Goal: Task Accomplishment & Management: Complete application form

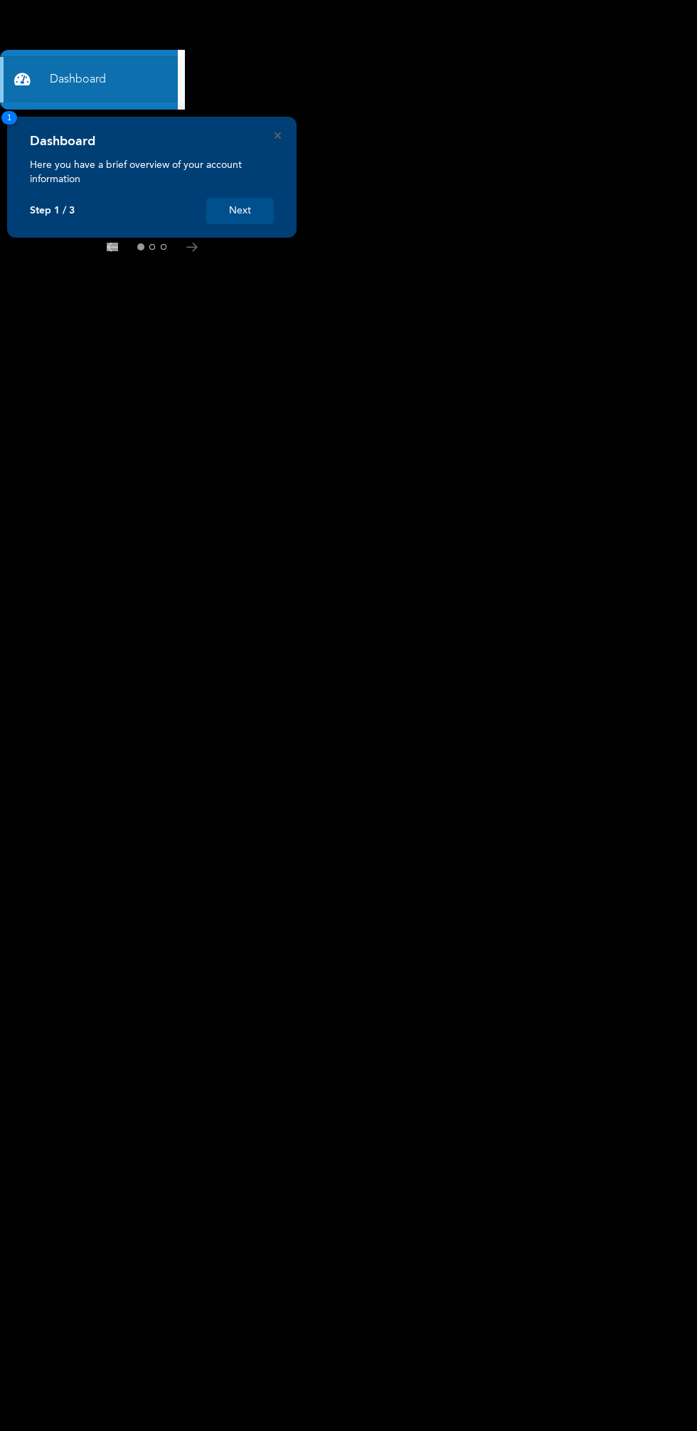
click at [86, 80] on link "Dashboard" at bounding box center [89, 80] width 178 height 46
click at [162, 185] on p "Here you have a brief overview of your account information" at bounding box center [152, 172] width 244 height 28
click at [174, 255] on rect at bounding box center [348, 716] width 697 height 1432
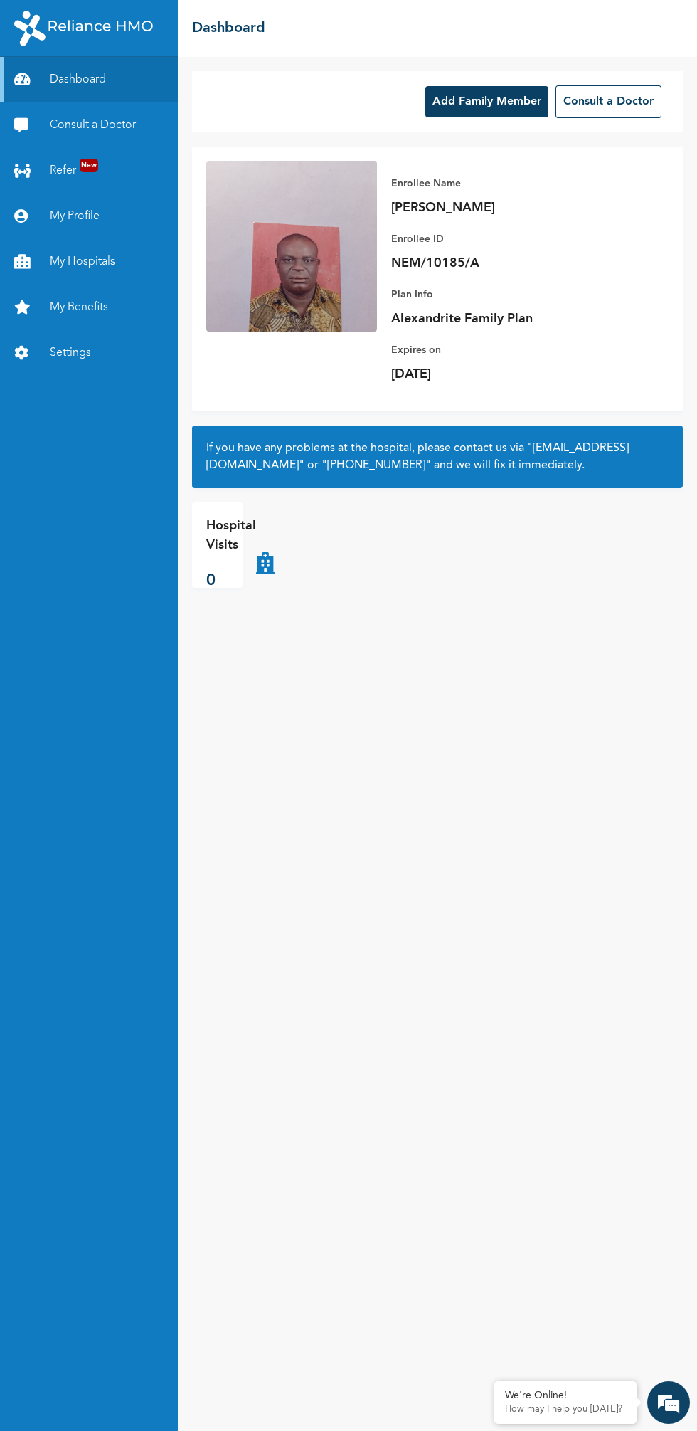
click at [112, 258] on link "My Hospitals" at bounding box center [89, 262] width 178 height 46
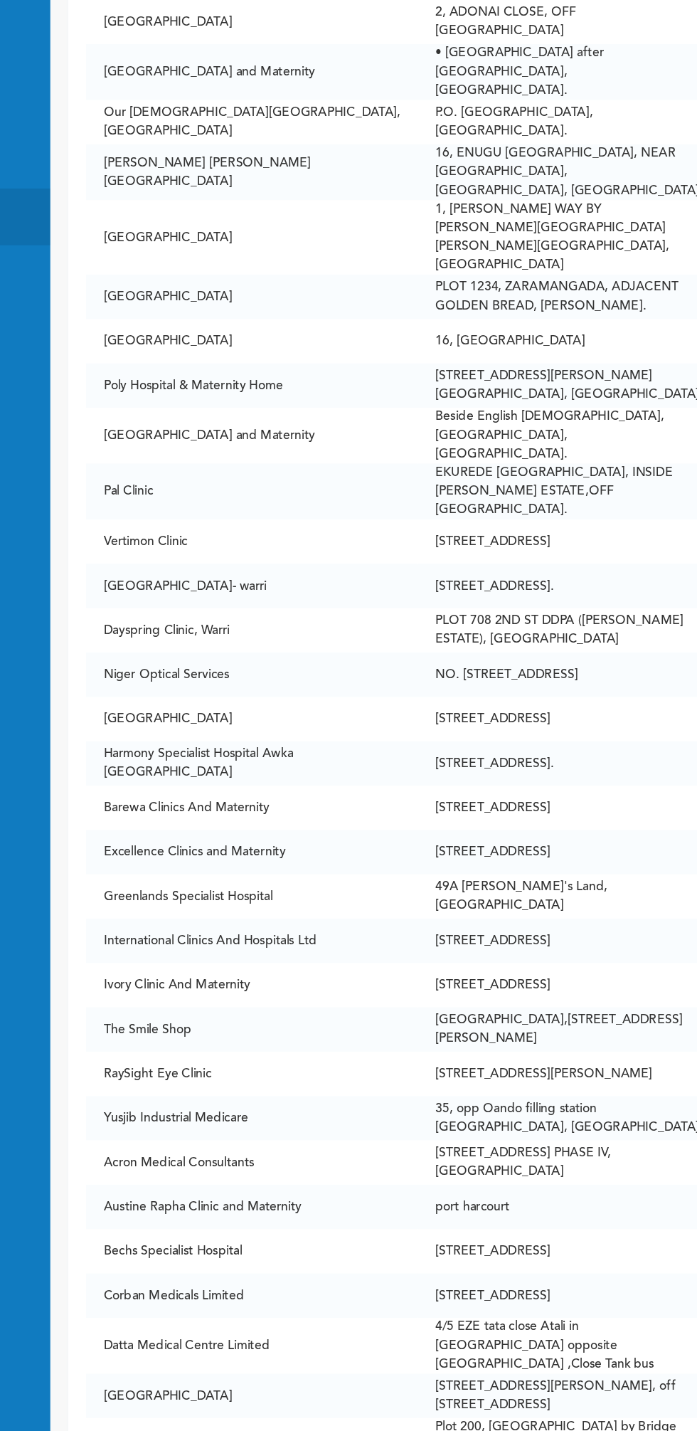
scroll to position [9172, 0]
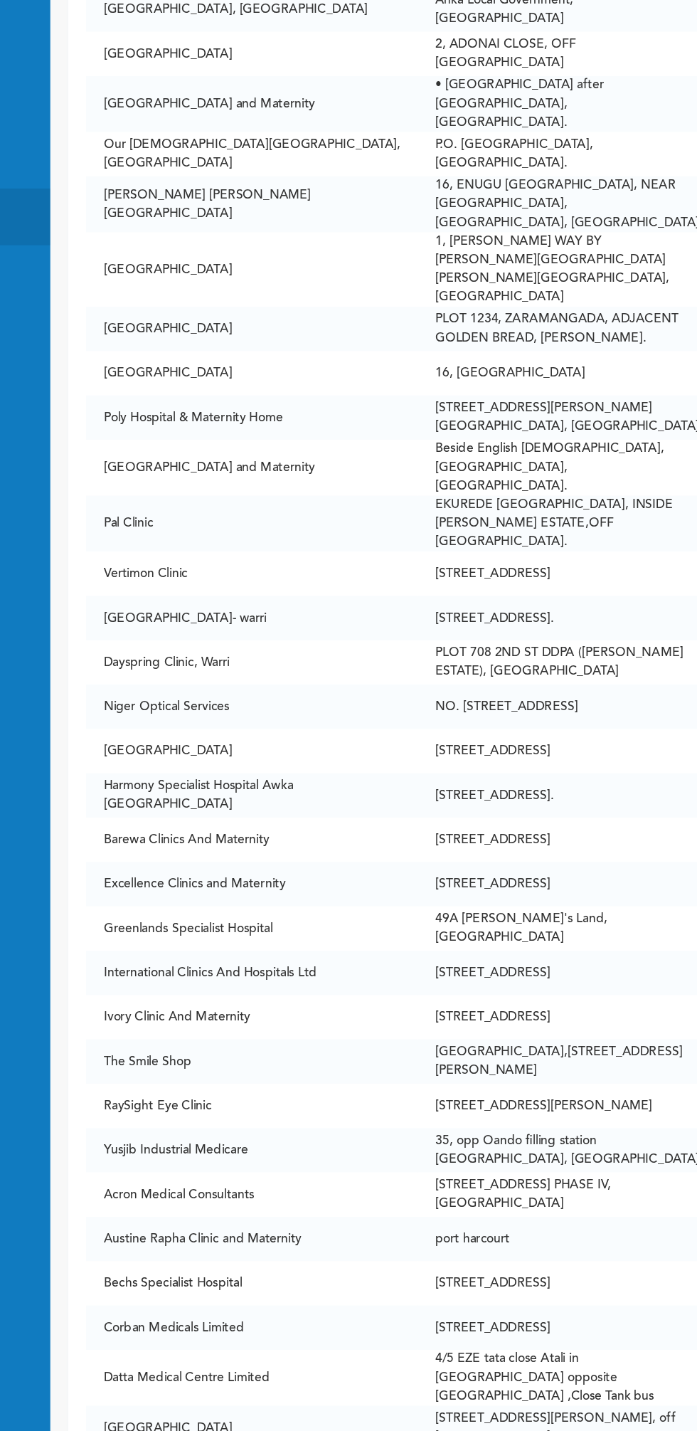
scroll to position [9137, 0]
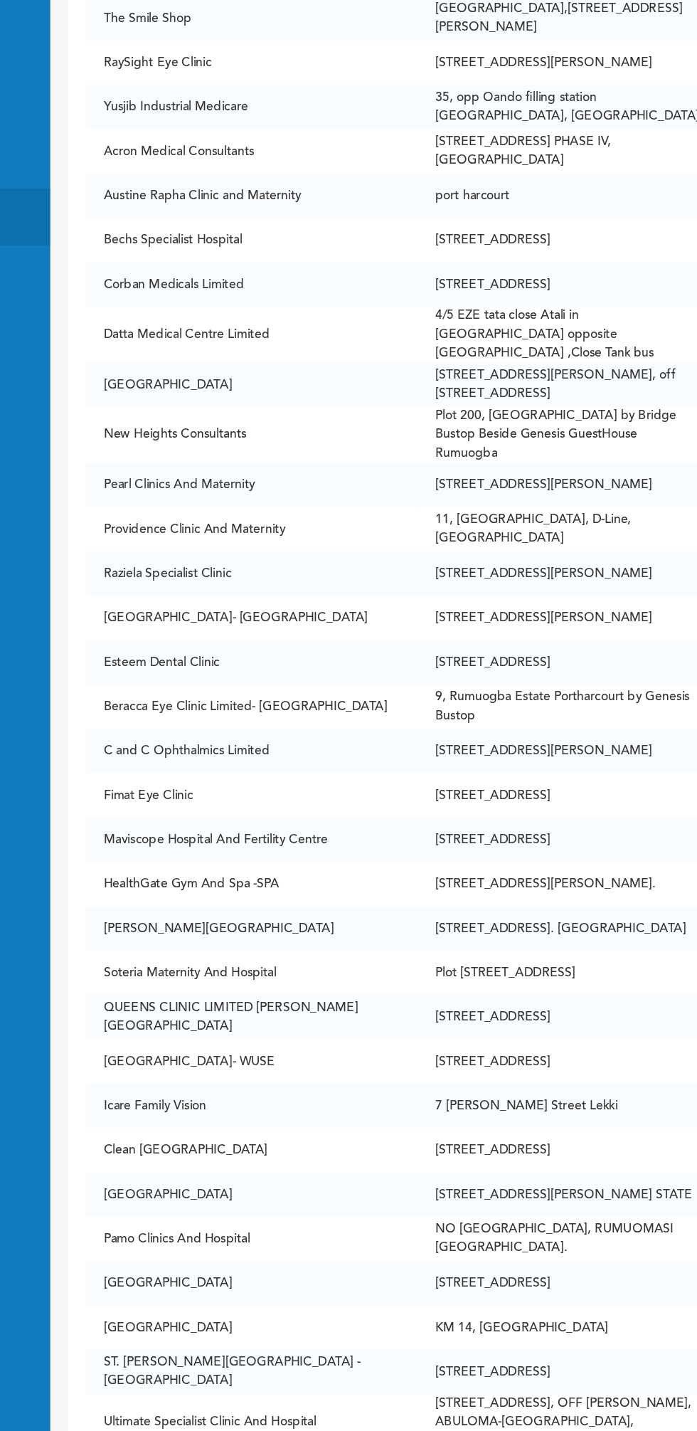
scroll to position [10001, 0]
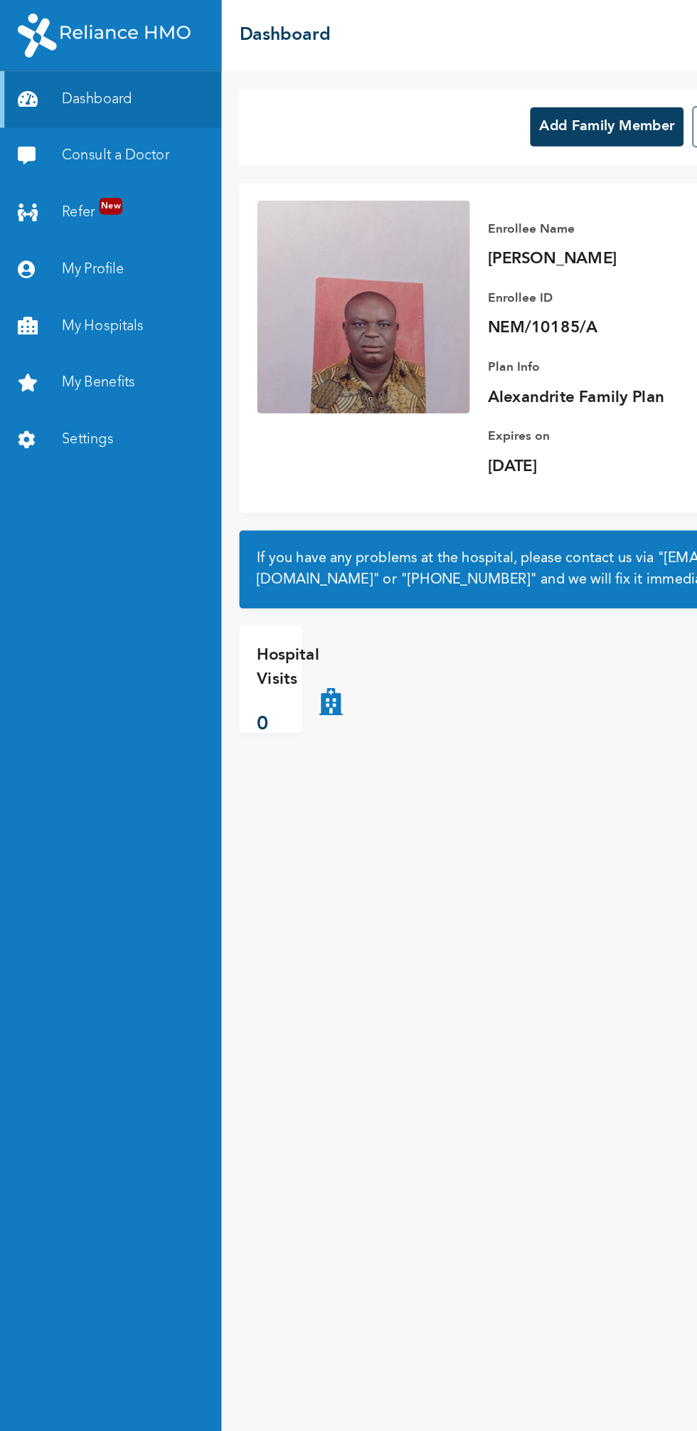
click at [95, 305] on link "My Benefits" at bounding box center [89, 308] width 178 height 46
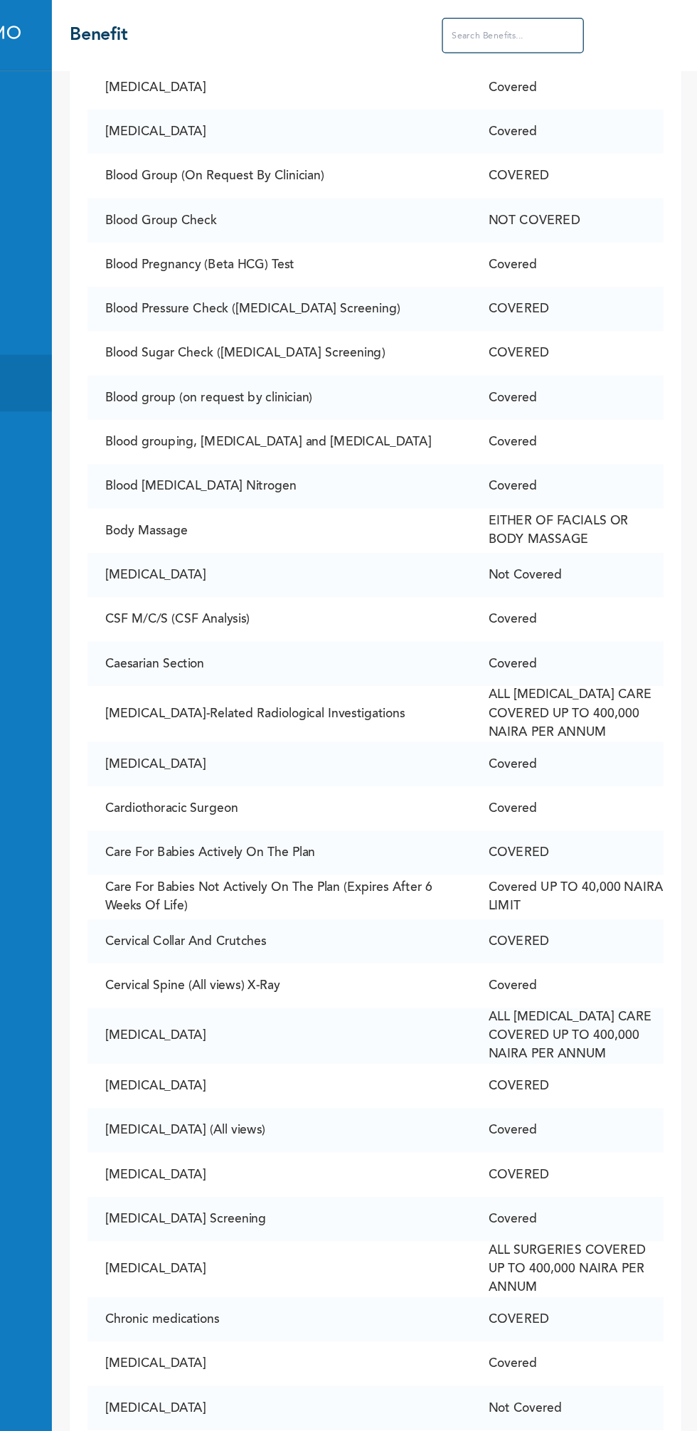
scroll to position [1108, 0]
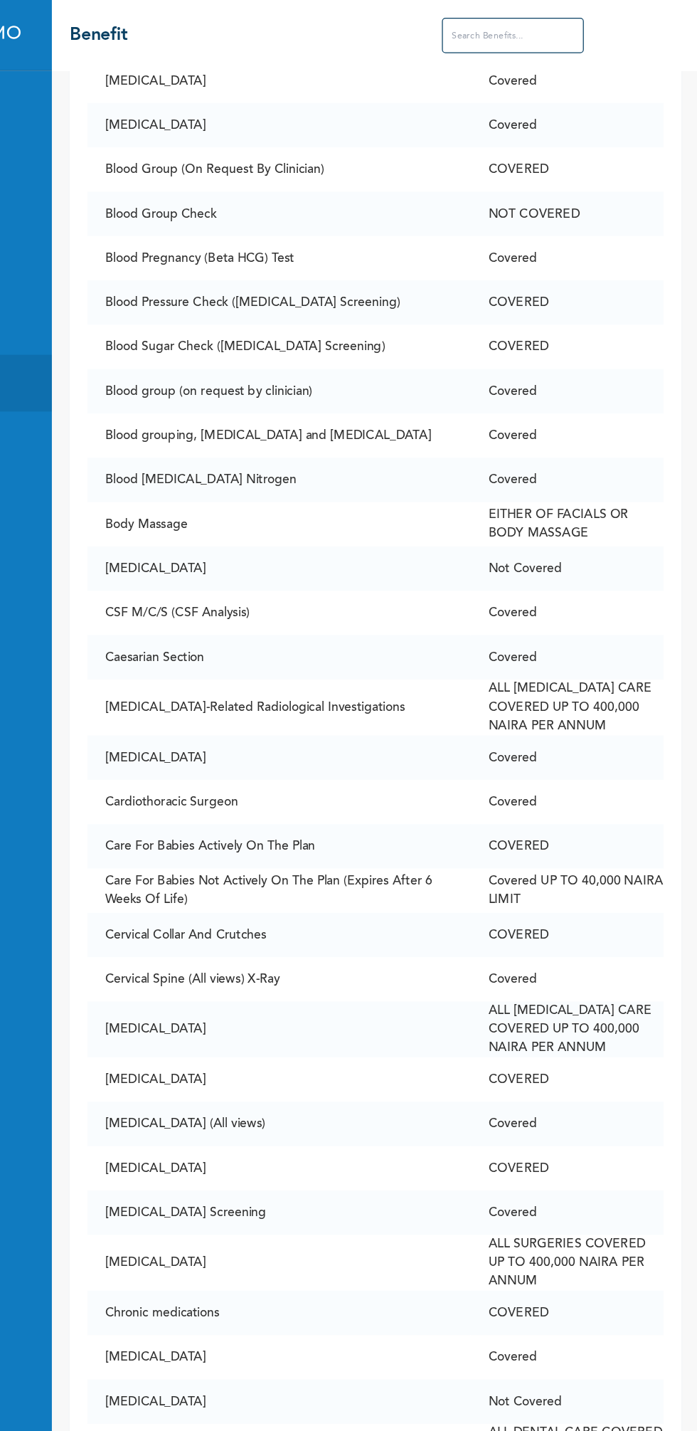
click at [514, 768] on td "Cervical Collar And Crutches" at bounding box center [359, 750] width 307 height 36
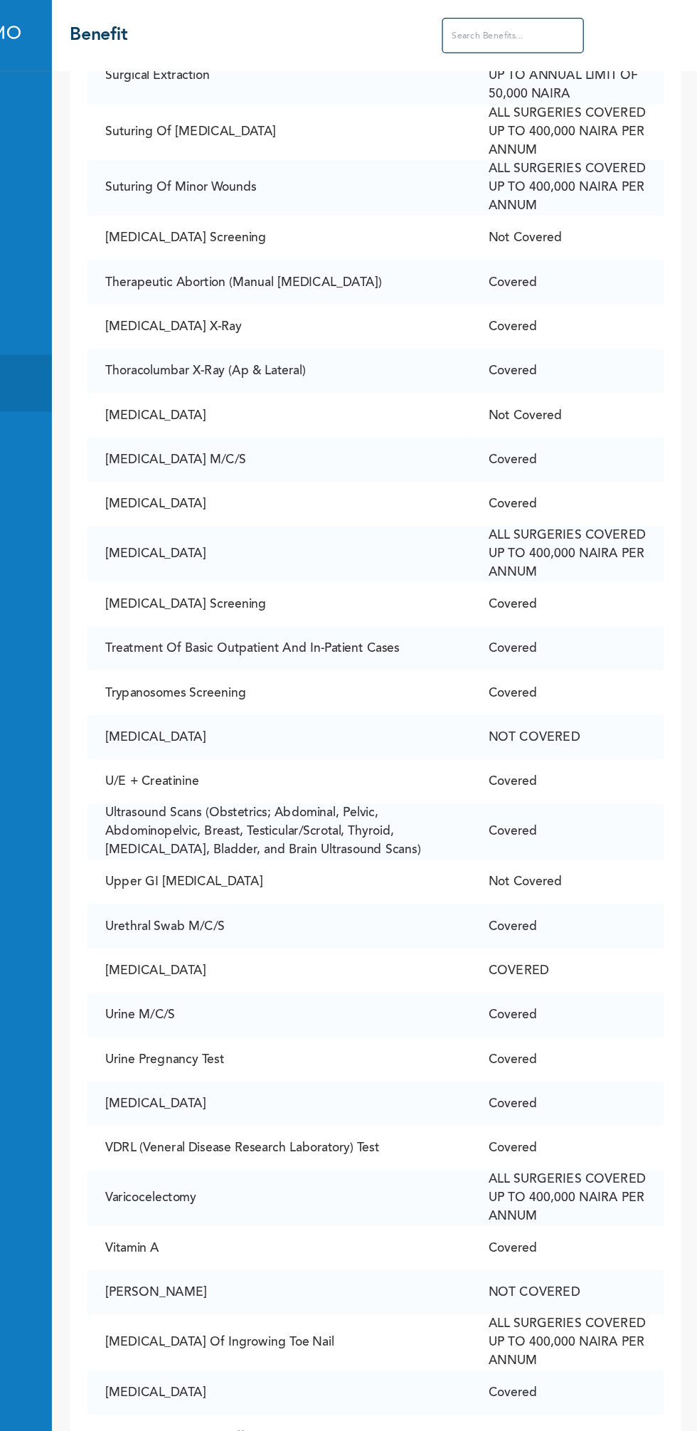
scroll to position [10690, 0]
click at [477, 83] on td "Surgical Extraction" at bounding box center [359, 60] width 307 height 45
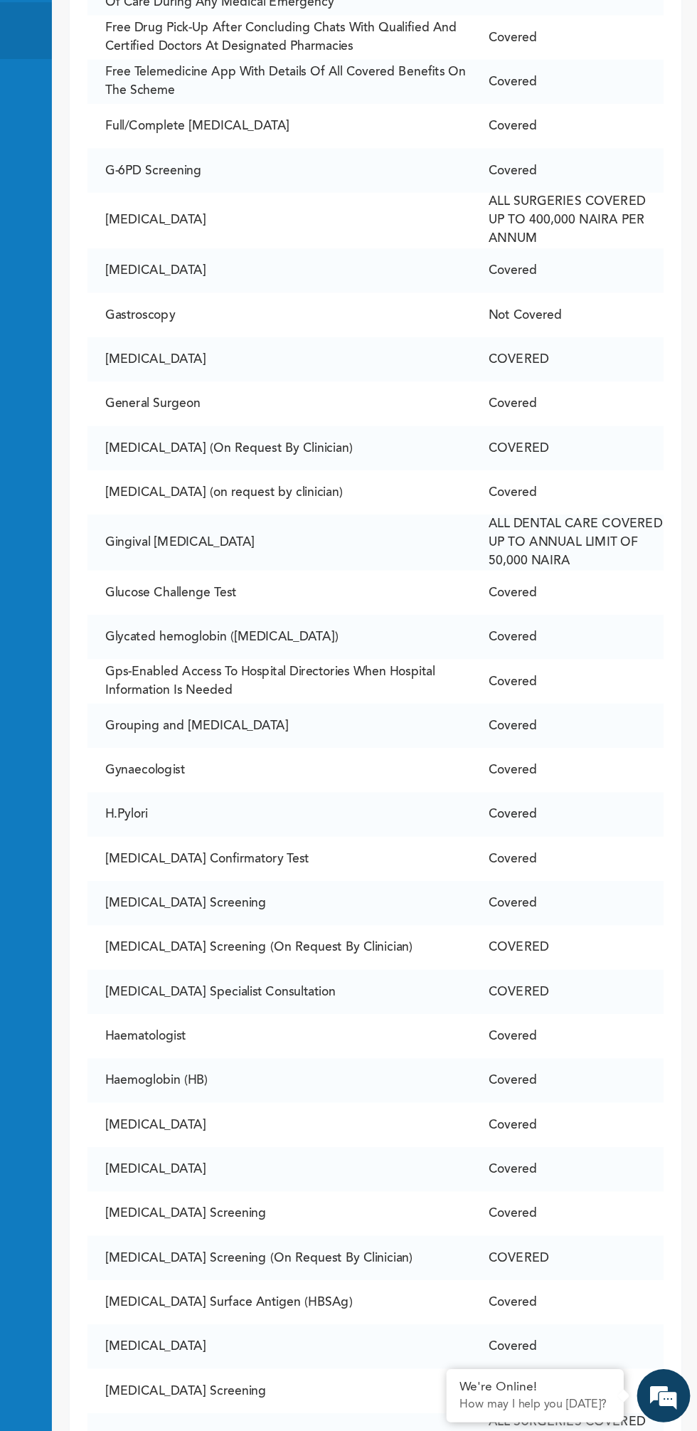
scroll to position [3573, 0]
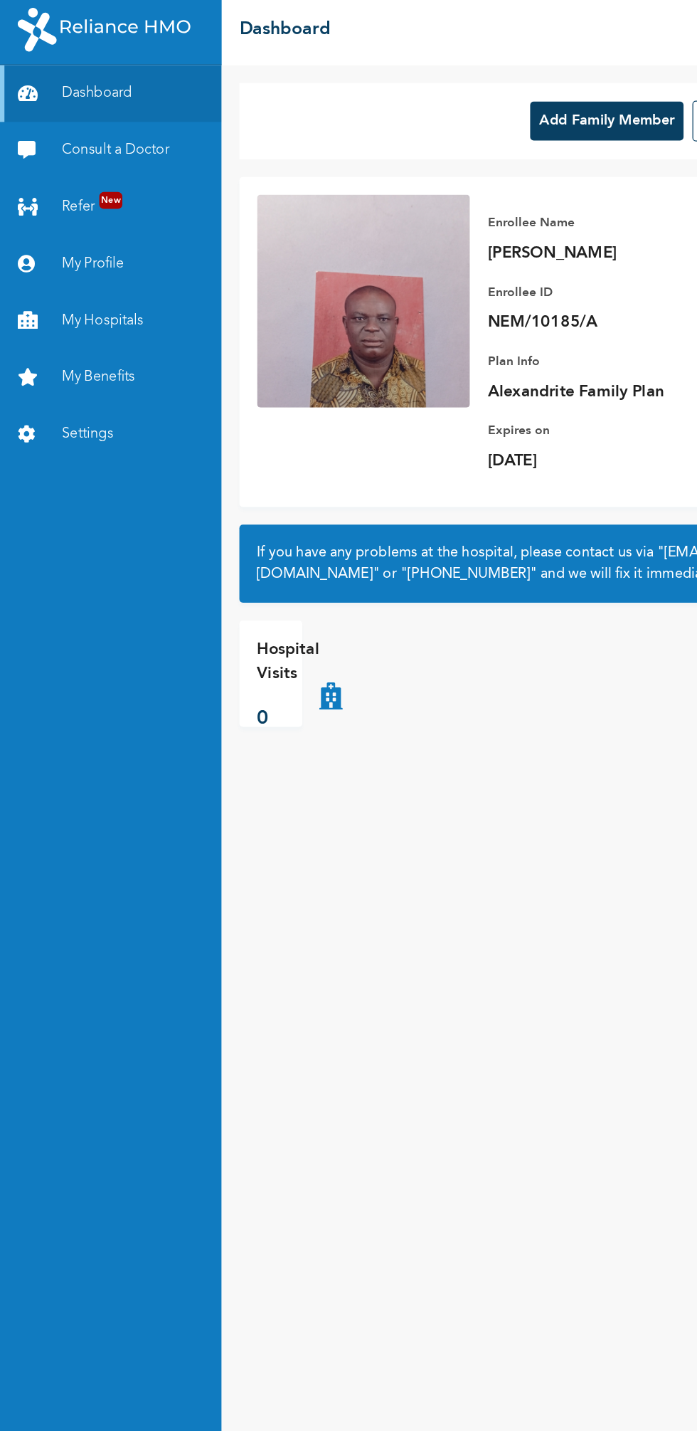
click at [80, 212] on link "My Profile" at bounding box center [89, 217] width 178 height 46
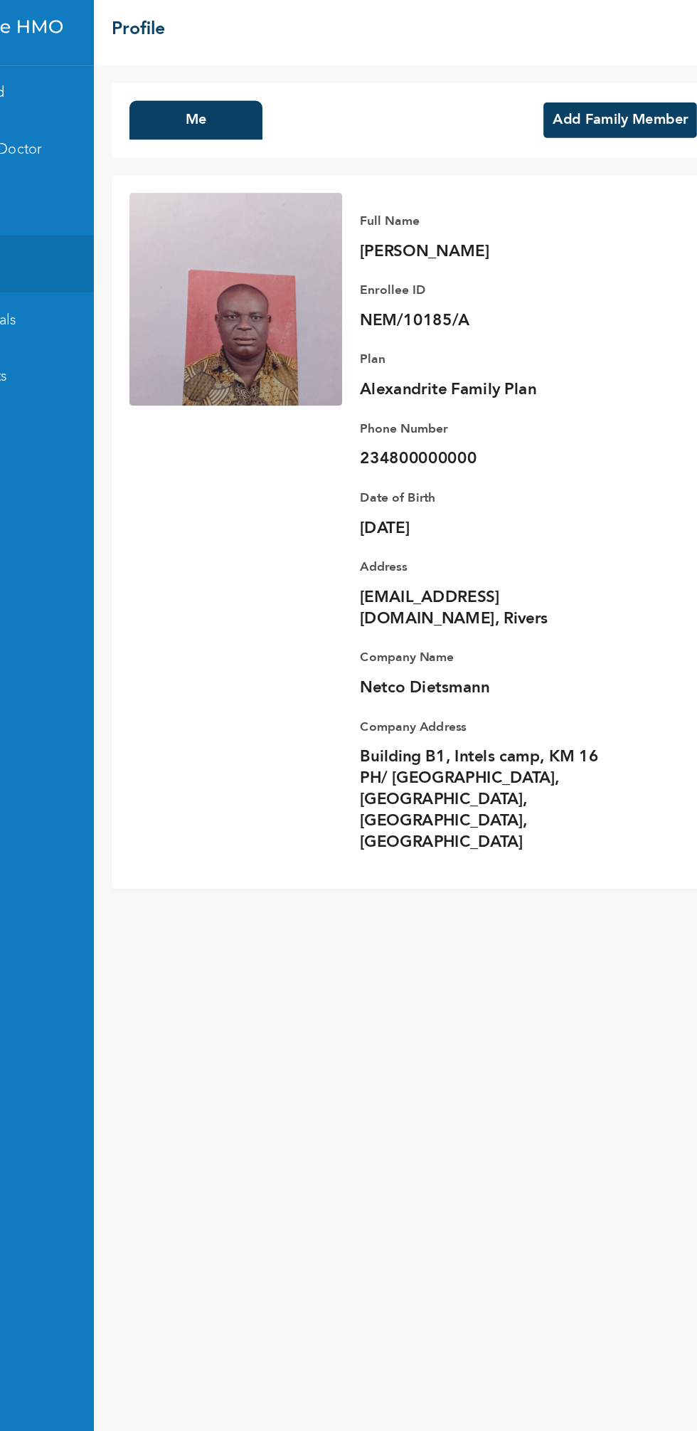
click at [482, 379] on p "234800000000" at bounding box center [490, 372] width 199 height 17
click at [467, 375] on p "234800000000" at bounding box center [490, 372] width 199 height 17
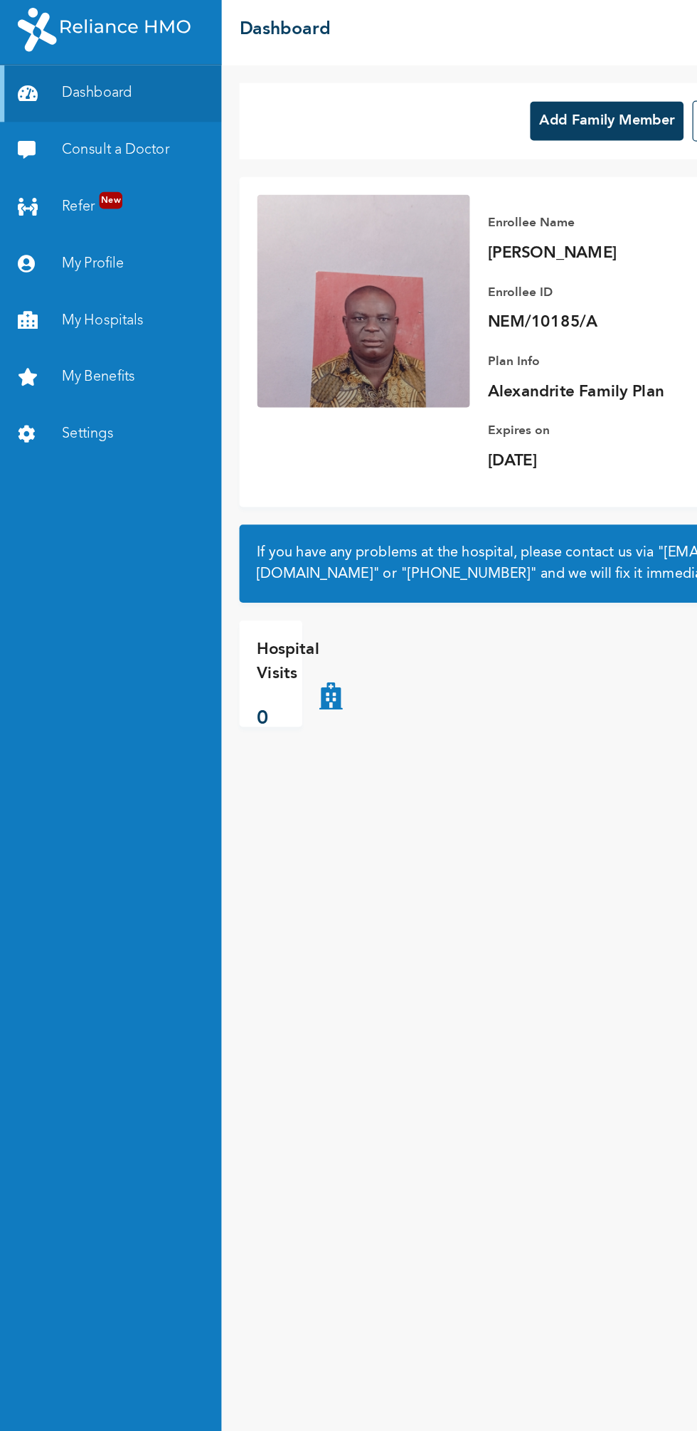
click at [97, 337] on link "Settings" at bounding box center [89, 353] width 178 height 46
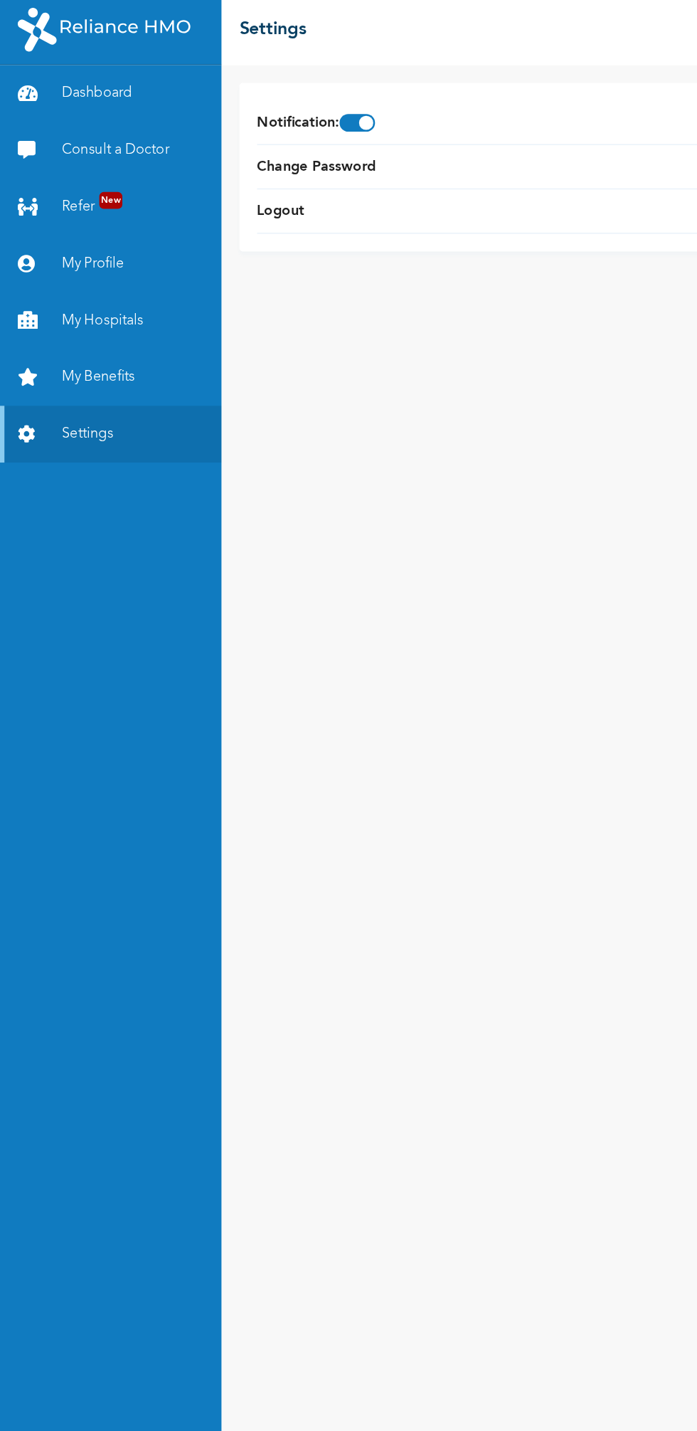
click at [83, 216] on link "My Profile" at bounding box center [89, 217] width 178 height 46
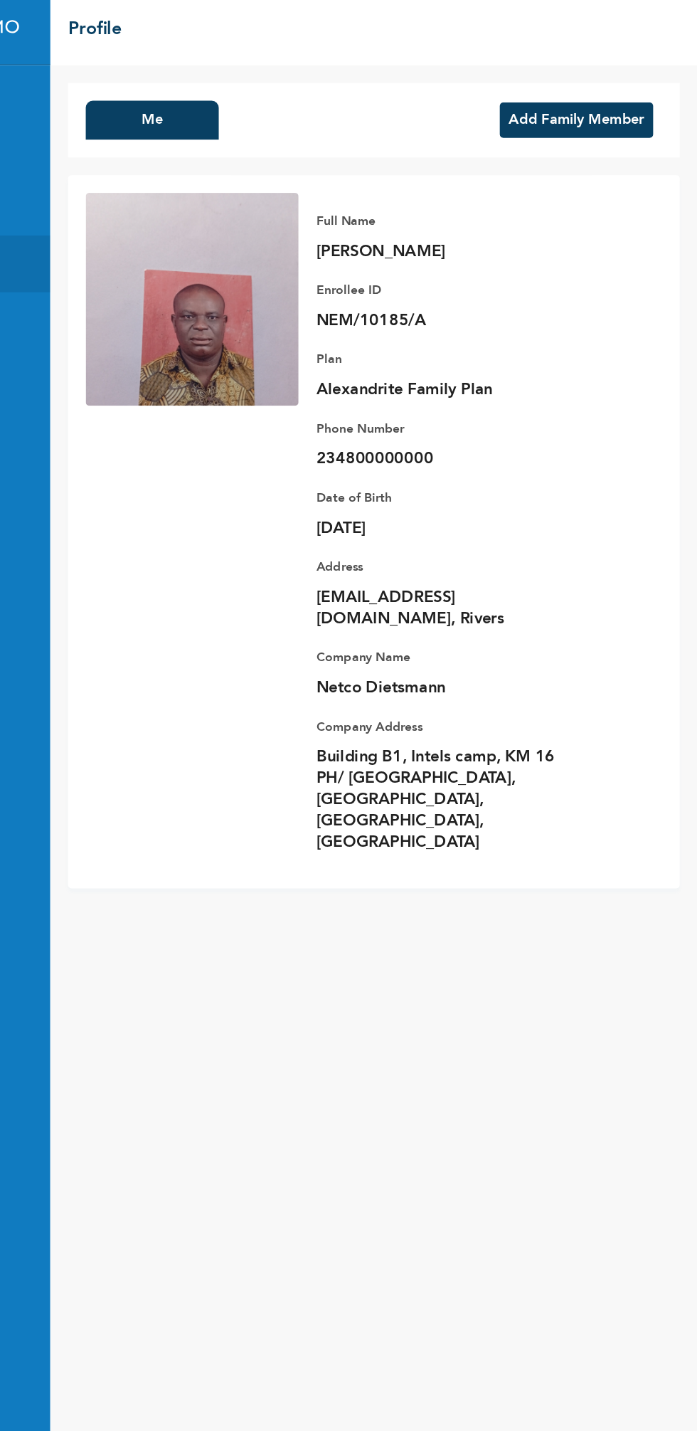
click at [631, 101] on button "Add Family Member" at bounding box center [600, 101] width 123 height 28
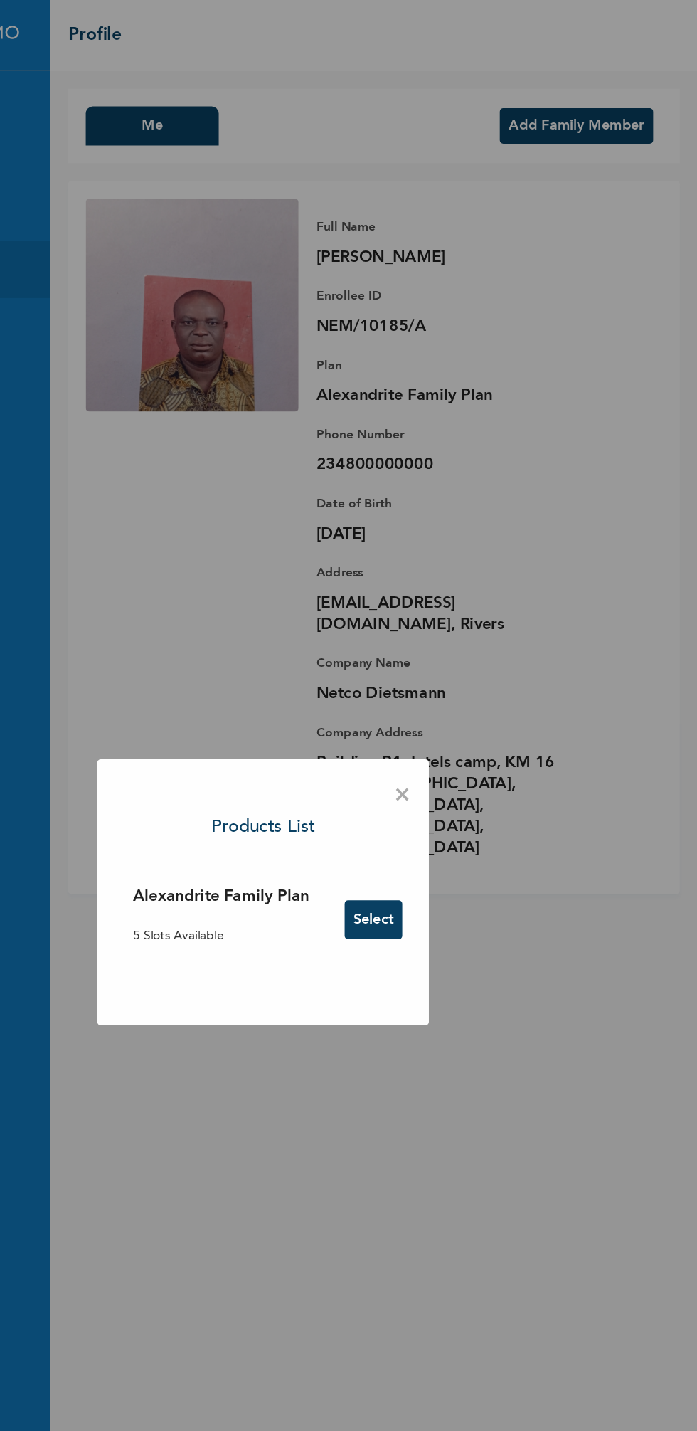
click at [309, 751] on p "5 Slots Available" at bounding box center [315, 751] width 142 height 15
click at [442, 737] on button "Select" at bounding box center [437, 737] width 46 height 31
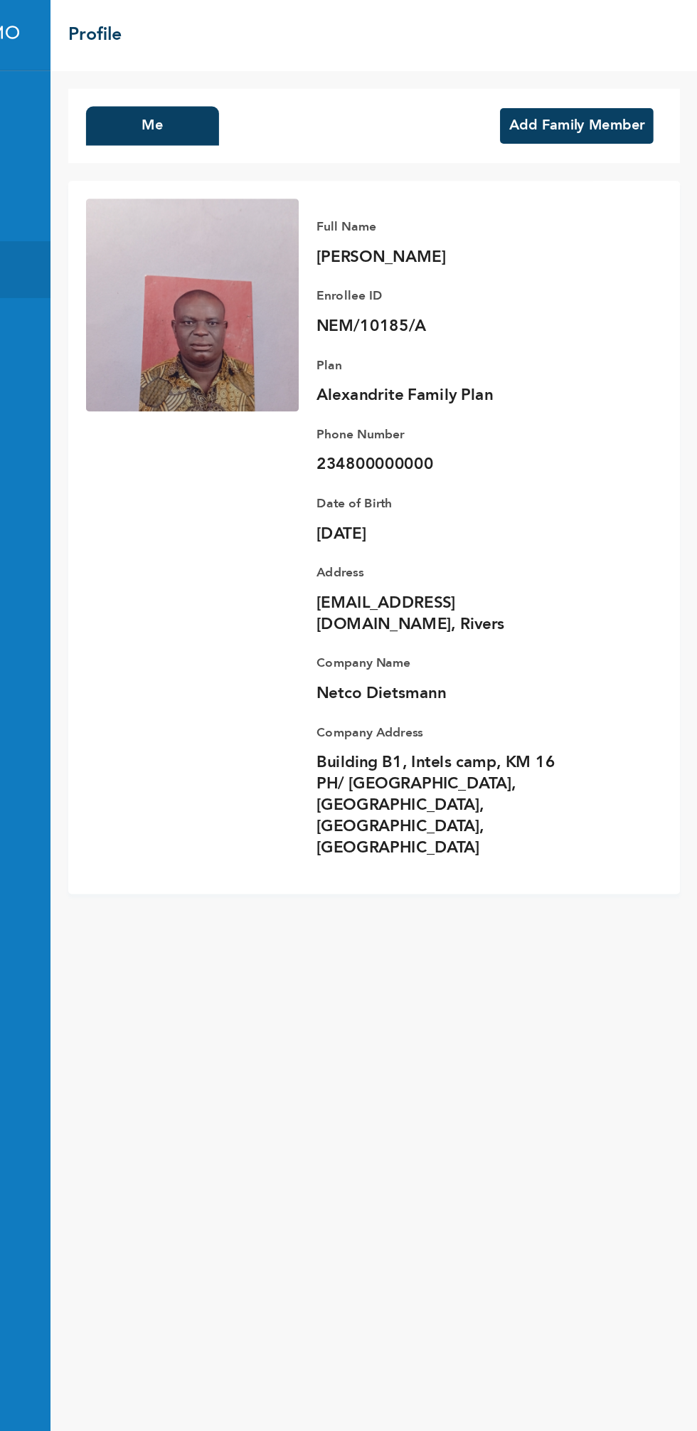
click at [618, 100] on button "Add Family Member" at bounding box center [600, 101] width 123 height 28
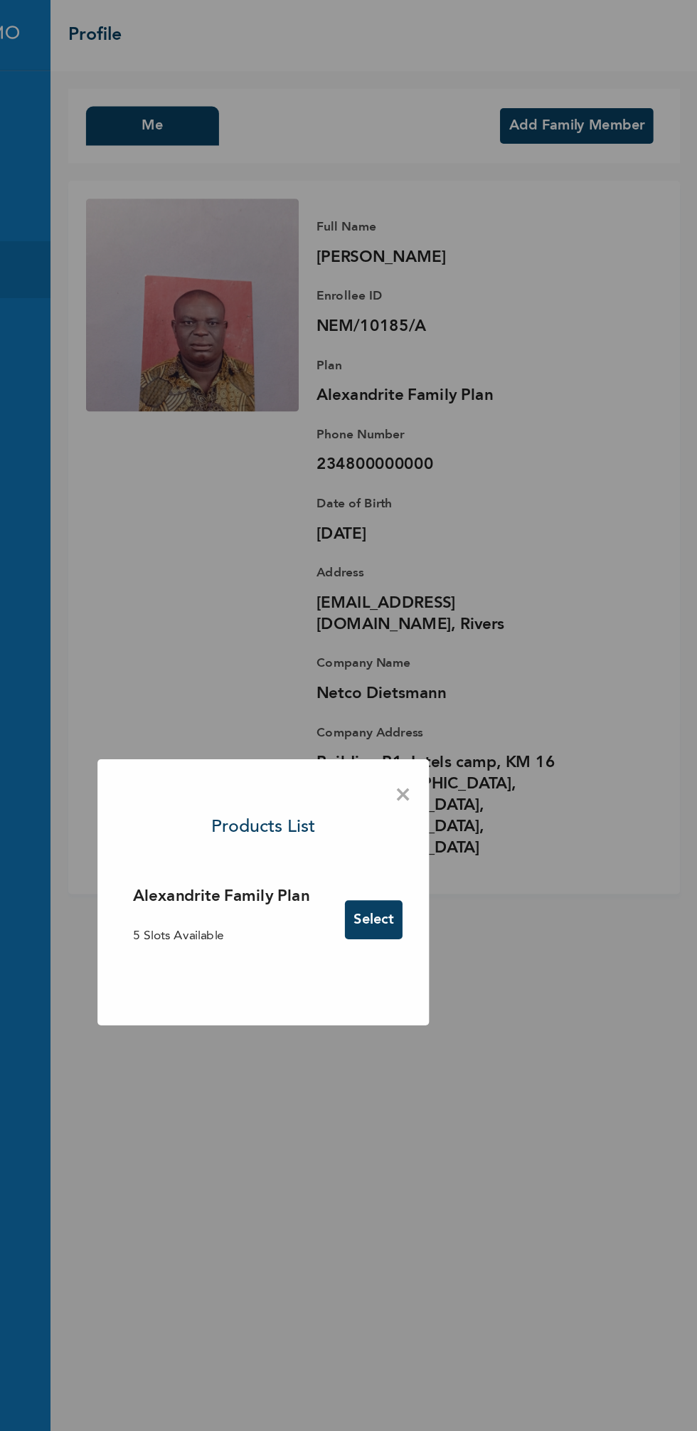
click at [449, 738] on button "Select" at bounding box center [437, 737] width 46 height 31
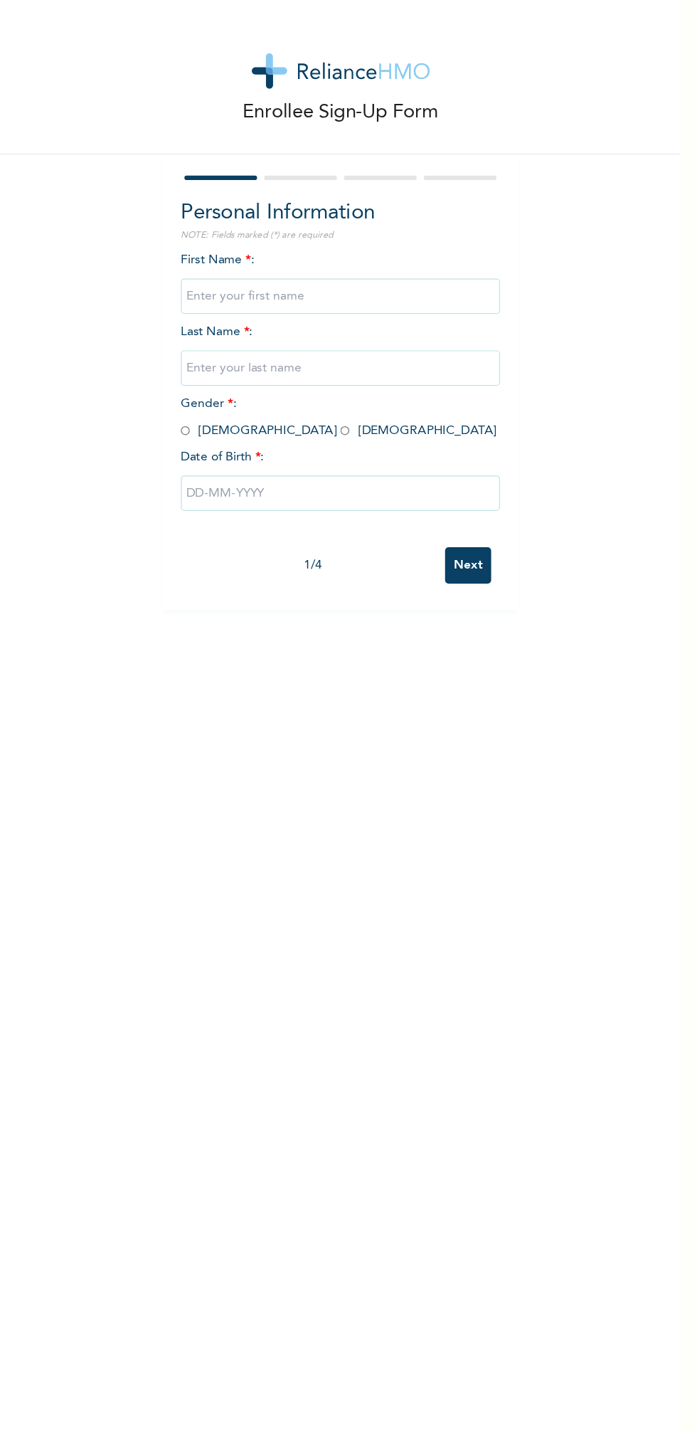
click at [274, 232] on input "text" at bounding box center [273, 237] width 256 height 28
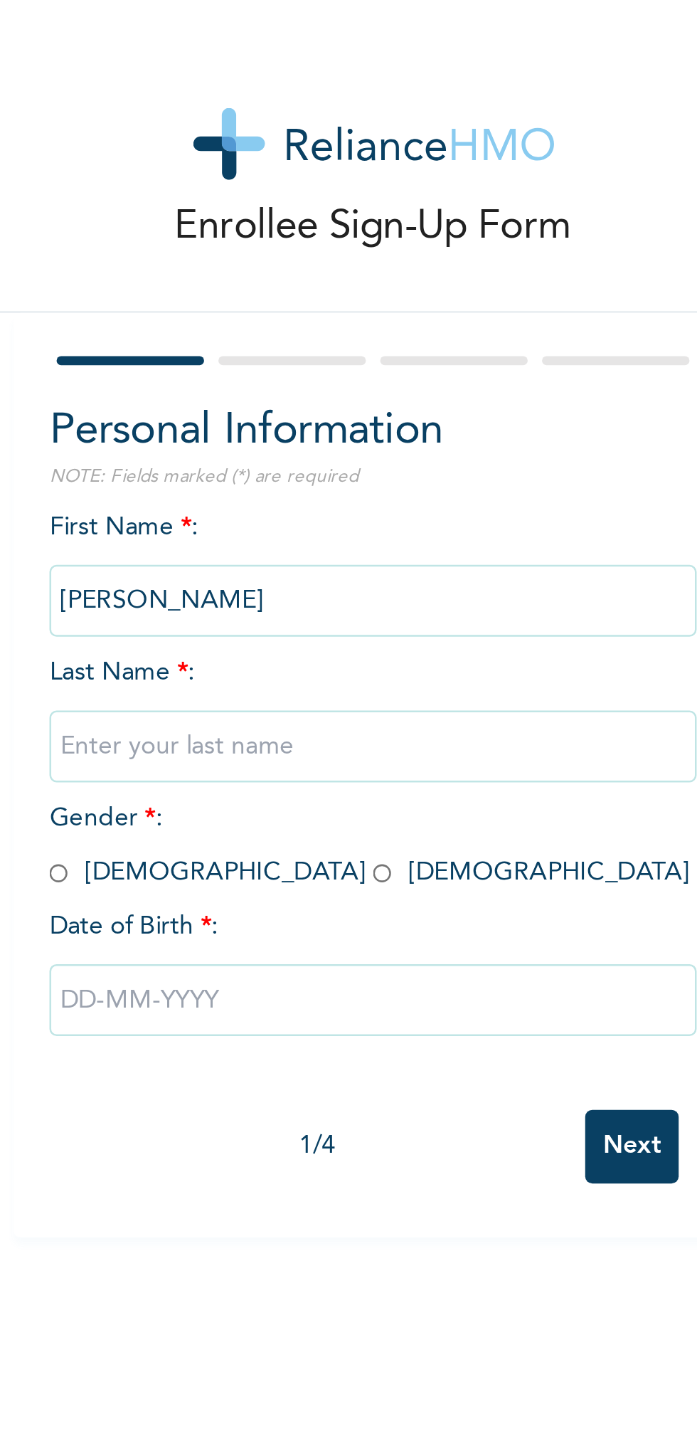
type input "KENNETH"
click at [278, 294] on input "text" at bounding box center [273, 295] width 256 height 28
type input "ADIELE"
click at [151, 344] on input "radio" at bounding box center [148, 346] width 7 height 14
radio input "true"
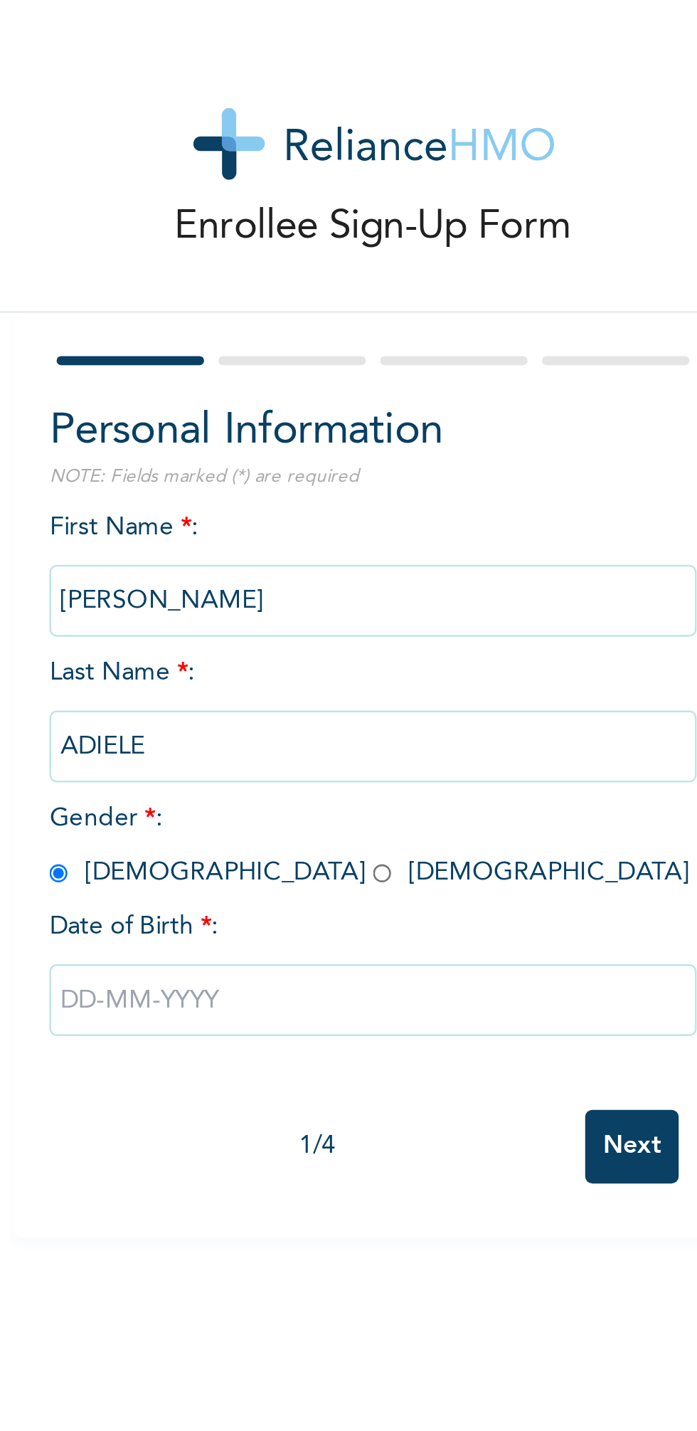
click at [287, 400] on input "text" at bounding box center [273, 395] width 256 height 28
select select "8"
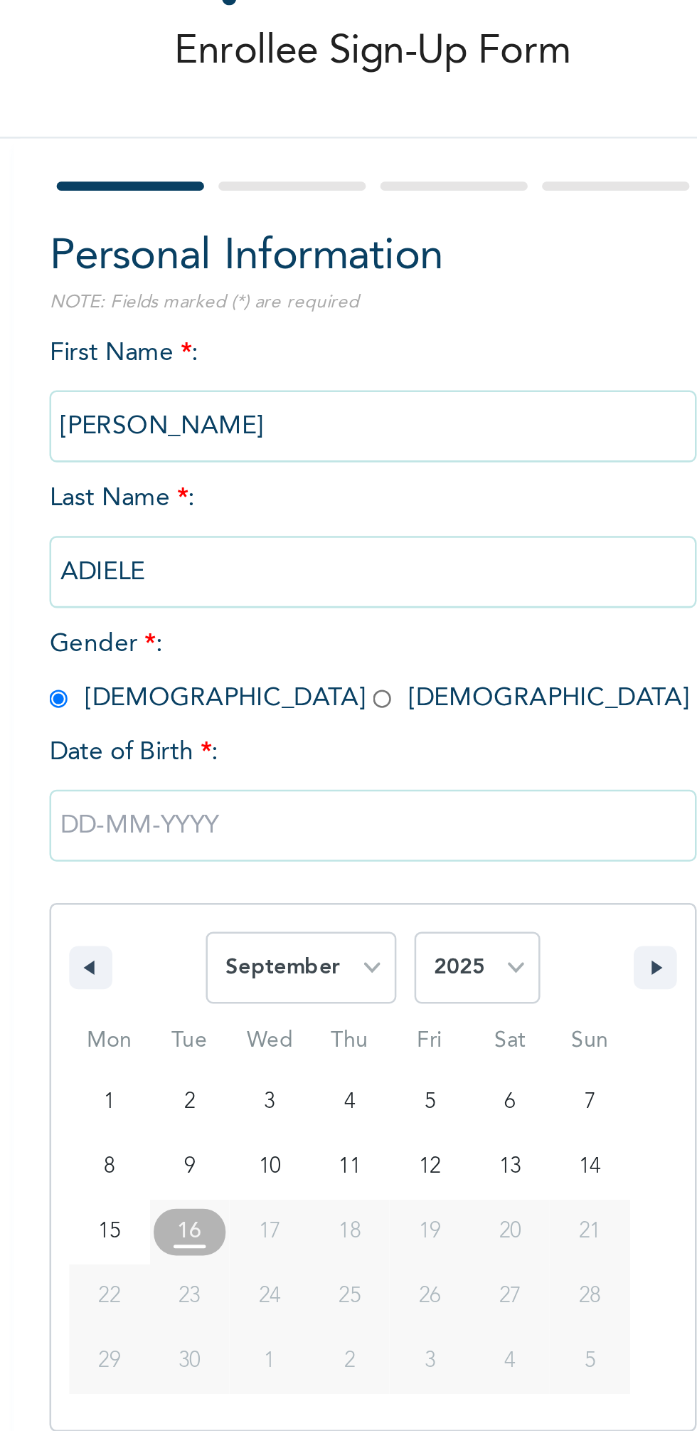
click at [325, 448] on select "2025 2024 2023 2022 2021 2020 2019 2018 2017 2016 2015 2014 2013 2012 2011 2010…" at bounding box center [315, 452] width 50 height 28
select select "1982"
click at [290, 438] on select "2025 2024 2023 2022 2021 2020 2019 2018 2017 2016 2015 2014 2013 2012 2011 2010…" at bounding box center [315, 452] width 50 height 28
click at [270, 450] on select "January February March April May June July August September October November De…" at bounding box center [244, 452] width 75 height 28
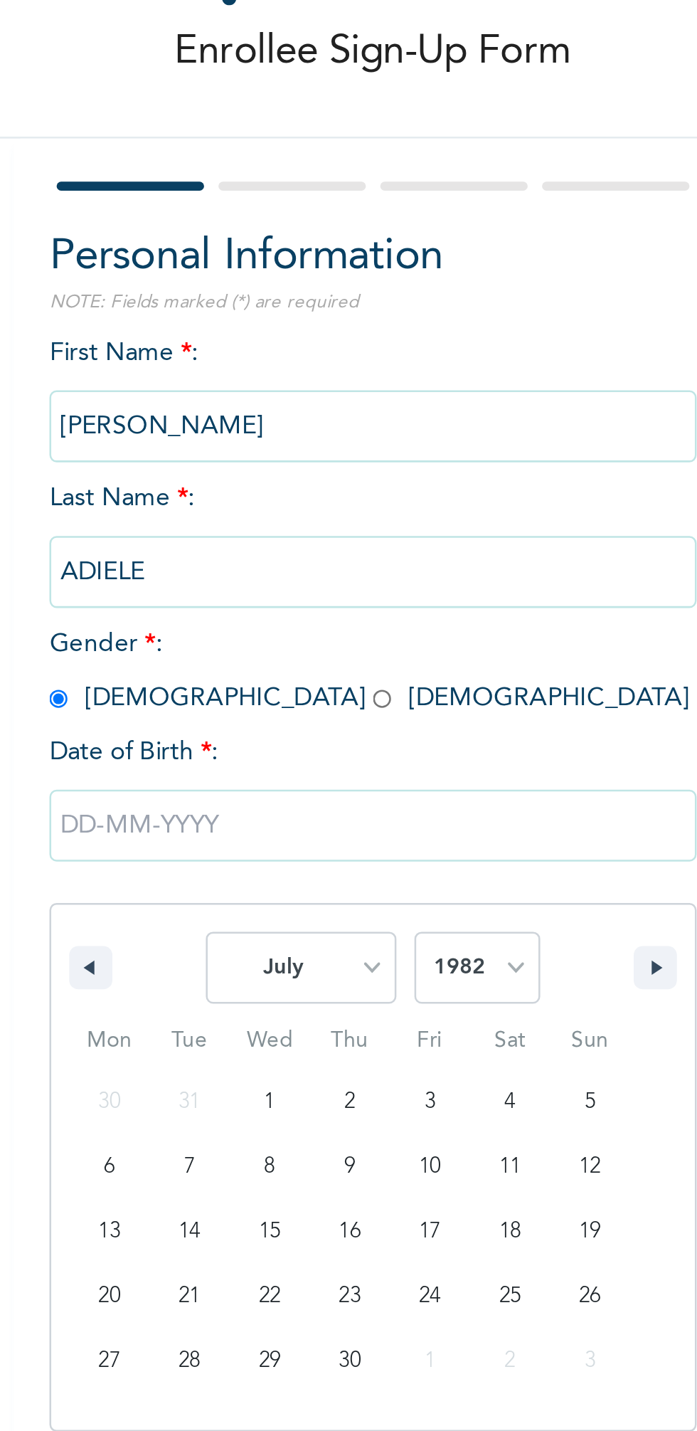
click at [208, 438] on select "January February March April May June July August September October November De…" at bounding box center [244, 452] width 75 height 28
click at [159, 452] on icon "button" at bounding box center [159, 452] width 7 height 6
click at [270, 453] on select "January February March April May June July August September October November De…" at bounding box center [244, 452] width 75 height 28
select select "6"
click at [208, 438] on select "January February March April May June July August September October November De…" at bounding box center [244, 452] width 75 height 28
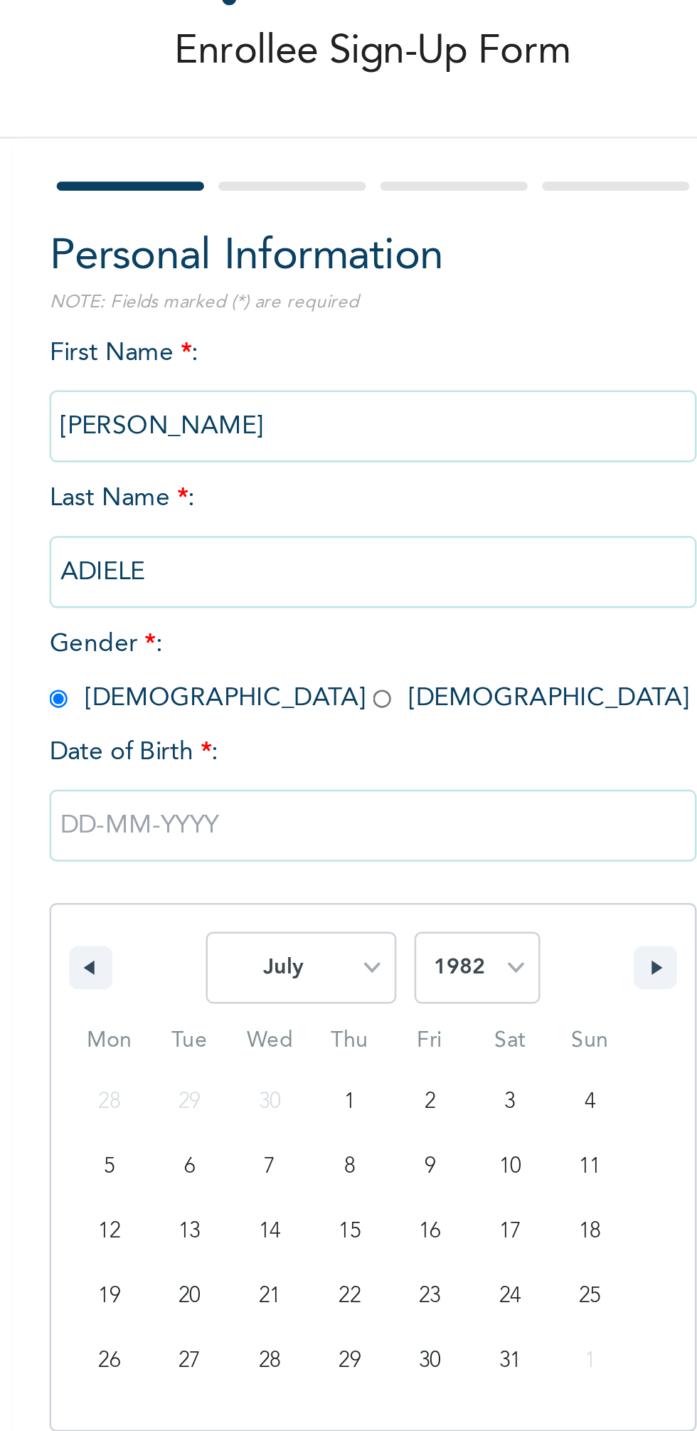
type input "07/12/1982"
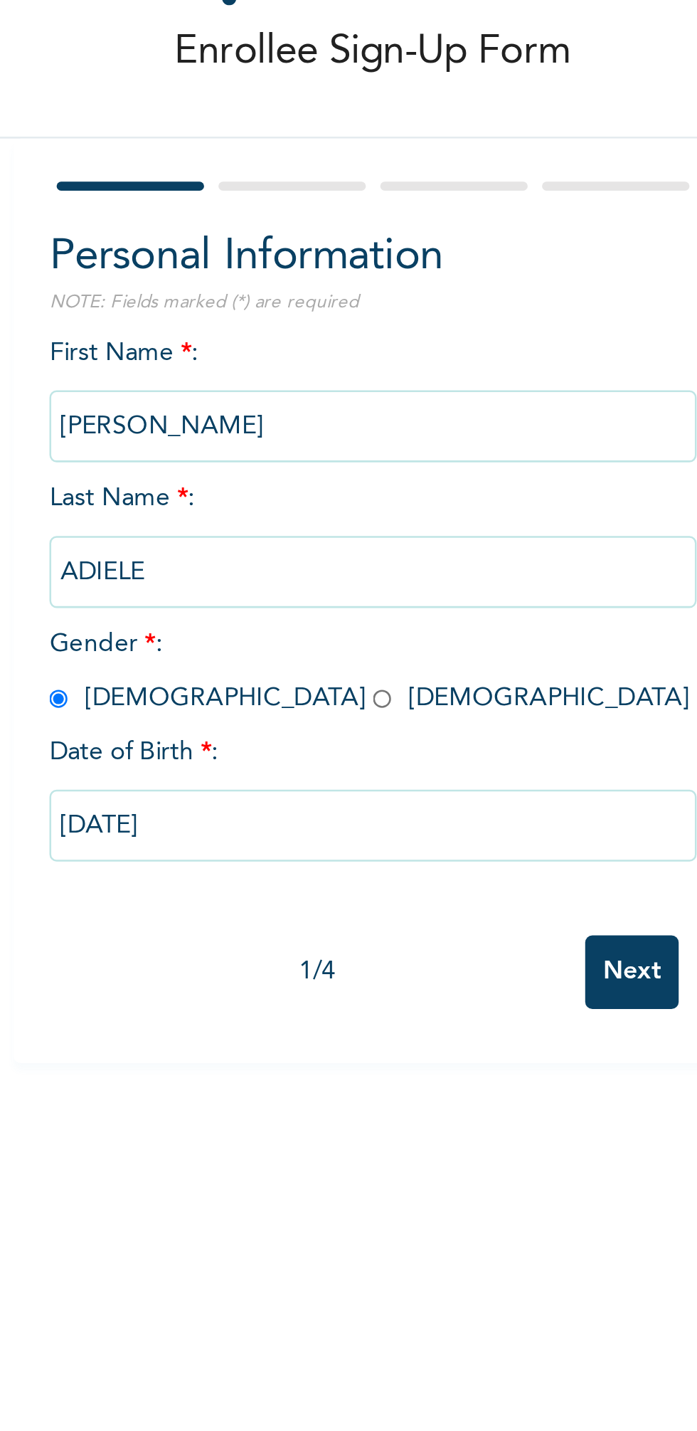
click at [375, 443] on input "Next" at bounding box center [375, 453] width 37 height 29
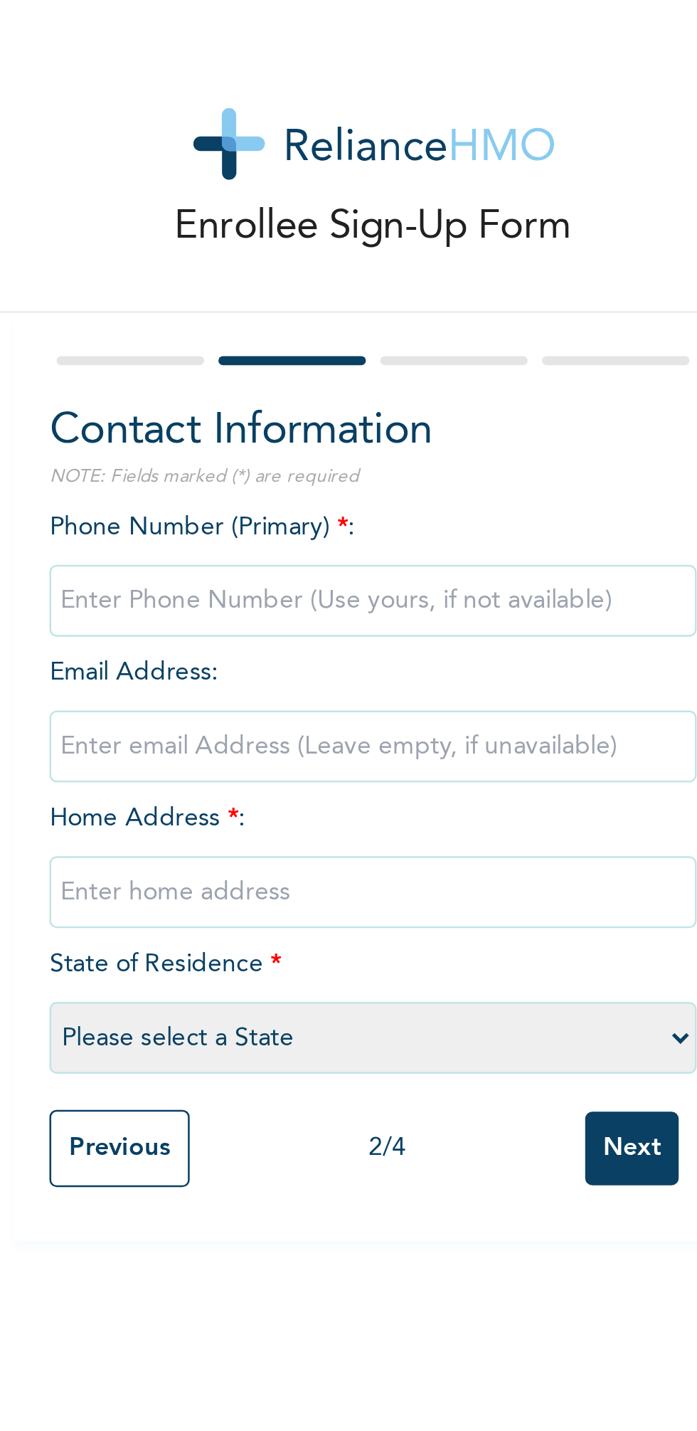
click at [382, 449] on input "Next" at bounding box center [375, 454] width 37 height 29
click at [180, 447] on input "Previous" at bounding box center [173, 454] width 56 height 31
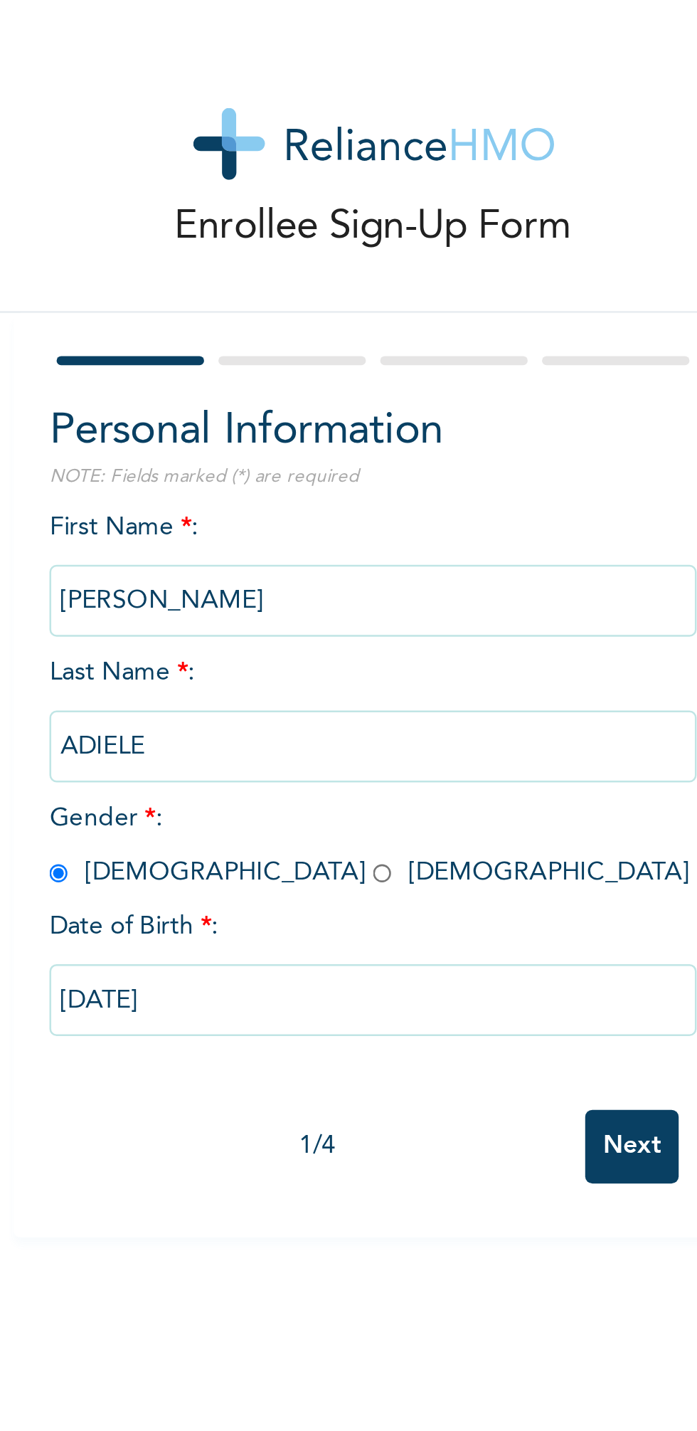
click at [320, 240] on input "KENNETH" at bounding box center [273, 237] width 256 height 28
type input "K"
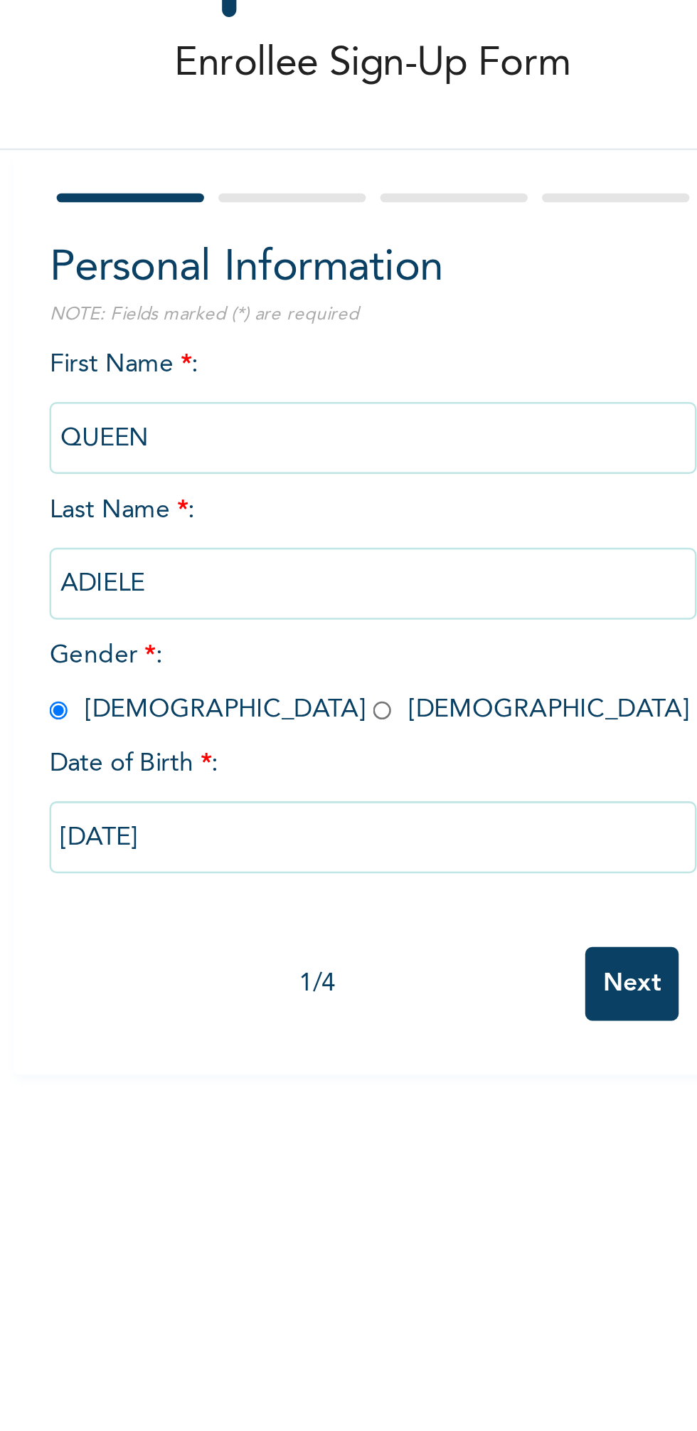
type input "QUEEN"
click at [289, 293] on input "ADIELE" at bounding box center [273, 295] width 256 height 28
type input "A"
type input "KENNETH ADIELE"
click at [273, 345] on input "radio" at bounding box center [276, 346] width 7 height 14
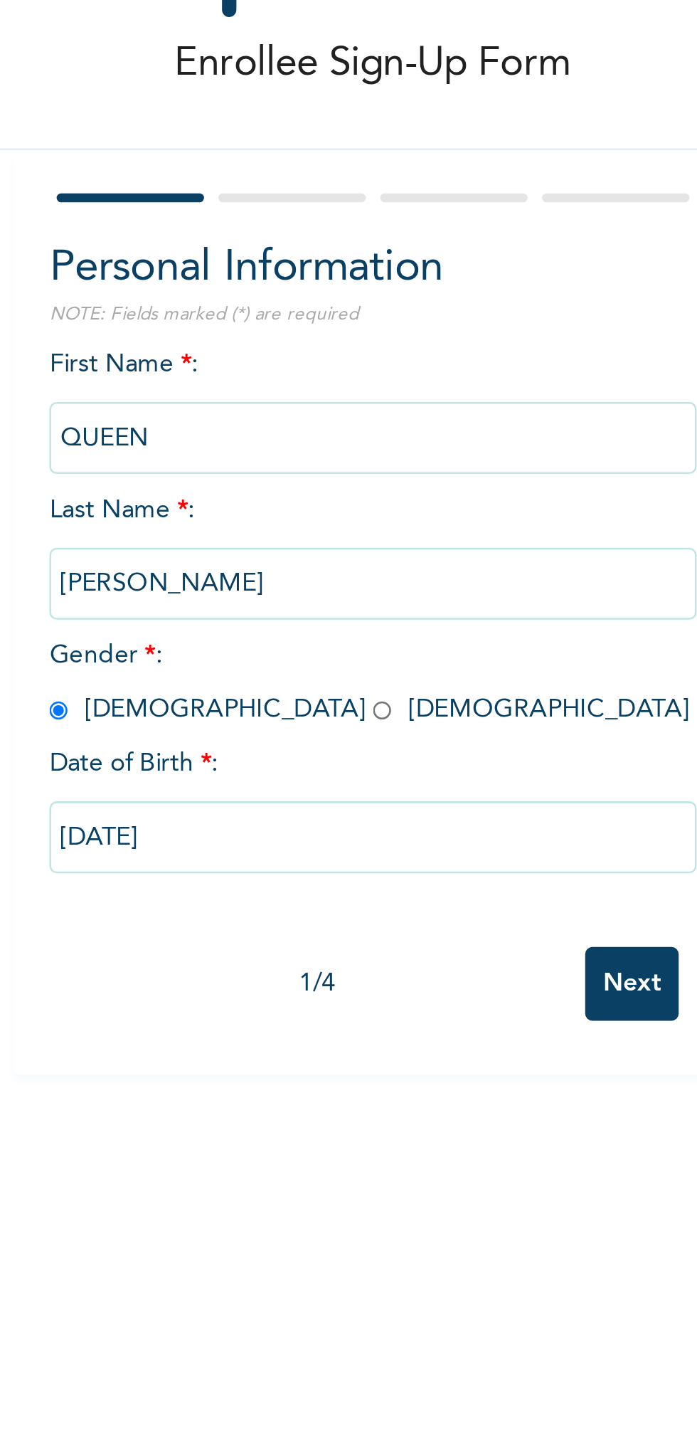
radio input "true"
click at [273, 349] on input "radio" at bounding box center [276, 346] width 7 height 14
click at [221, 389] on input "07/12/1982" at bounding box center [273, 395] width 256 height 28
select select "6"
select select "1982"
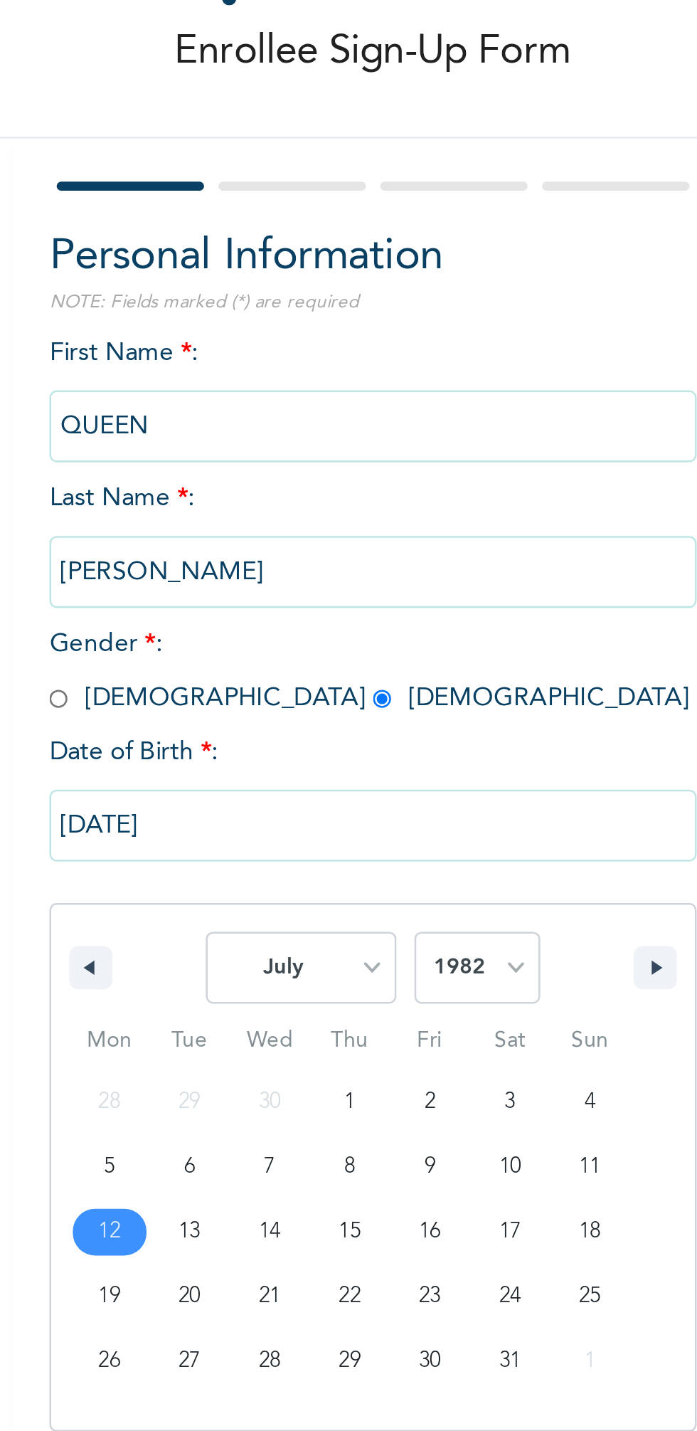
click at [270, 451] on select "January February March April May June July August September October November De…" at bounding box center [244, 452] width 75 height 28
select select "10"
click at [208, 438] on select "January February March April May June July August September October November De…" at bounding box center [244, 452] width 75 height 28
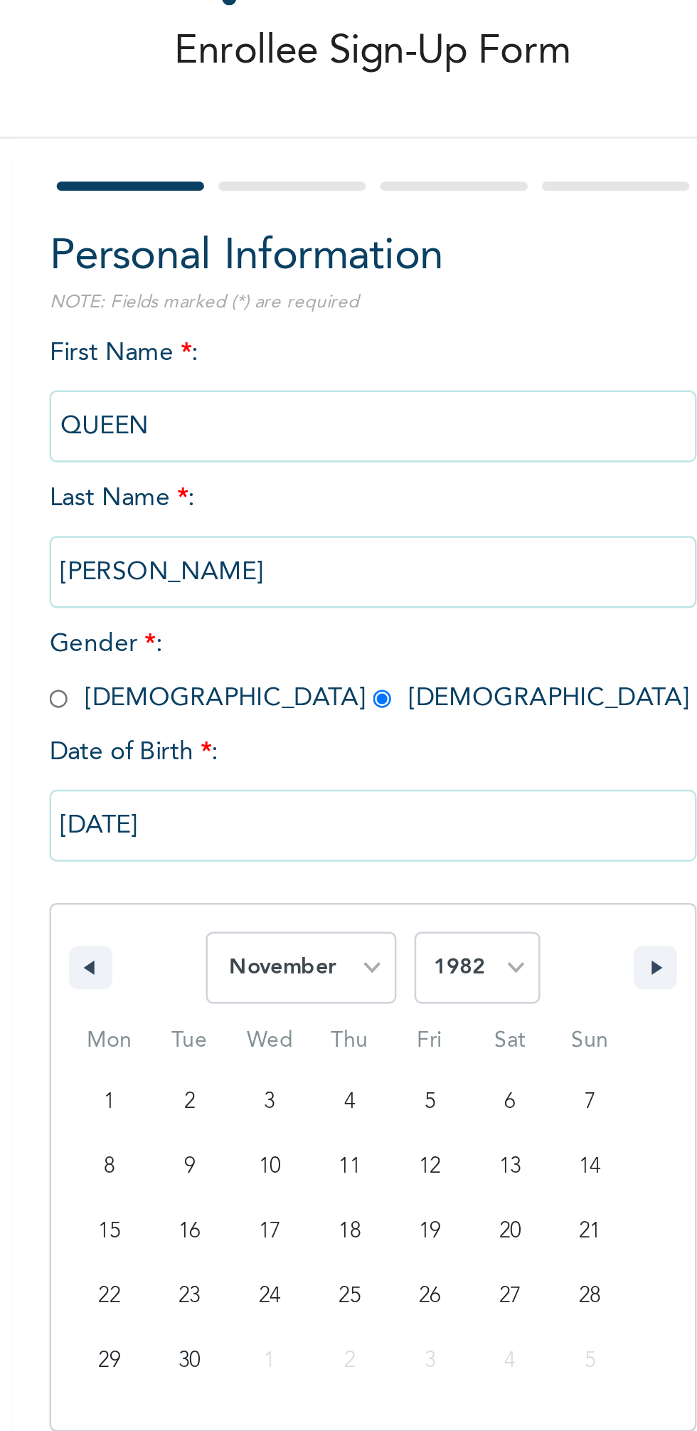
type input "11/11/1982"
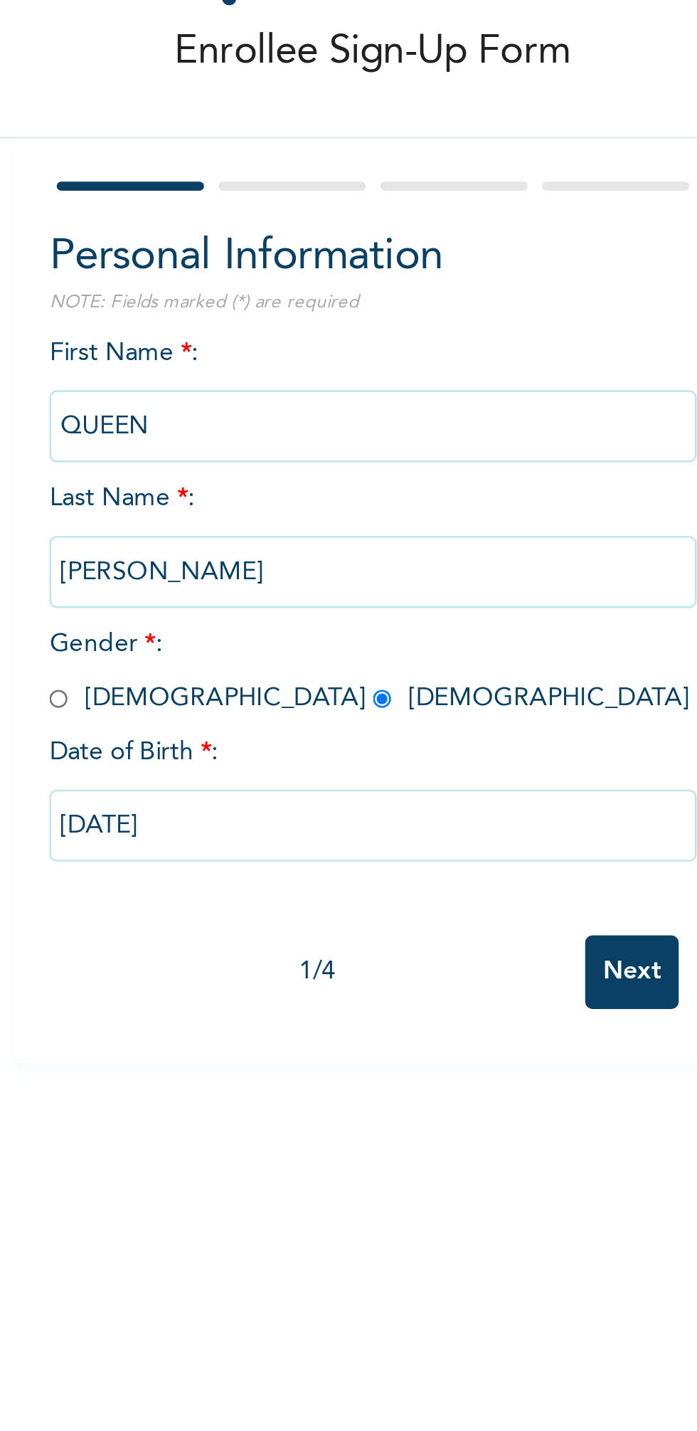
click at [222, 394] on input "11/11/1982" at bounding box center [273, 395] width 256 height 28
select select "10"
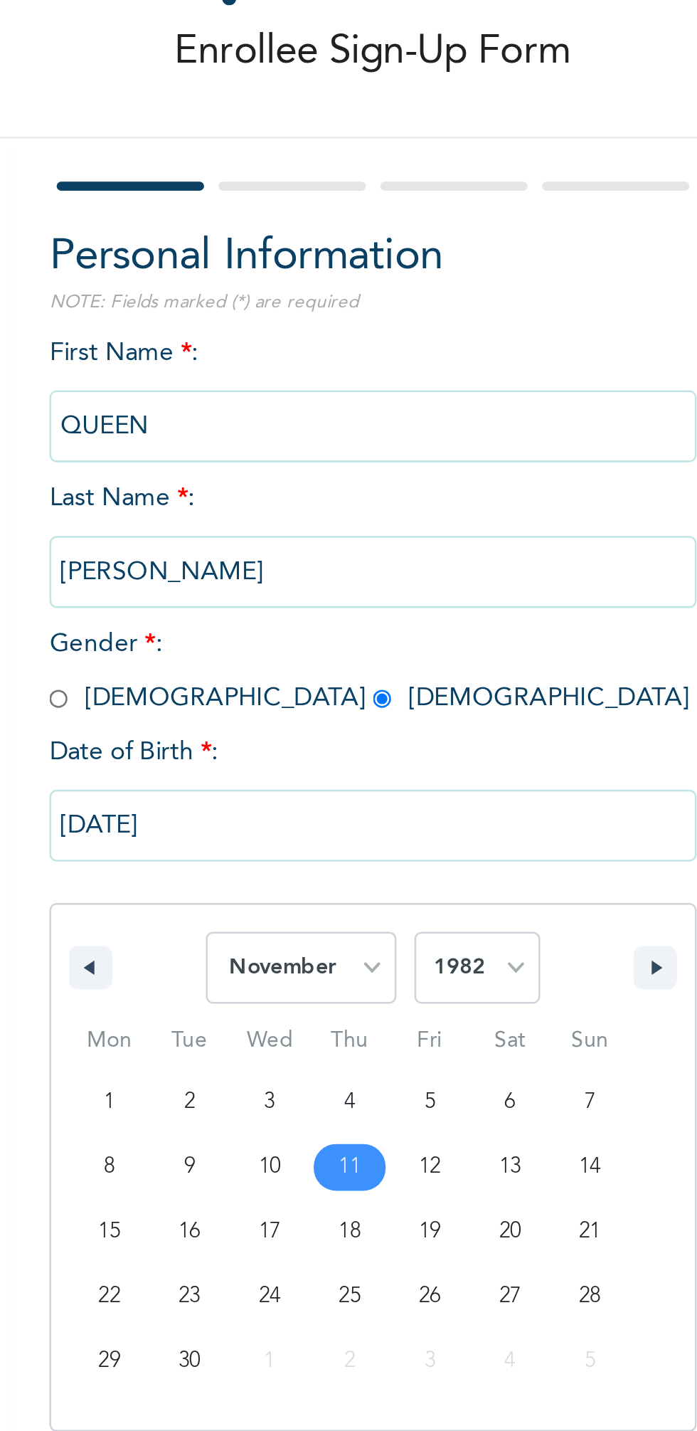
click at [325, 446] on select "2025 2024 2023 2022 2021 2020 2019 2018 2017 2016 2015 2014 2013 2012 2011 2010…" at bounding box center [315, 452] width 50 height 28
select select "1991"
click at [290, 438] on select "2025 2024 2023 2022 2021 2020 2019 2018 2017 2016 2015 2014 2013 2012 2011 2010…" at bounding box center [315, 452] width 50 height 28
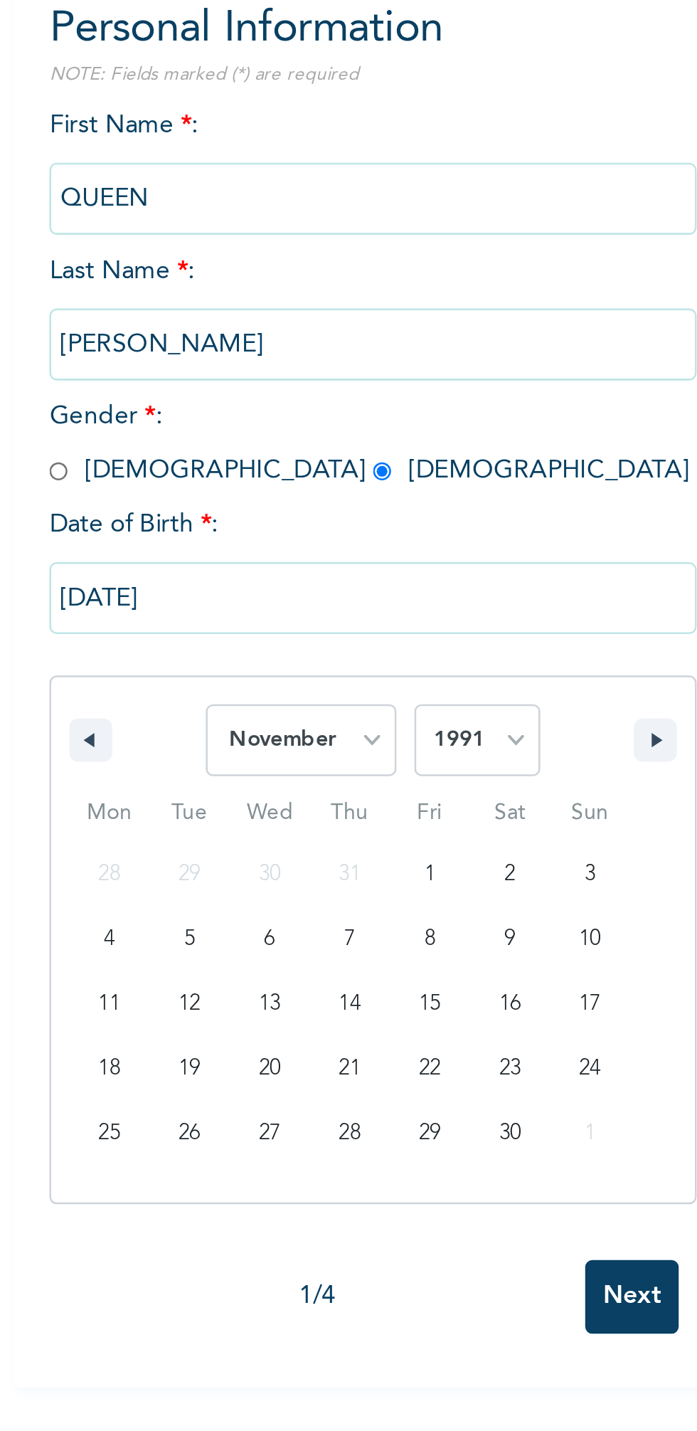
click at [376, 668] on div "Enrollee Sign-Up Form Personal Information NOTE: Fields marked (*) are required…" at bounding box center [273, 715] width 547 height 1431
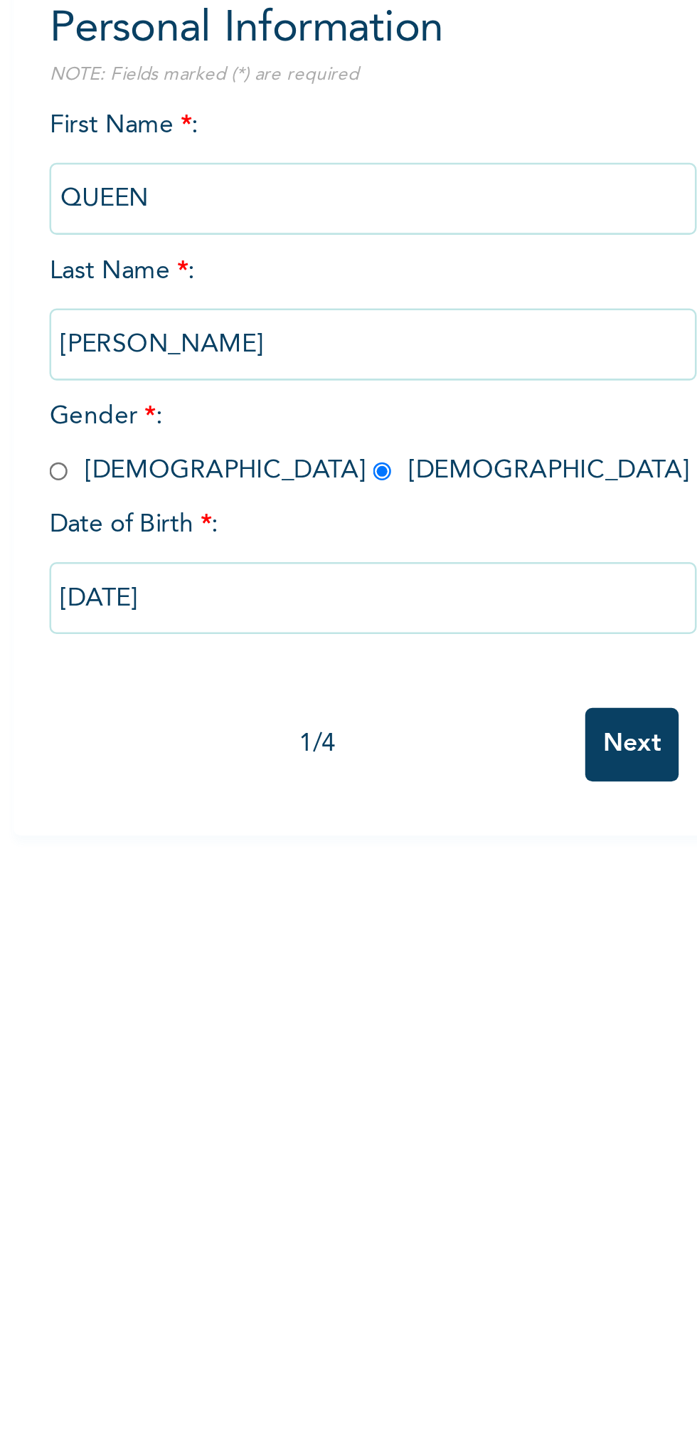
click at [376, 461] on input "Next" at bounding box center [375, 453] width 37 height 29
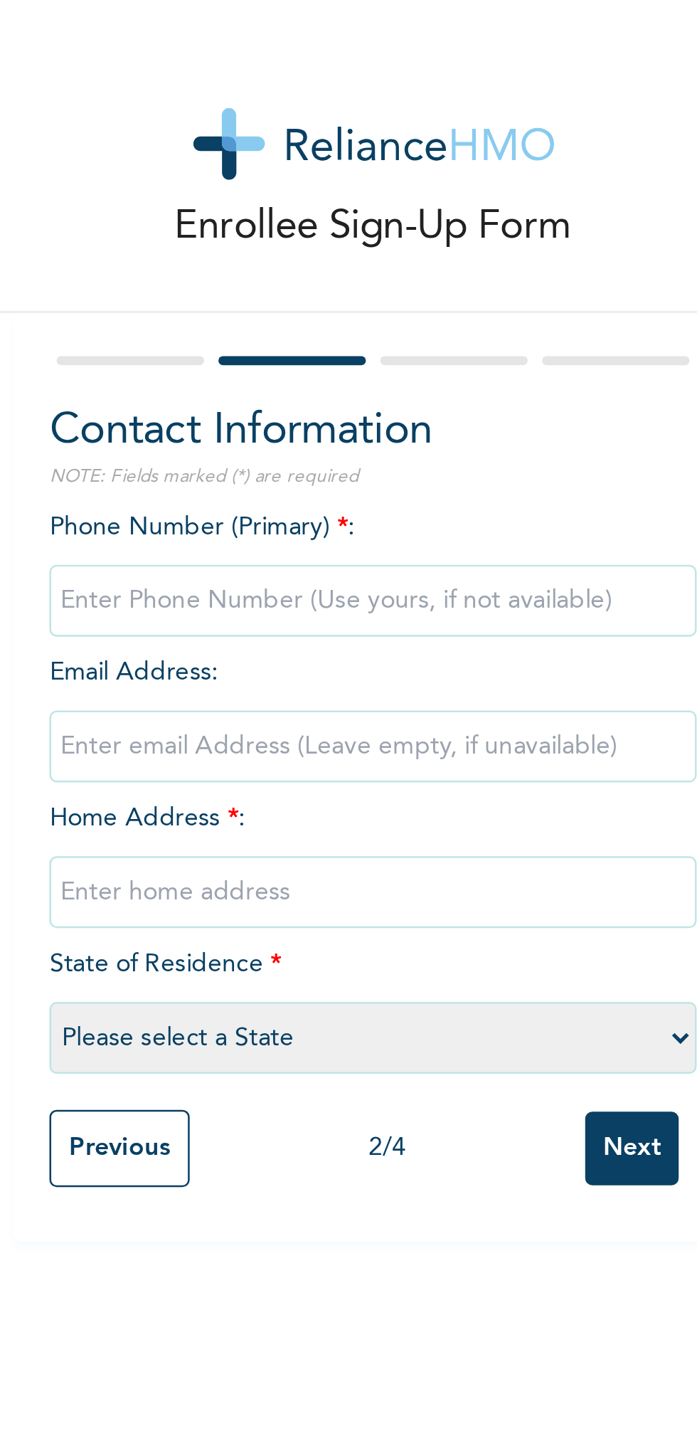
click at [301, 240] on input "phone" at bounding box center [273, 237] width 256 height 28
type input "08105067667"
click at [335, 300] on input "email" at bounding box center [273, 295] width 256 height 28
type input "Q"
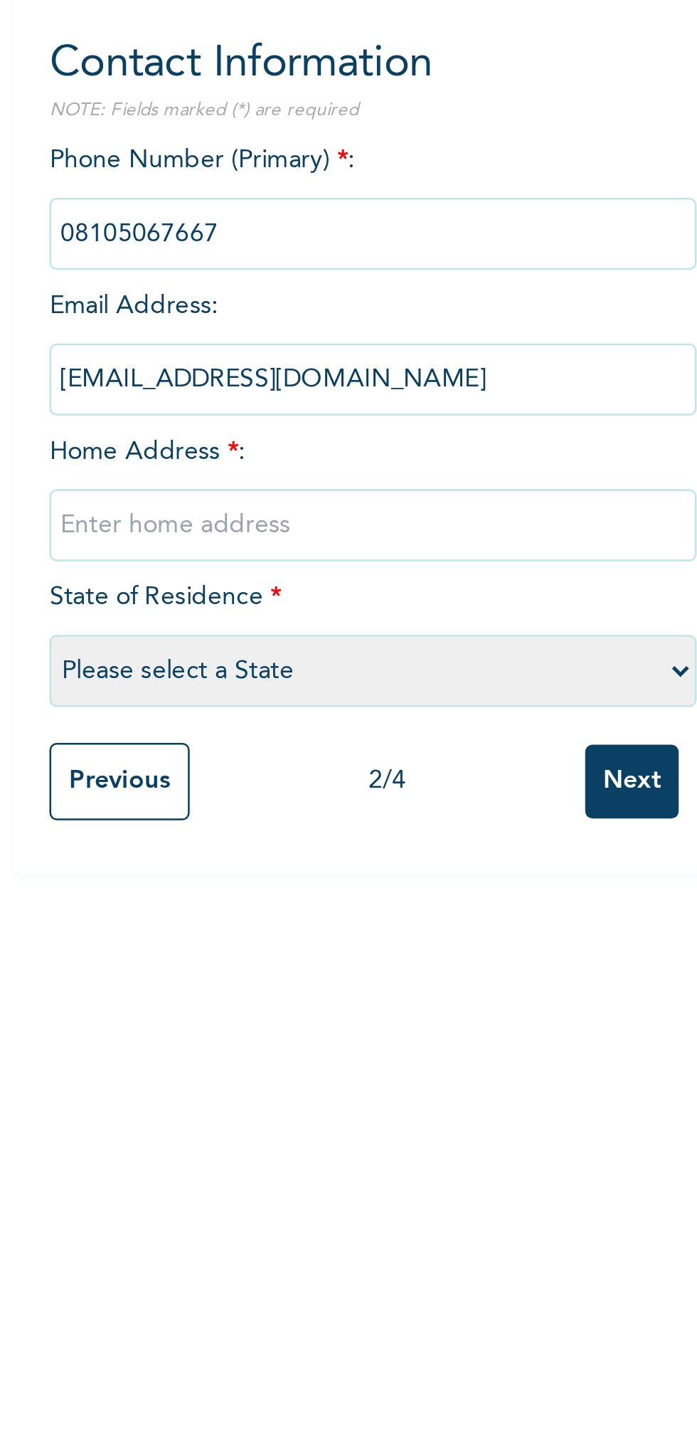
type input "qkenneth127@gmail.com"
click at [182, 351] on input "text" at bounding box center [273, 353] width 256 height 28
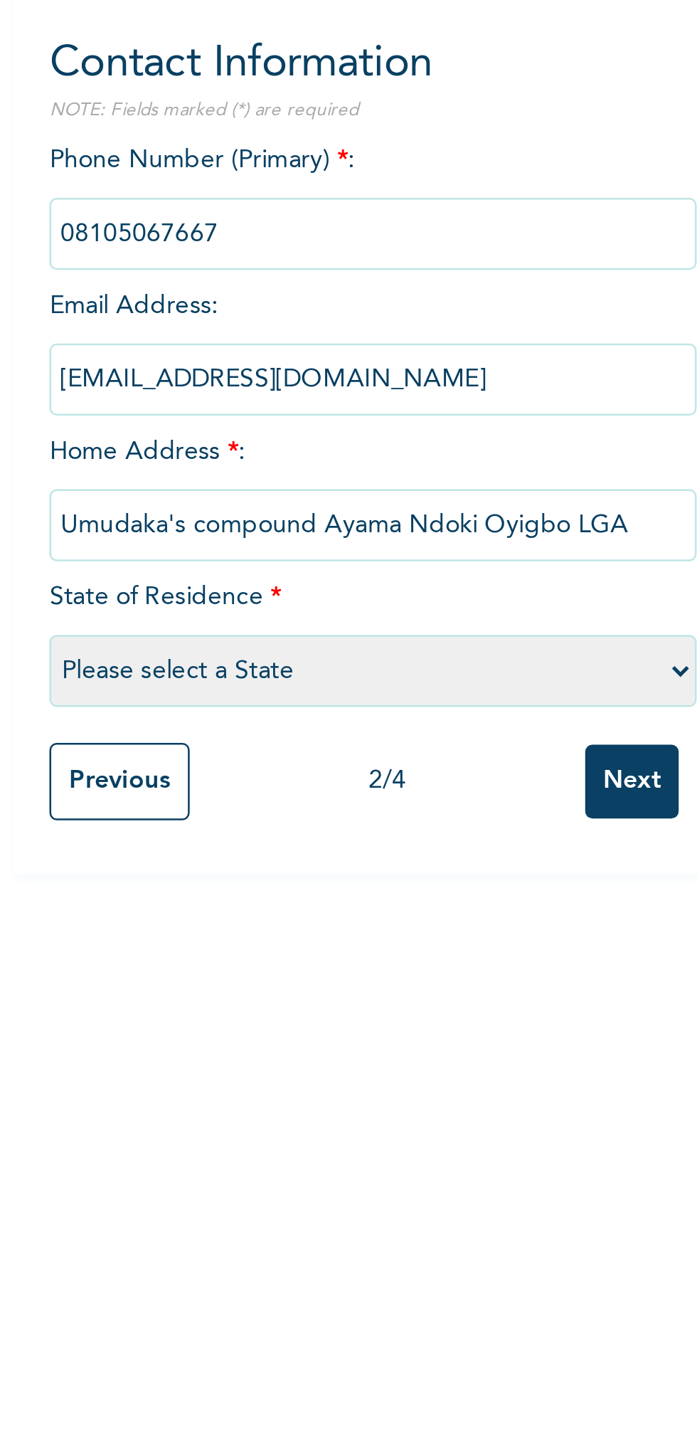
type input "Umudaka's compound Ayama Ndoki Oyigbo LGA"
click at [310, 413] on select "Please select a State [PERSON_NAME] (FCT) [PERSON_NAME] Ibom [GEOGRAPHIC_DATA] …" at bounding box center [273, 410] width 256 height 28
select select "33"
click at [145, 396] on select "Please select a State [PERSON_NAME] (FCT) [PERSON_NAME] Ibom [GEOGRAPHIC_DATA] …" at bounding box center [273, 410] width 256 height 28
click at [373, 450] on input "Next" at bounding box center [375, 454] width 37 height 29
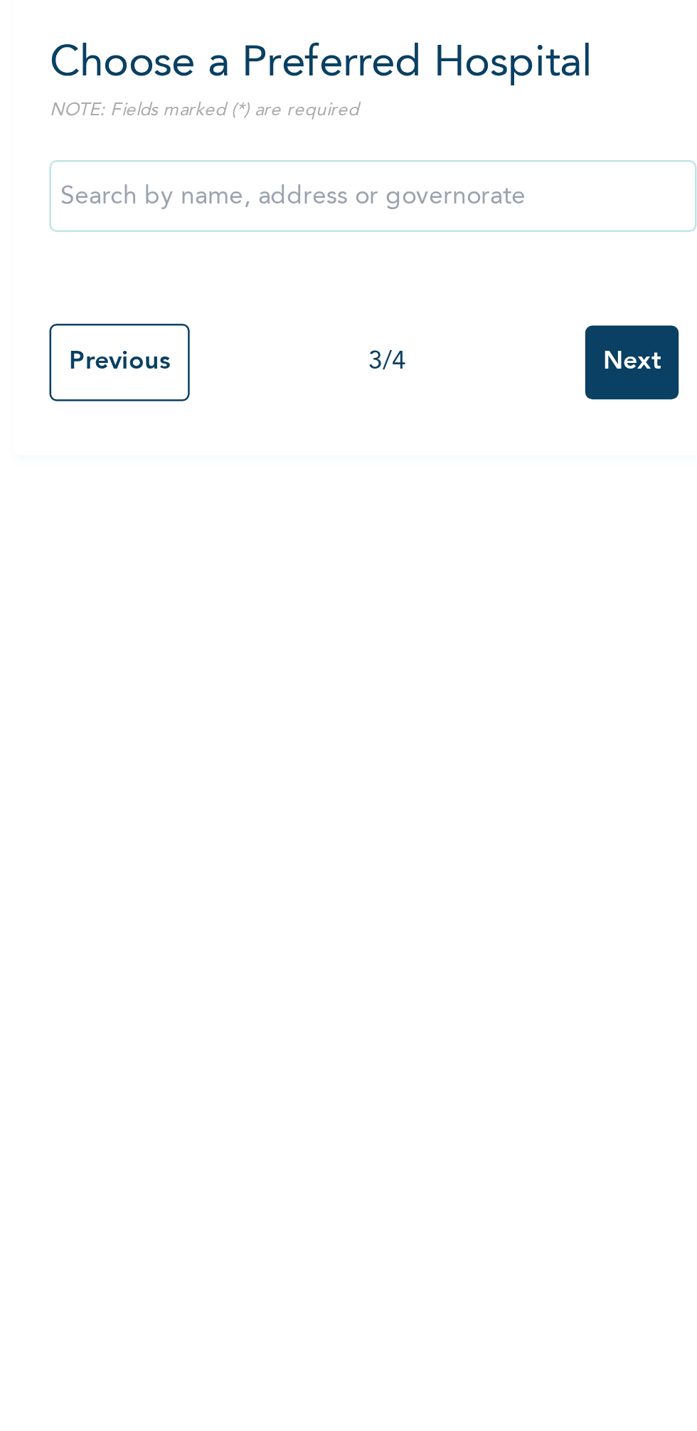
click at [272, 223] on input "text" at bounding box center [273, 223] width 256 height 28
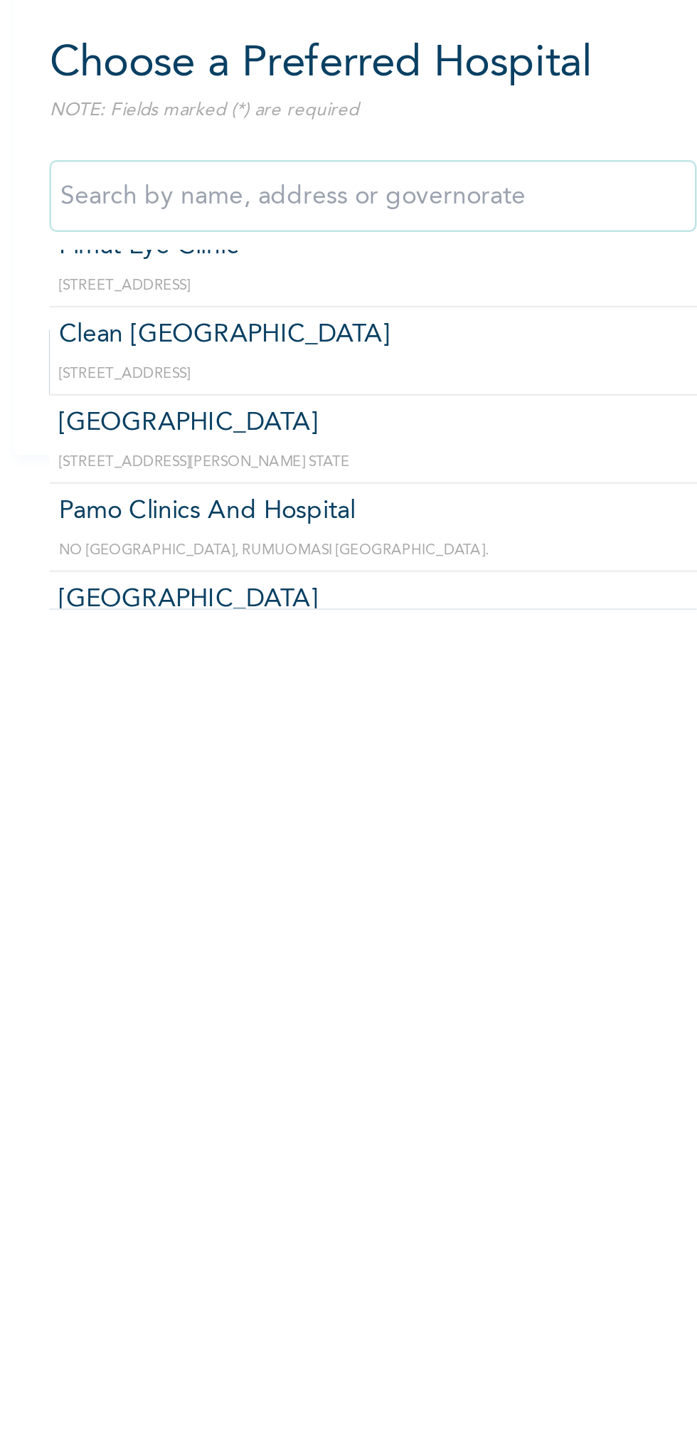
scroll to position [509, 0]
type input "[GEOGRAPHIC_DATA]"
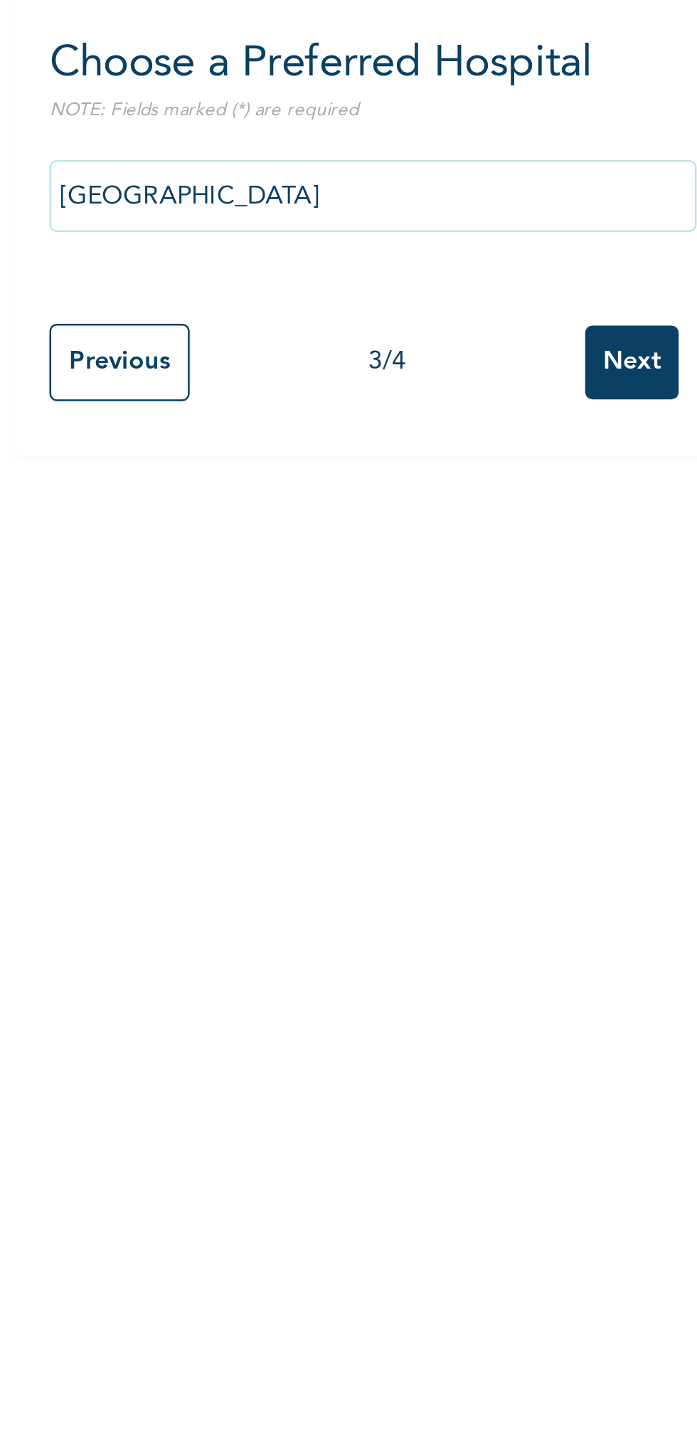
click at [376, 292] on input "Next" at bounding box center [375, 288] width 37 height 29
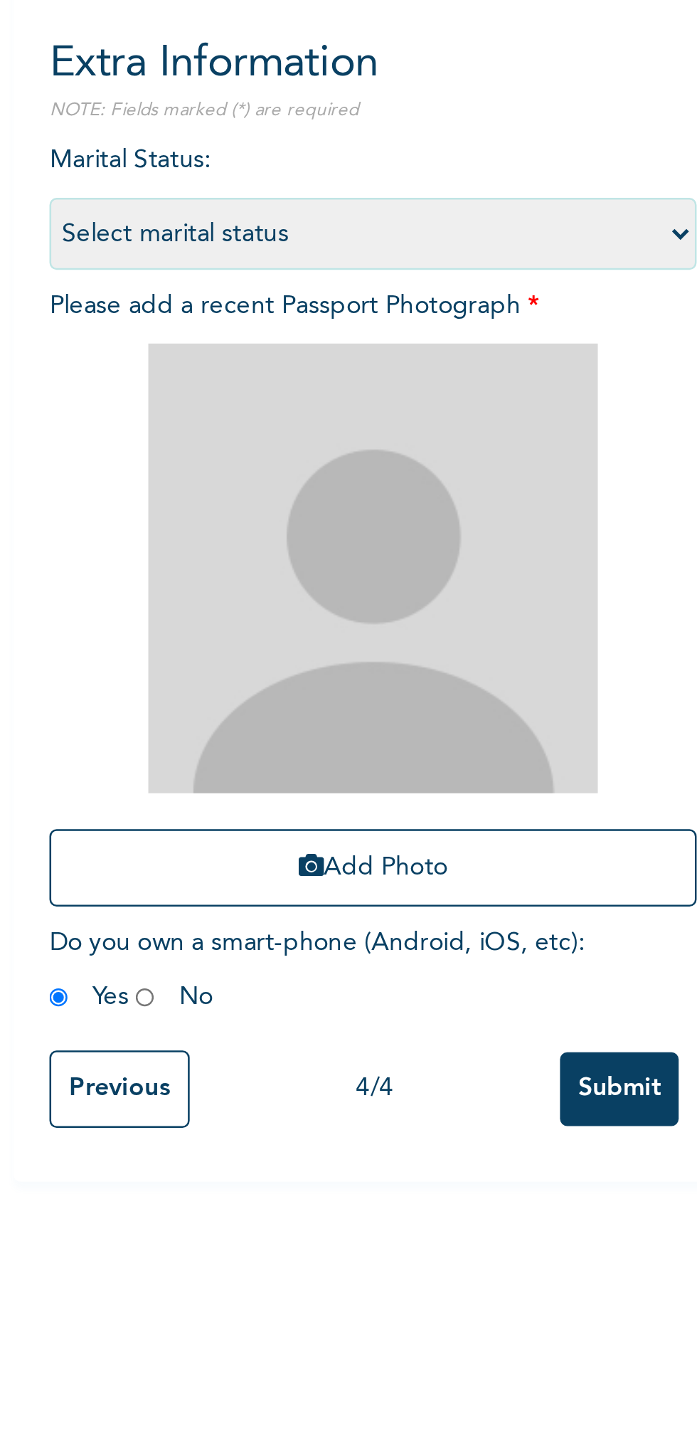
click at [394, 238] on select "Select marital status Single Married Divorced Widow/Widower" at bounding box center [273, 237] width 256 height 28
select select "2"
click at [145, 223] on select "Select marital status Single Married Divorced Widow/Widower" at bounding box center [273, 237] width 256 height 28
click at [286, 488] on button "Add Photo" at bounding box center [273, 488] width 256 height 31
click at [263, 482] on button "Add Photo" at bounding box center [273, 488] width 256 height 31
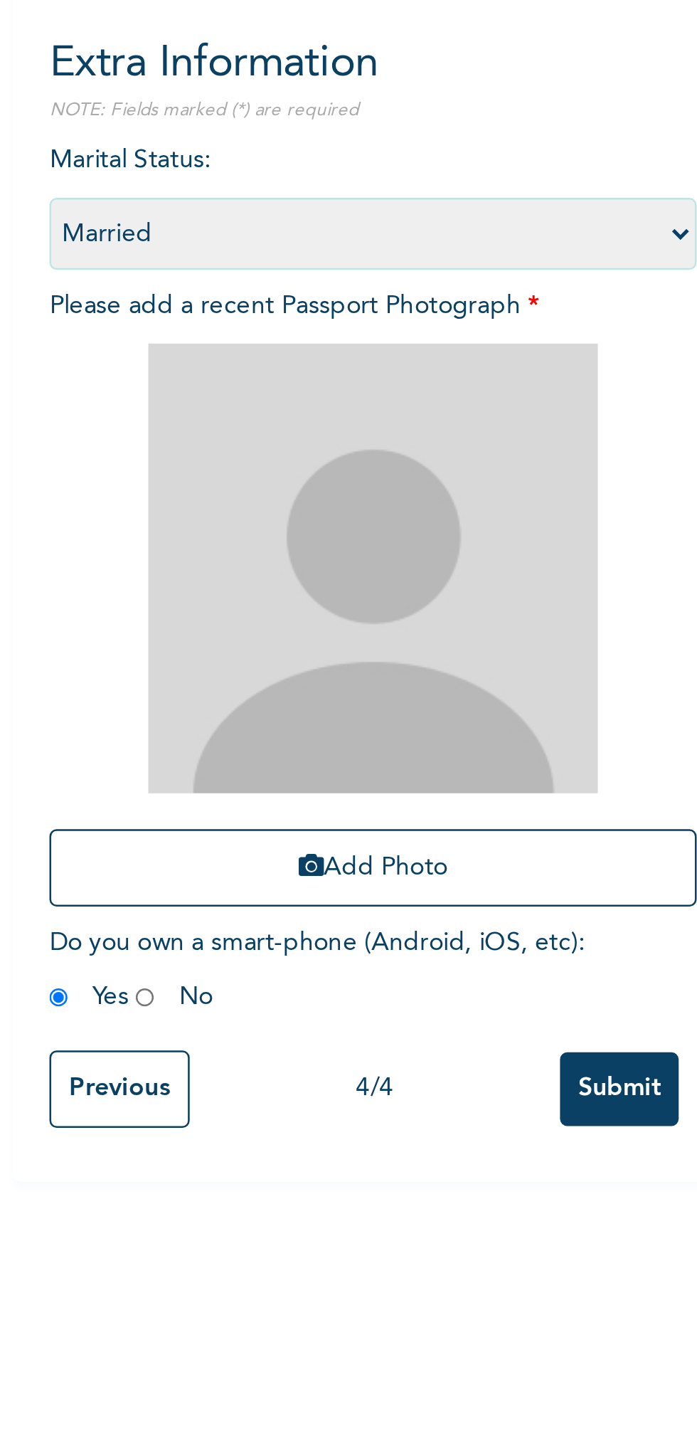
click at [280, 492] on button "Add Photo" at bounding box center [273, 488] width 256 height 31
click at [287, 458] on img at bounding box center [273, 370] width 178 height 178
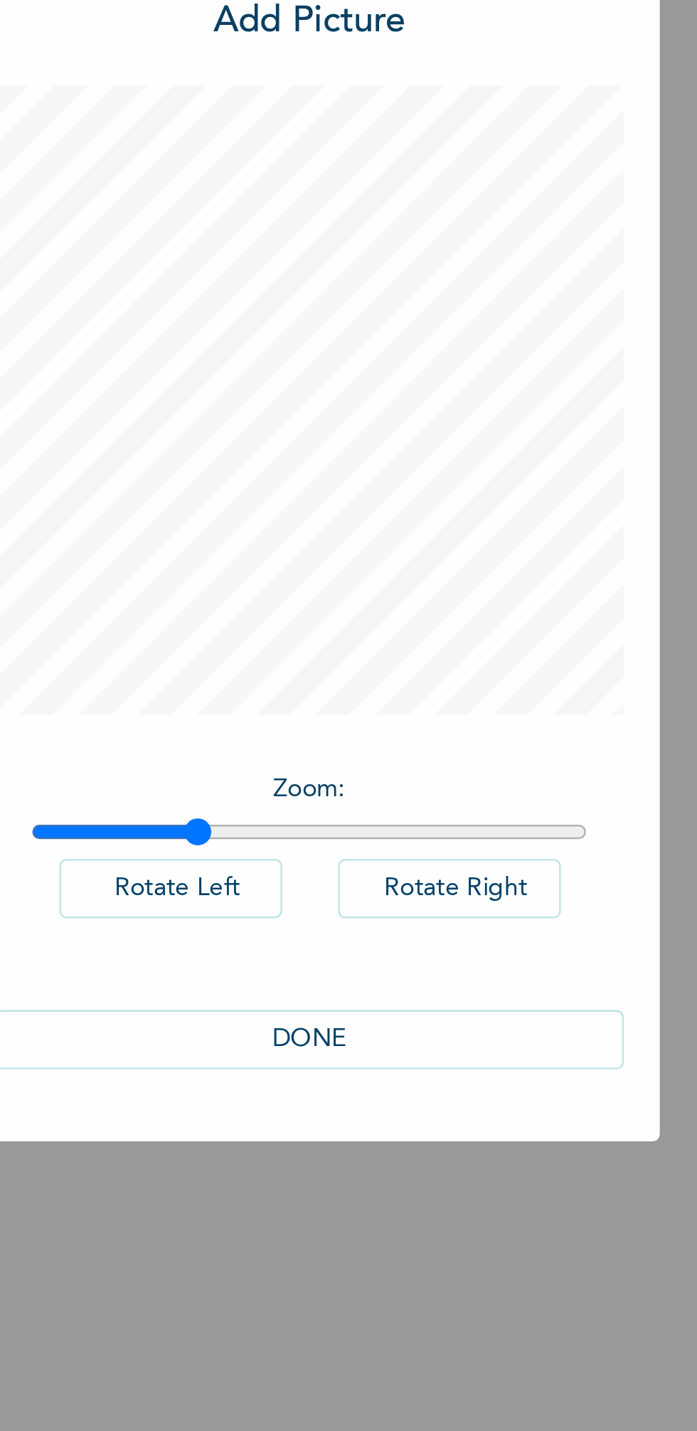
type input "1.29"
click at [371, 925] on button "DONE" at bounding box center [348, 923] width 249 height 23
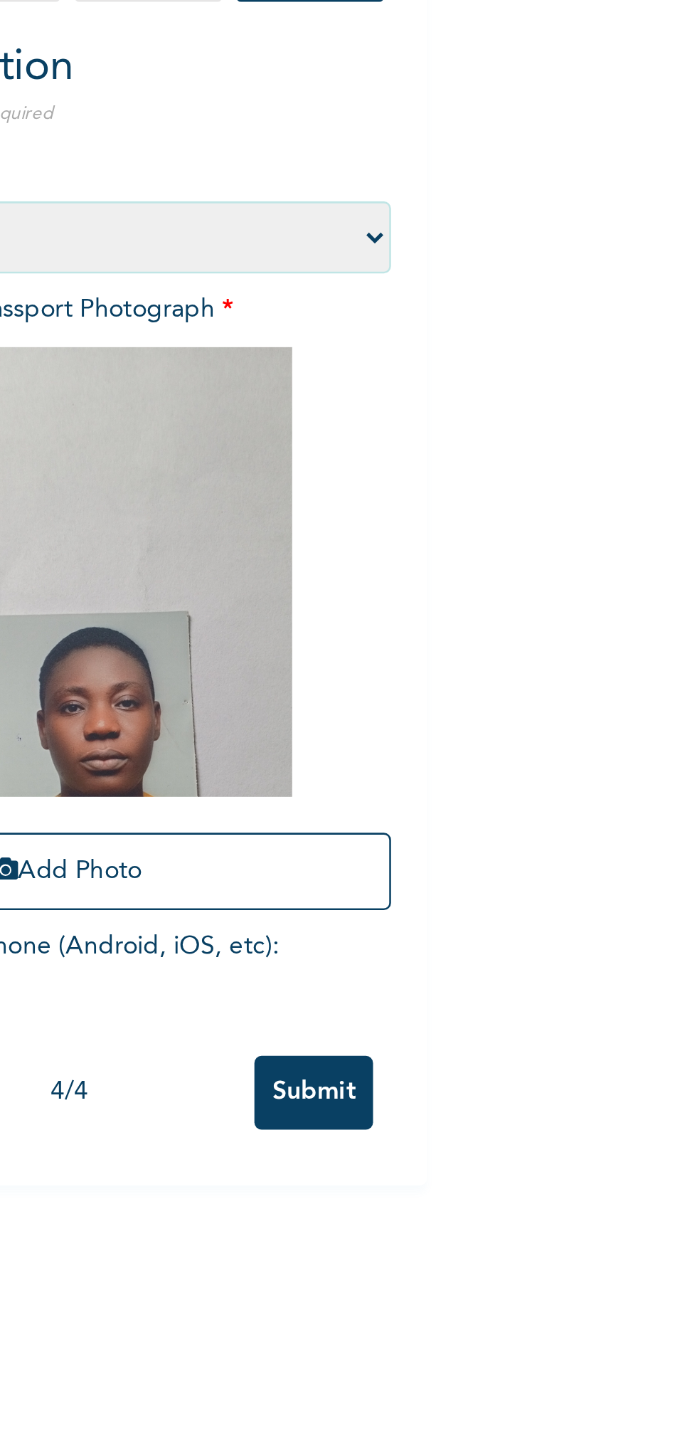
click at [365, 574] on input "Submit" at bounding box center [370, 575] width 47 height 29
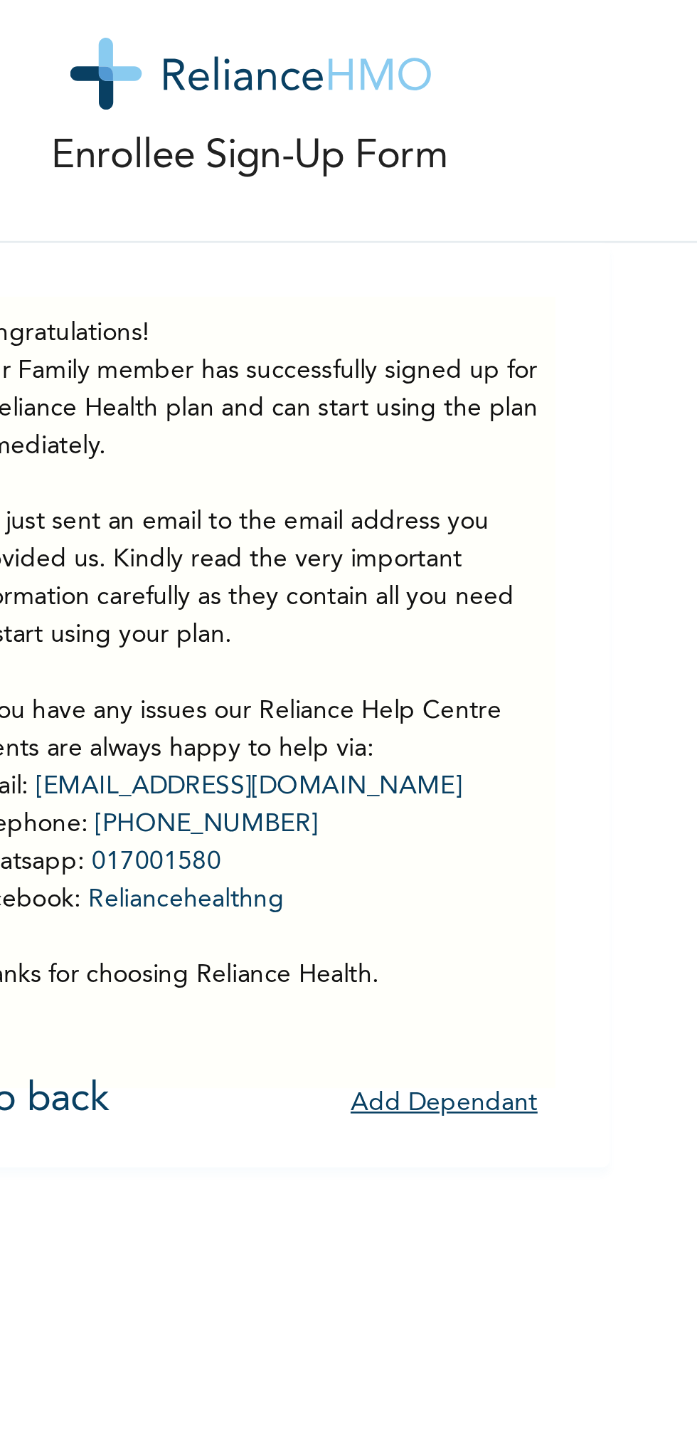
click at [349, 467] on button "Add Dependant" at bounding box center [350, 464] width 74 height 22
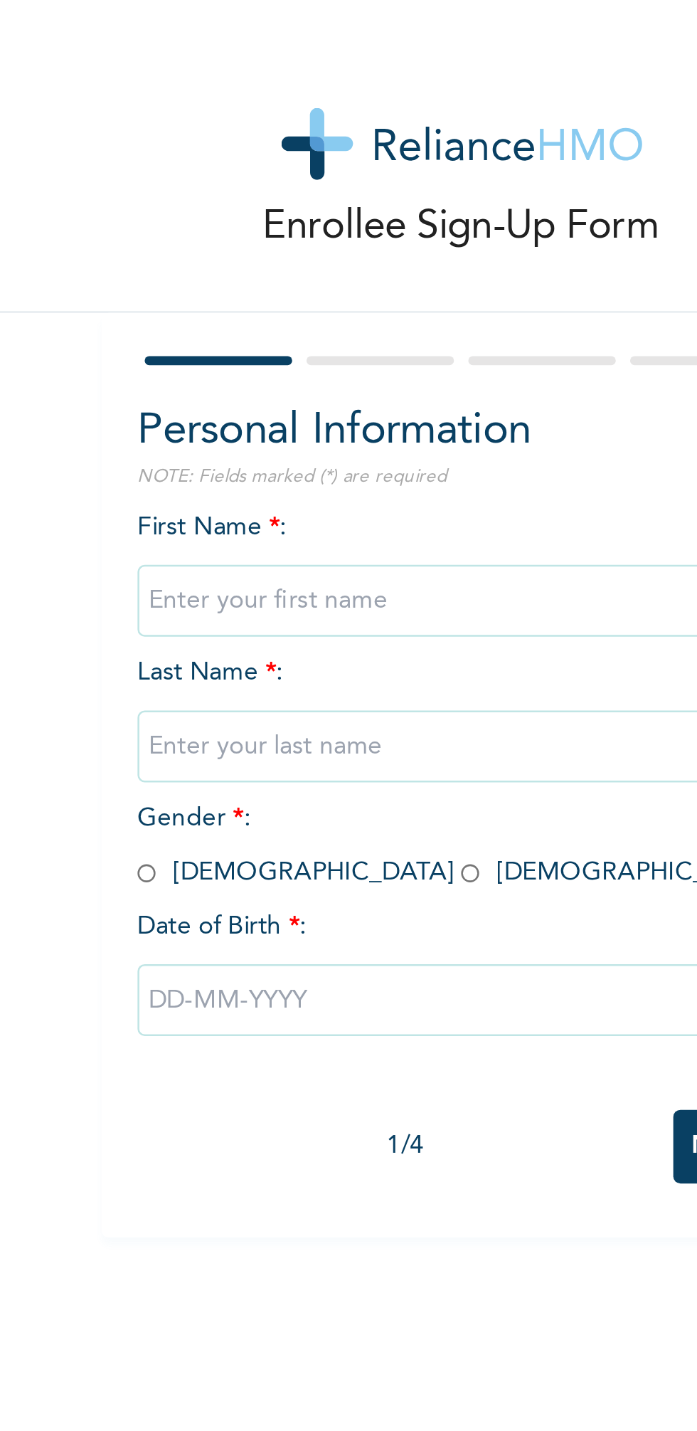
click at [279, 235] on input "text" at bounding box center [273, 237] width 256 height 28
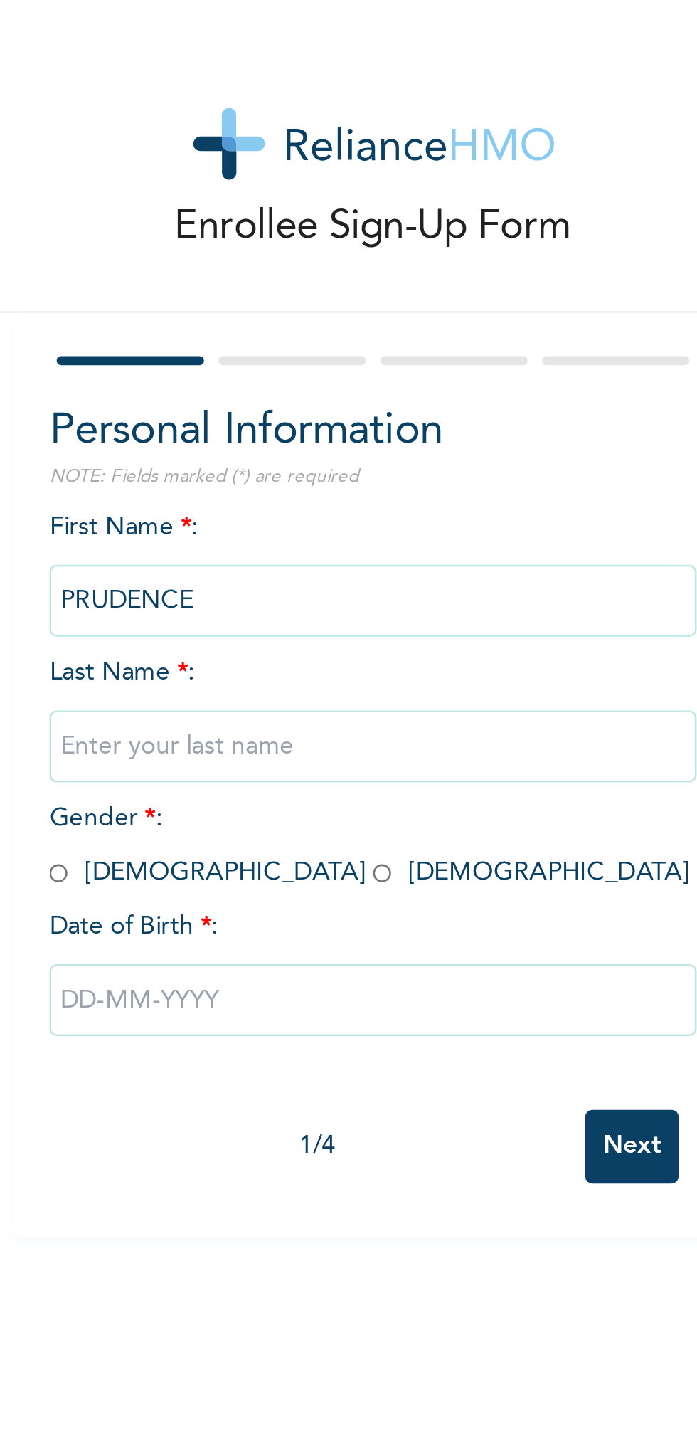
type input "PRUDENCE"
click at [285, 296] on input "text" at bounding box center [273, 295] width 256 height 28
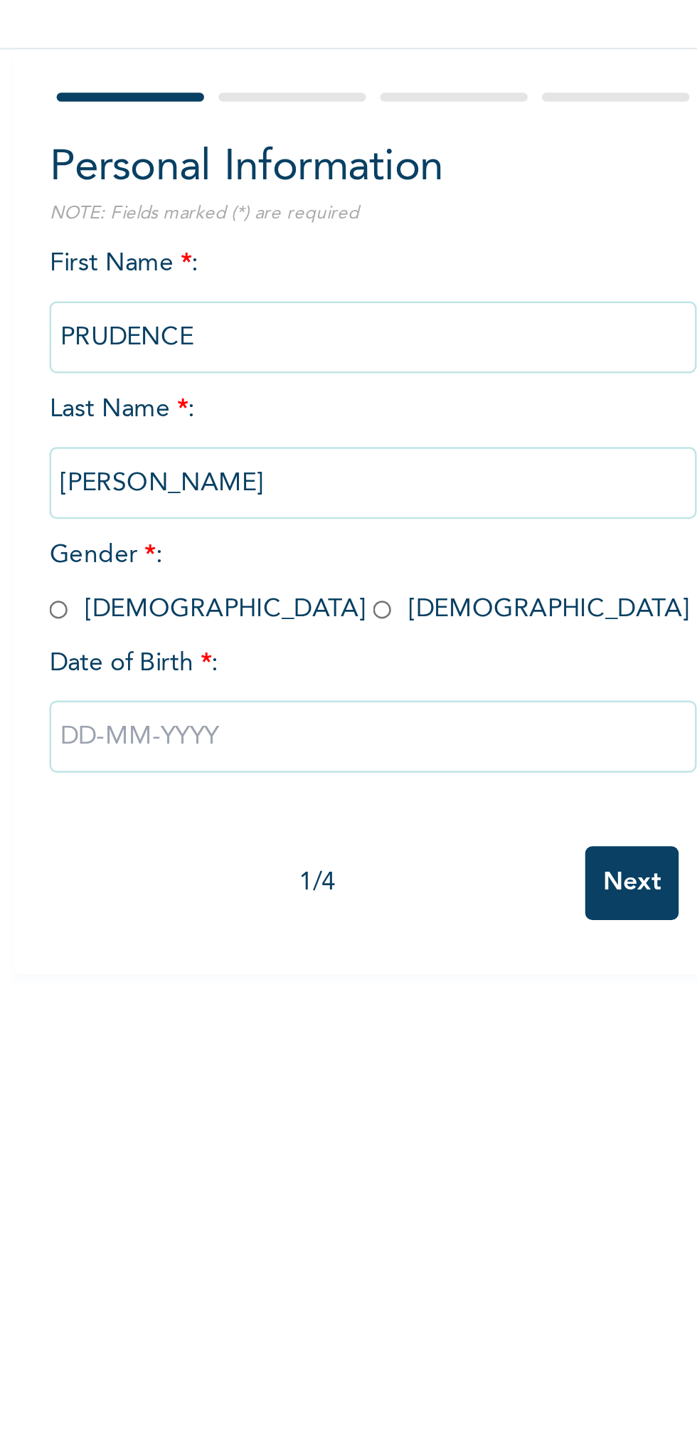
type input "KENNETH ADIELE"
click at [152, 344] on input "radio" at bounding box center [148, 346] width 7 height 14
radio input "true"
click at [285, 397] on input "text" at bounding box center [273, 395] width 256 height 28
select select "8"
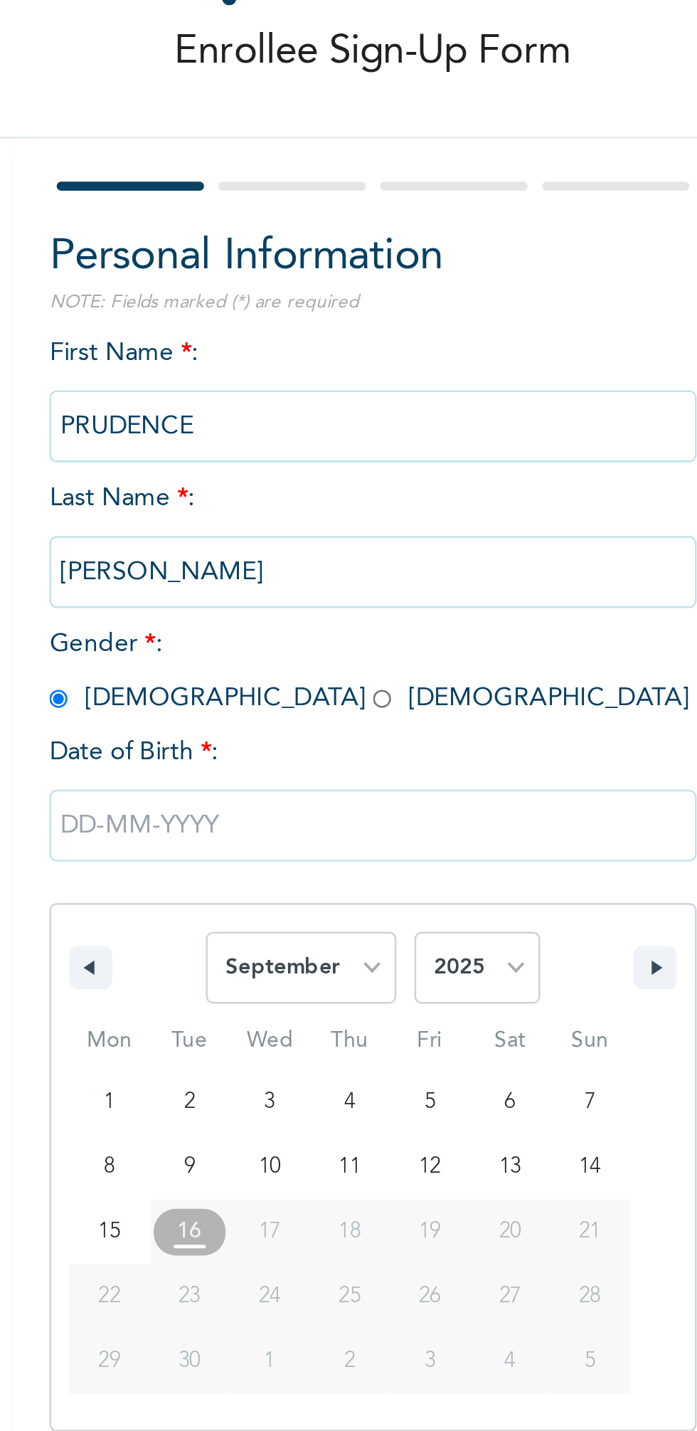
click at [328, 454] on select "2025 2024 2023 2022 2021 2020 2019 2018 2017 2016 2015 2014 2013 2012 2011 2010…" at bounding box center [315, 452] width 50 height 28
select select "2016"
click at [290, 438] on select "2025 2024 2023 2022 2021 2020 2019 2018 2017 2016 2015 2014 2013 2012 2011 2010…" at bounding box center [315, 452] width 50 height 28
click at [267, 451] on select "January February March April May June July August September October November De…" at bounding box center [244, 452] width 75 height 28
select select "0"
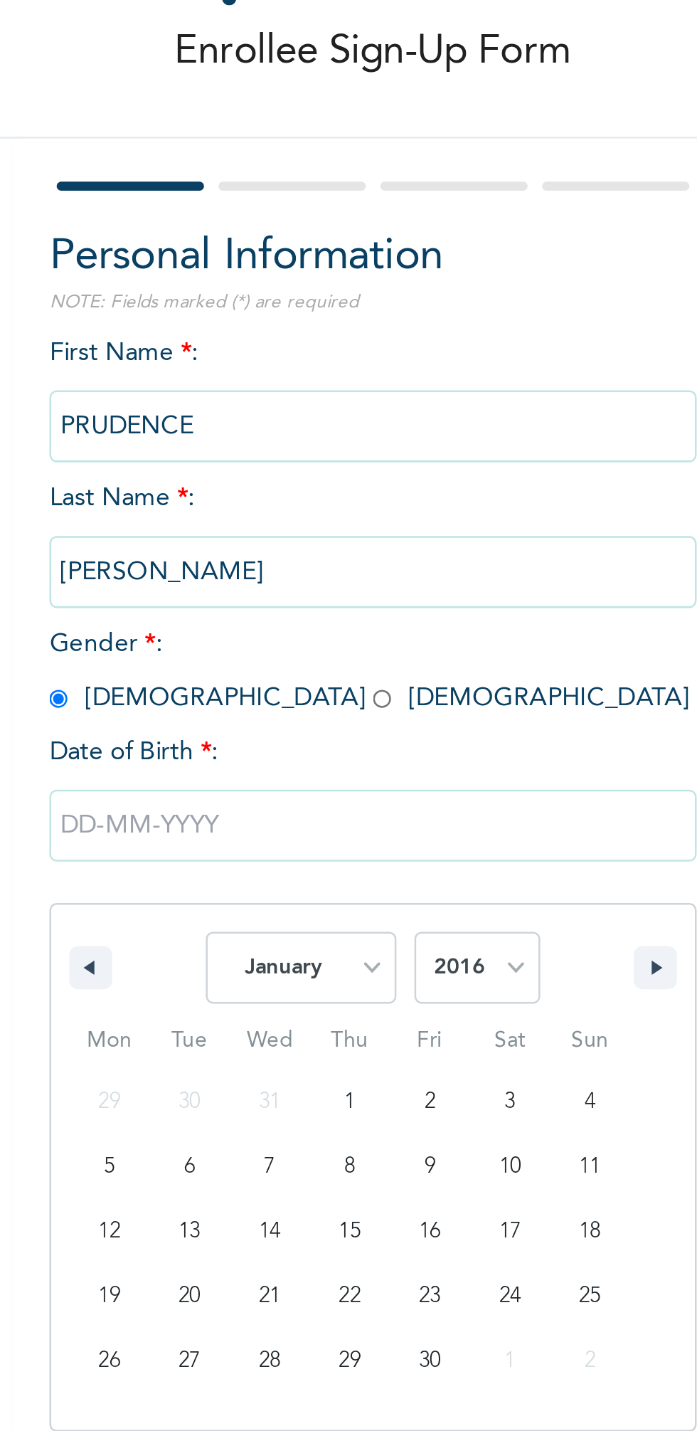
click at [208, 438] on select "January February March April May June July August September October November De…" at bounding box center [244, 452] width 75 height 28
type input "01/22/2016"
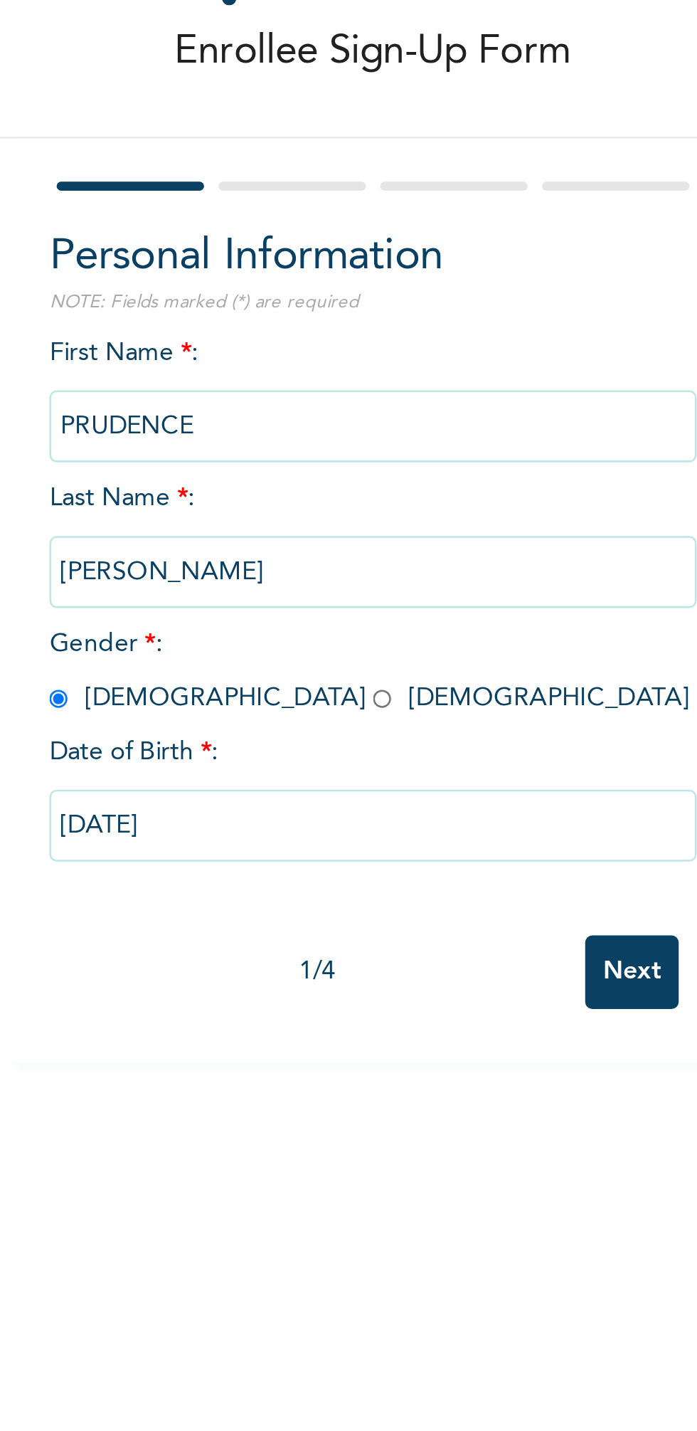
click at [381, 448] on input "Next" at bounding box center [375, 453] width 37 height 29
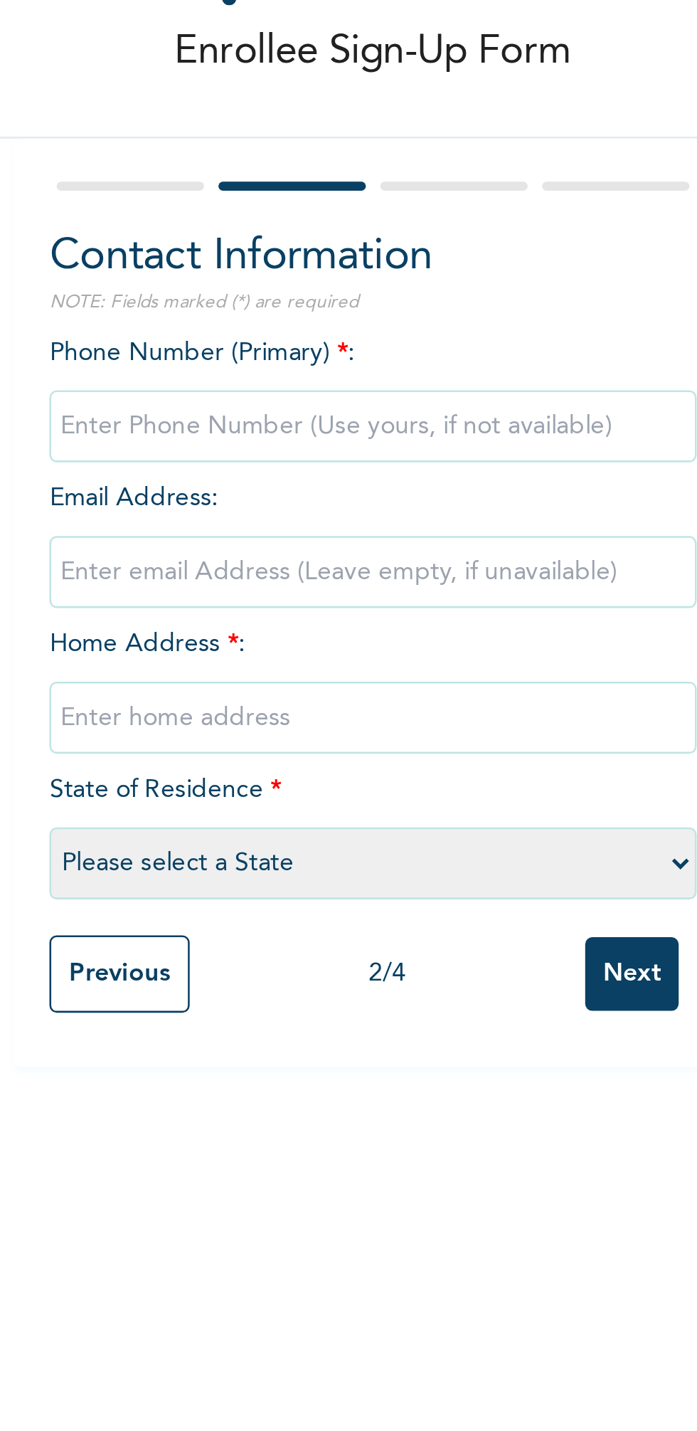
click at [235, 240] on input "phone" at bounding box center [273, 237] width 256 height 28
type input "08035070568"
click at [216, 298] on input "email" at bounding box center [273, 295] width 256 height 28
click at [303, 354] on input "text" at bounding box center [273, 353] width 256 height 28
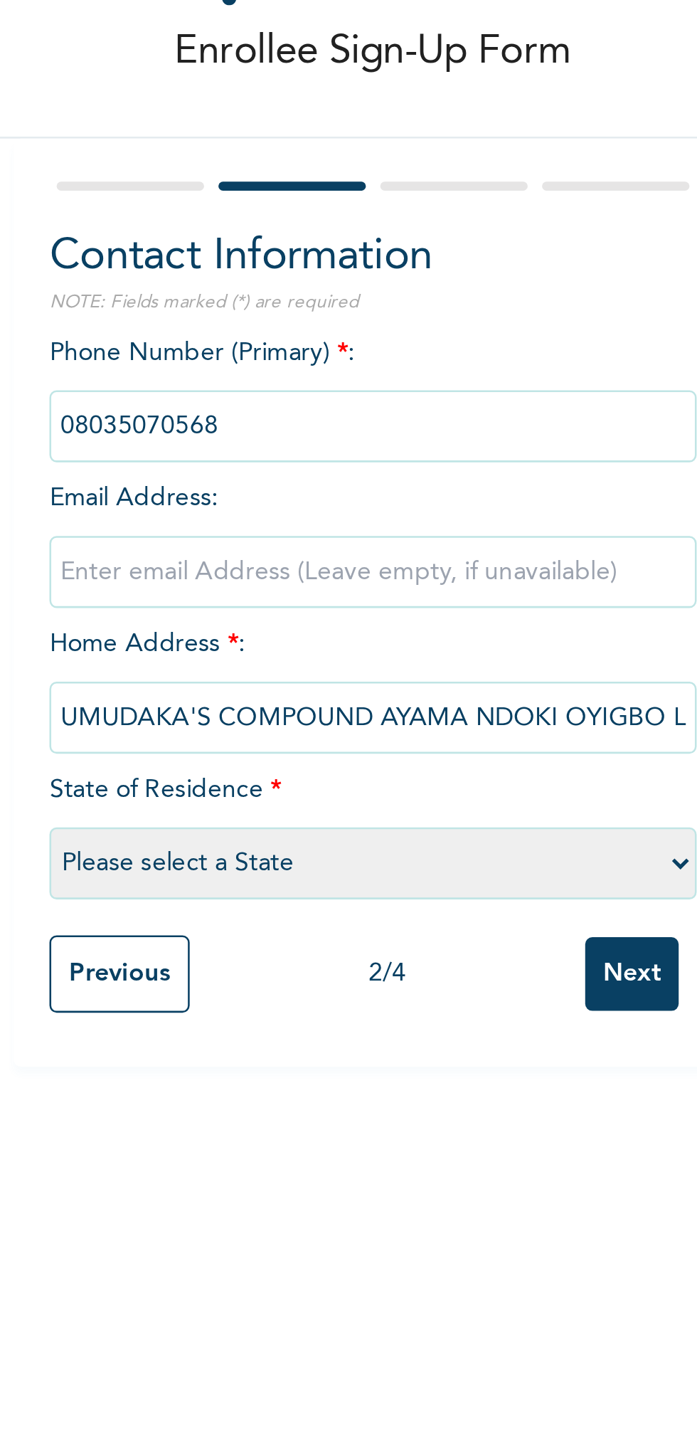
scroll to position [0, 14]
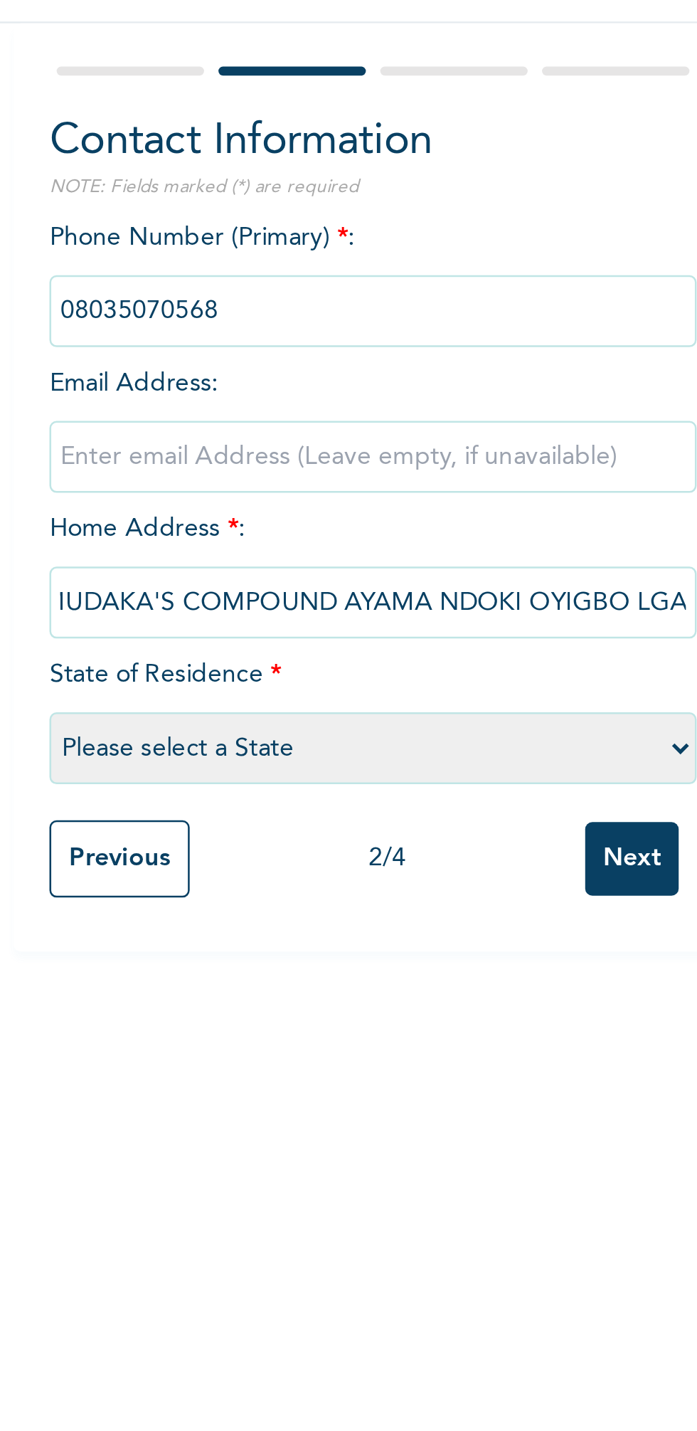
type input "UMUDAKA'S COMPOUND AYAMA NDOKI OYIGBO LGA"
click at [287, 413] on select "Please select a State Abia Abuja (FCT) Adamawa Akwa Ibom Anambra Bauchi Bayelsa…" at bounding box center [273, 410] width 256 height 28
select select "33"
click at [145, 396] on select "Please select a State Abia Abuja (FCT) Adamawa Akwa Ibom Anambra Bauchi Bayelsa…" at bounding box center [273, 410] width 256 height 28
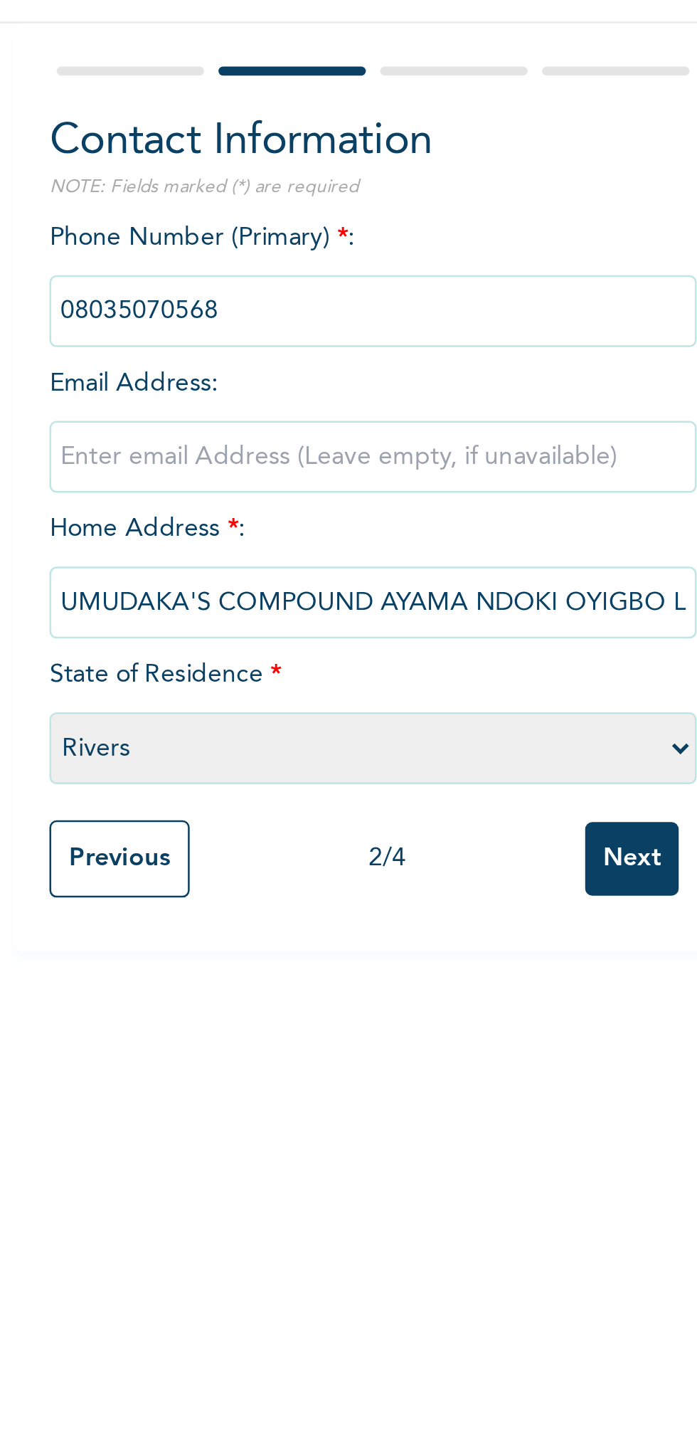
click at [381, 449] on input "Next" at bounding box center [375, 454] width 37 height 29
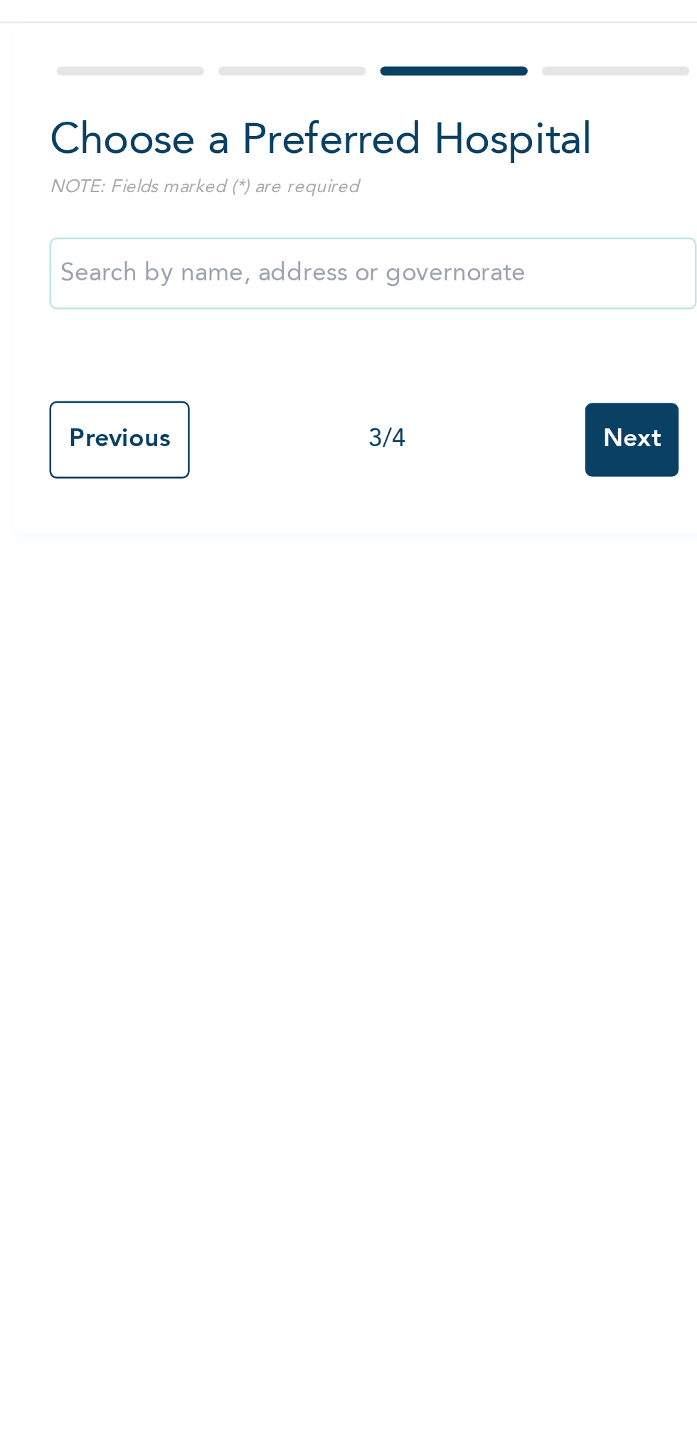
click at [255, 226] on input "text" at bounding box center [273, 223] width 256 height 28
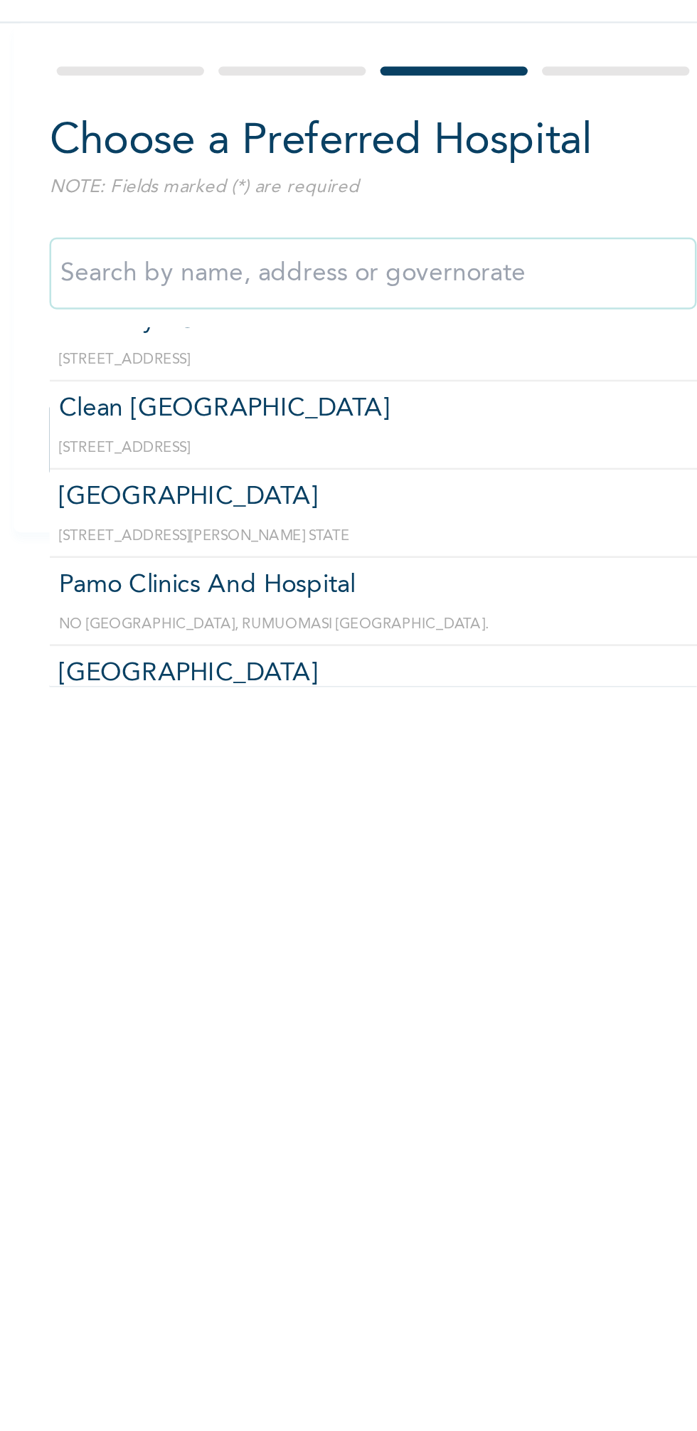
scroll to position [508, 0]
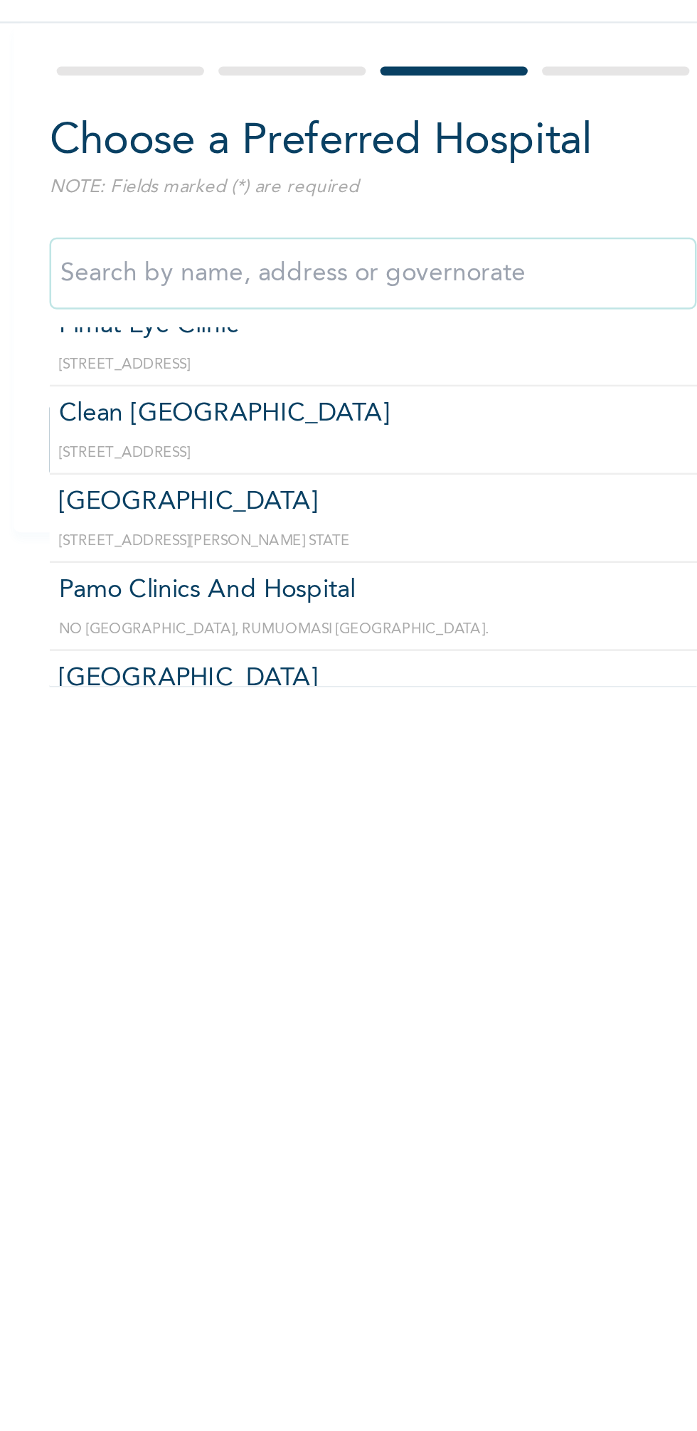
type input "Meridian Hospital"
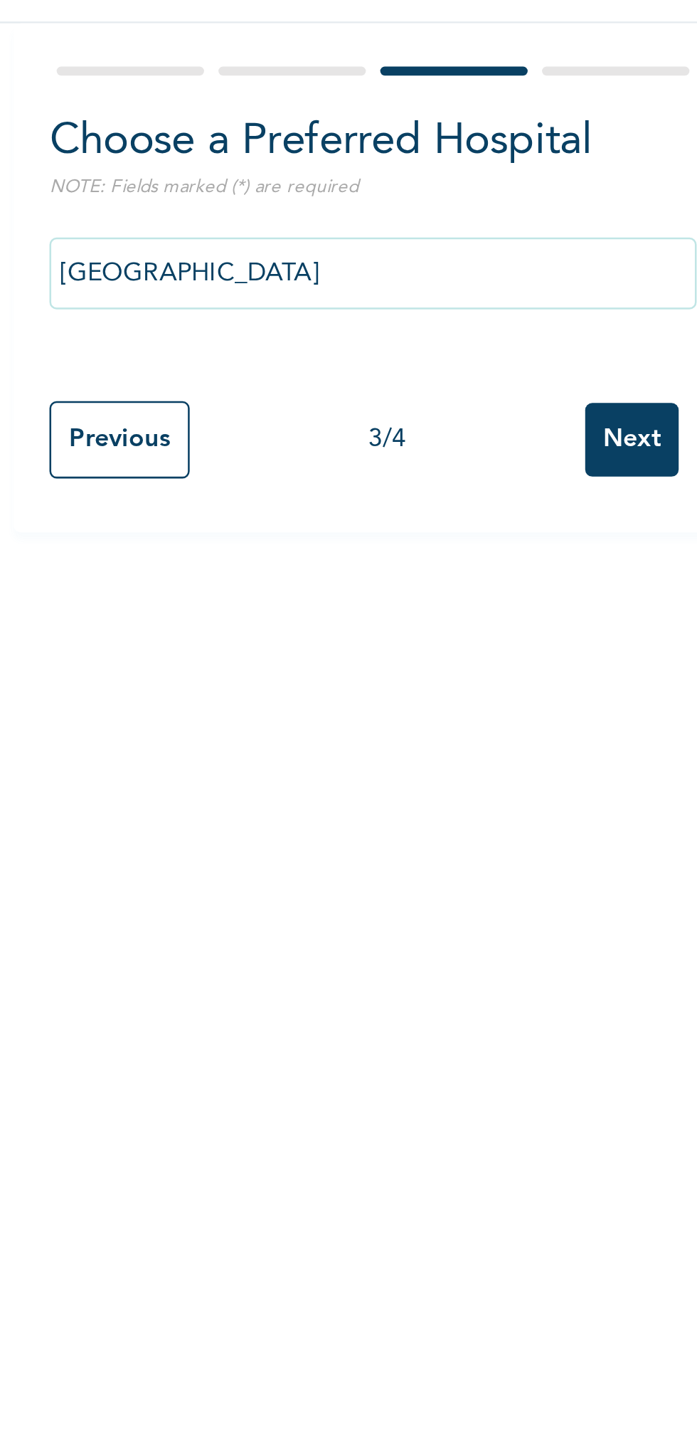
click at [389, 280] on input "Next" at bounding box center [375, 288] width 37 height 29
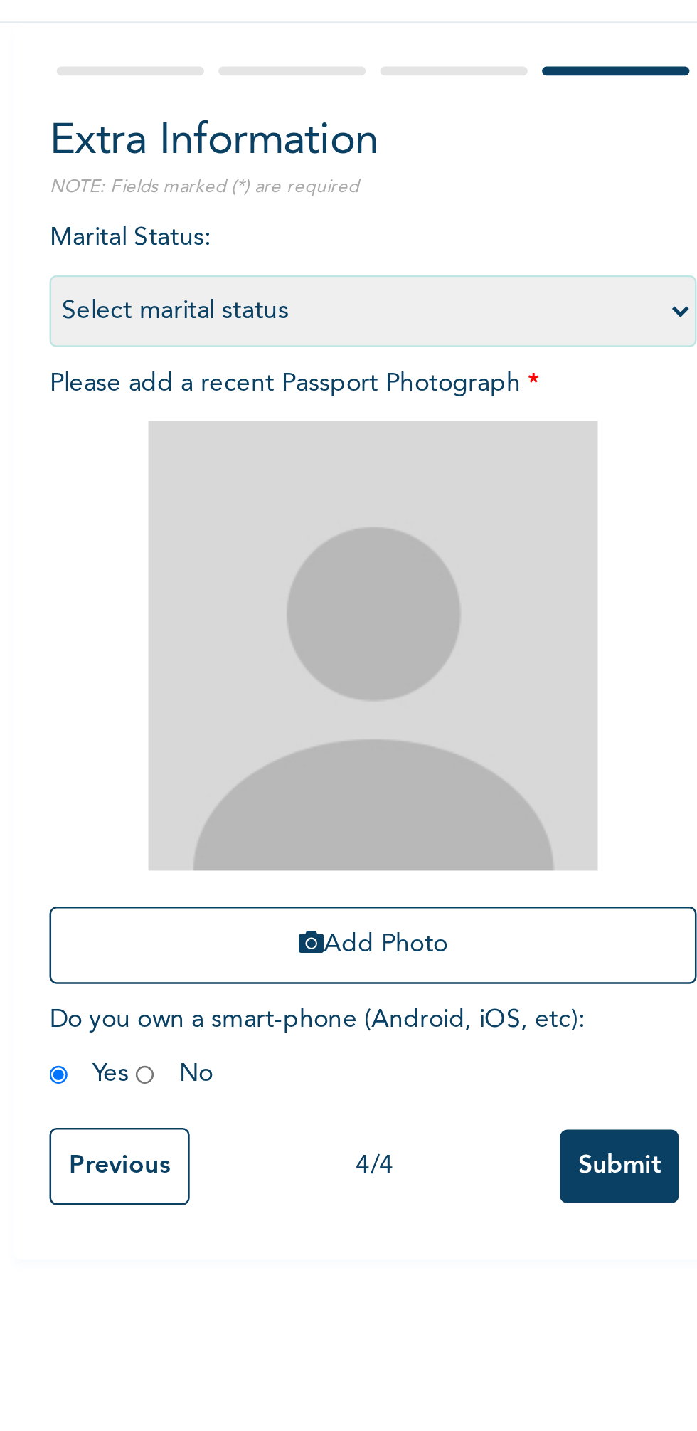
click at [270, 482] on button "Add Photo" at bounding box center [273, 488] width 256 height 31
click at [391, 242] on select "Select marital status Single Married Divorced Widow/Widower" at bounding box center [273, 237] width 256 height 28
select select "1"
click at [145, 223] on select "Select marital status Single Married Divorced Widow/Widower" at bounding box center [273, 237] width 256 height 28
click at [264, 233] on select "Select marital status Single Married Divorced Widow/Widower" at bounding box center [273, 237] width 256 height 28
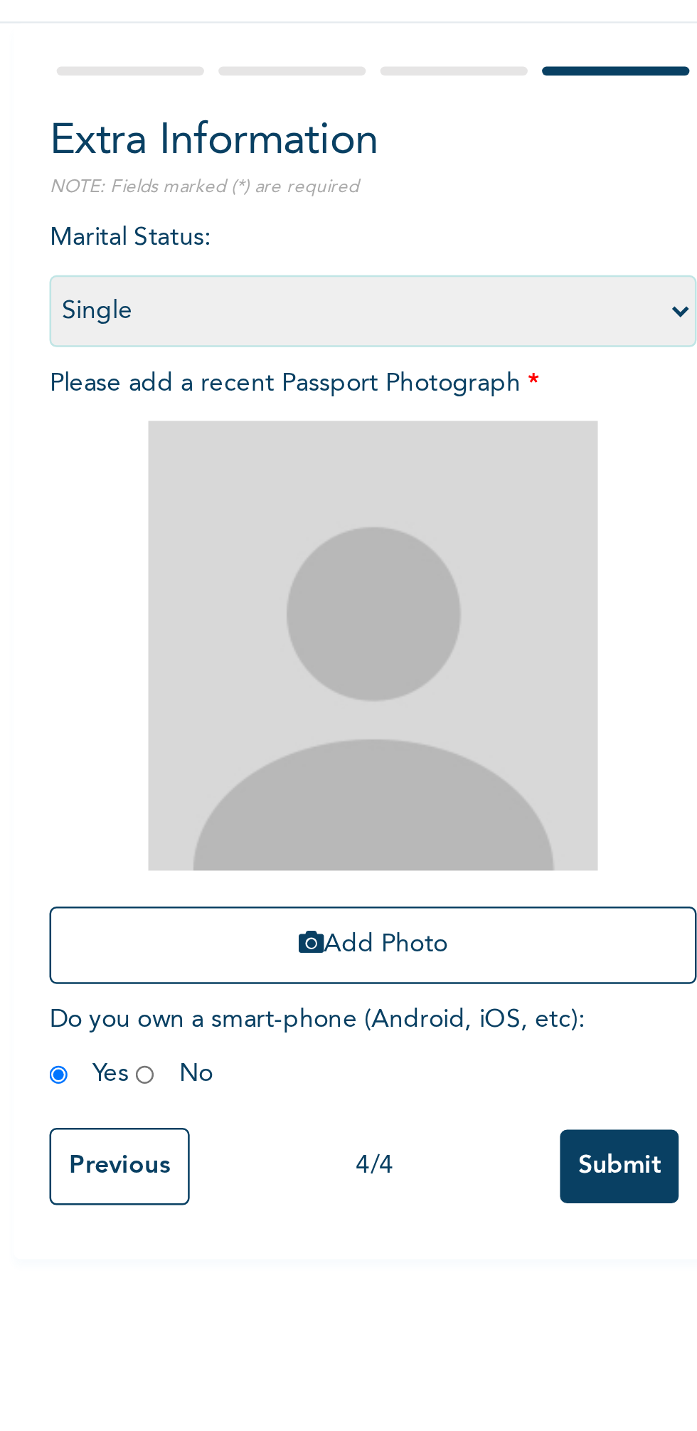
click at [145, 223] on select "Select marital status Single Married Divorced Widow/Widower" at bounding box center [273, 237] width 256 height 28
click at [292, 487] on button "Add Photo" at bounding box center [273, 488] width 256 height 31
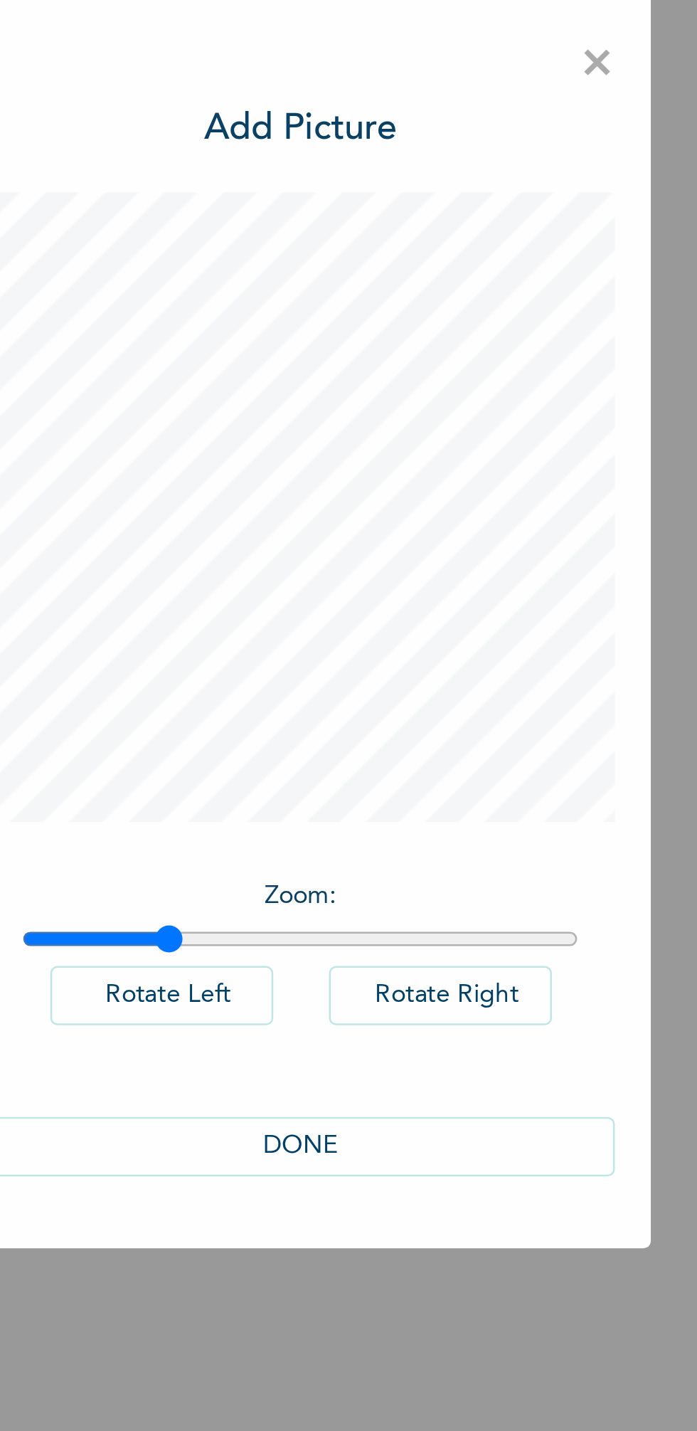
type input "1.25"
click at [366, 918] on button "DONE" at bounding box center [348, 923] width 249 height 23
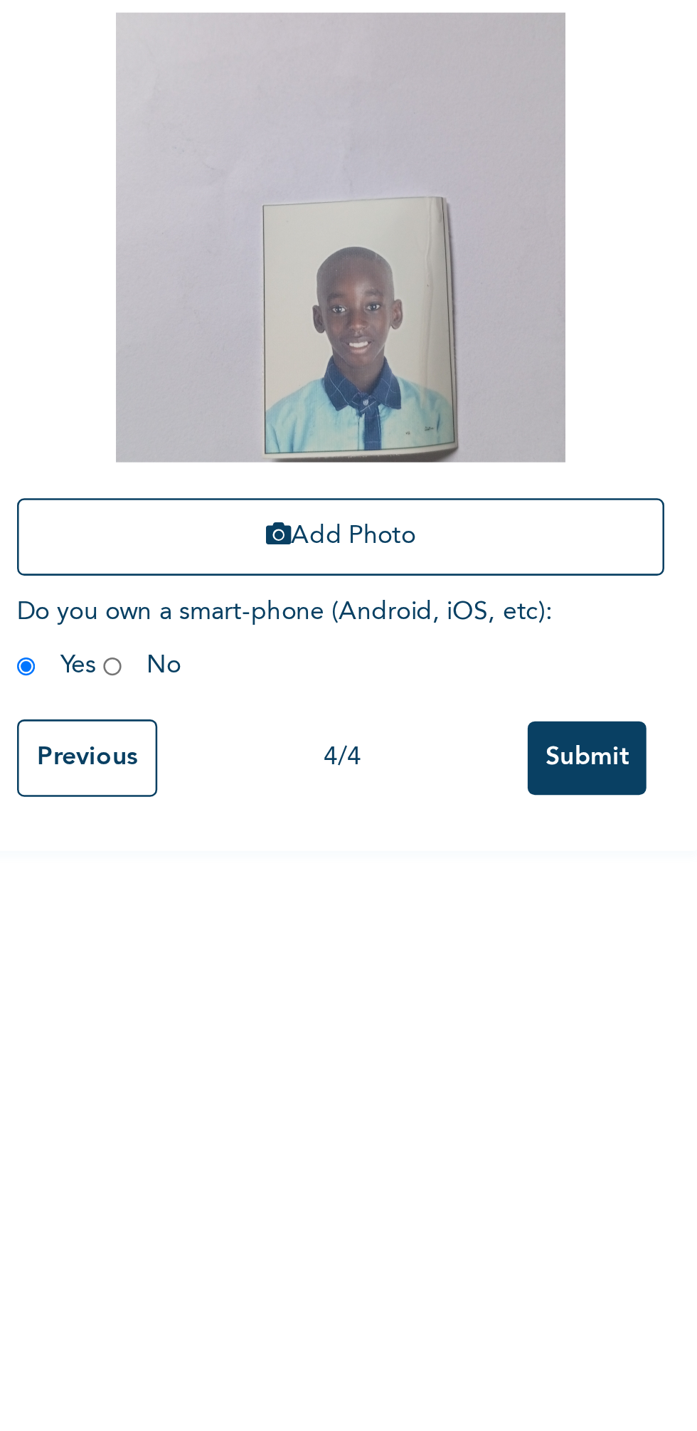
click at [378, 578] on input "Submit" at bounding box center [370, 575] width 47 height 29
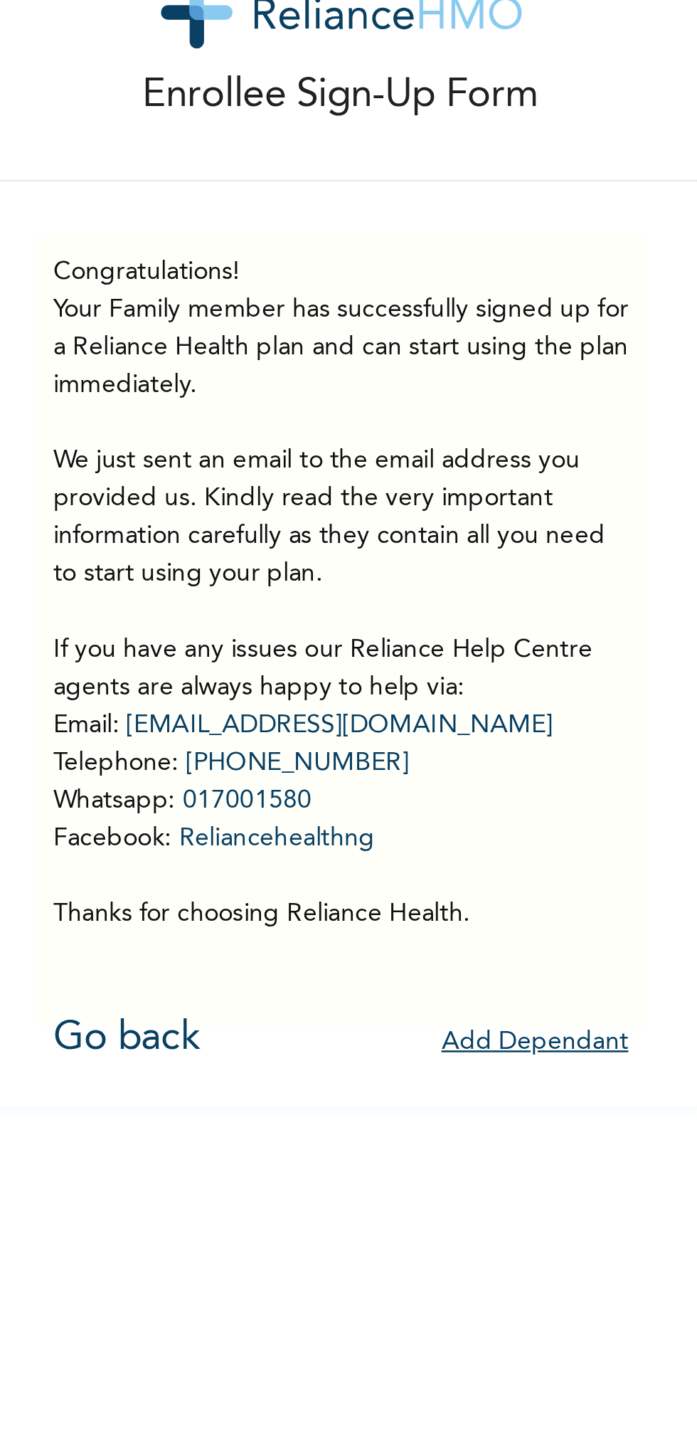
click at [356, 458] on button "Add Dependant" at bounding box center [350, 464] width 74 height 22
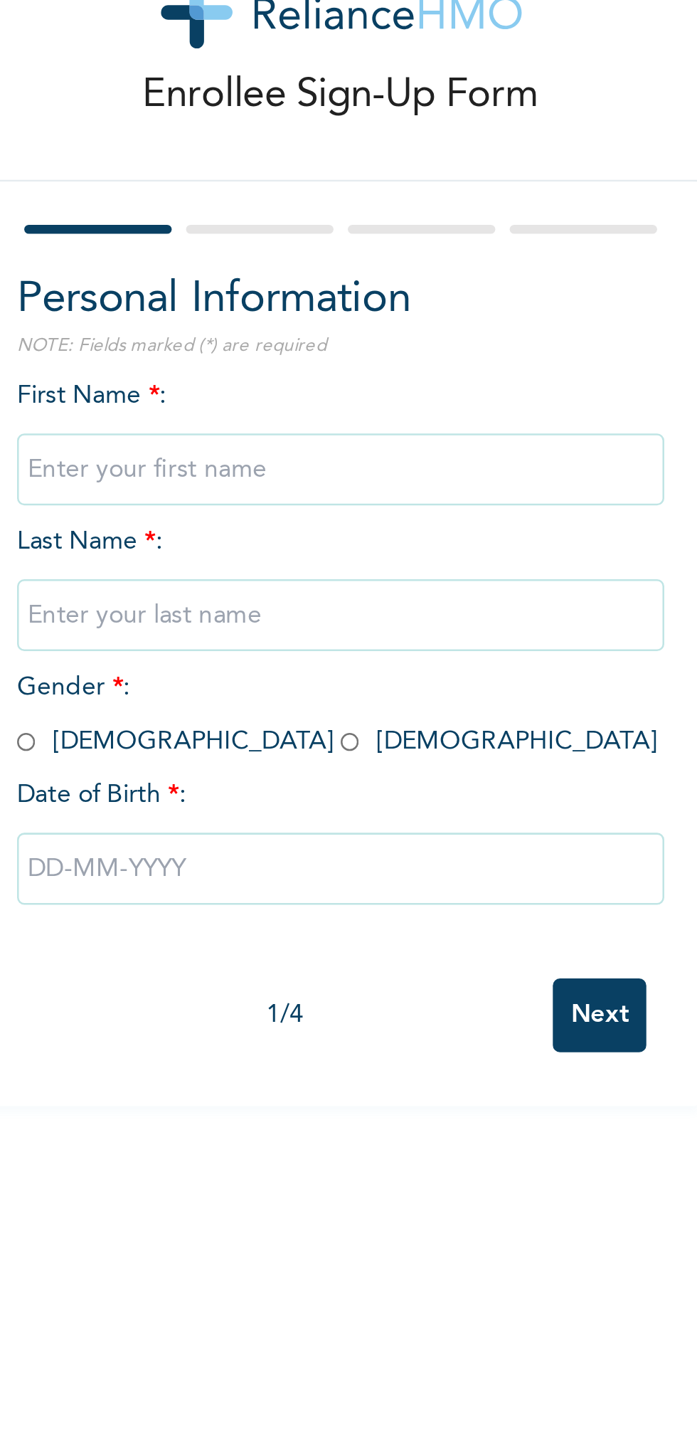
click at [262, 235] on input "text" at bounding box center [273, 237] width 256 height 28
type input "HEPHZIBAH"
click at [317, 292] on input "text" at bounding box center [273, 295] width 256 height 28
type input "[PERSON_NAME]"
click at [273, 343] on input "radio" at bounding box center [276, 346] width 7 height 14
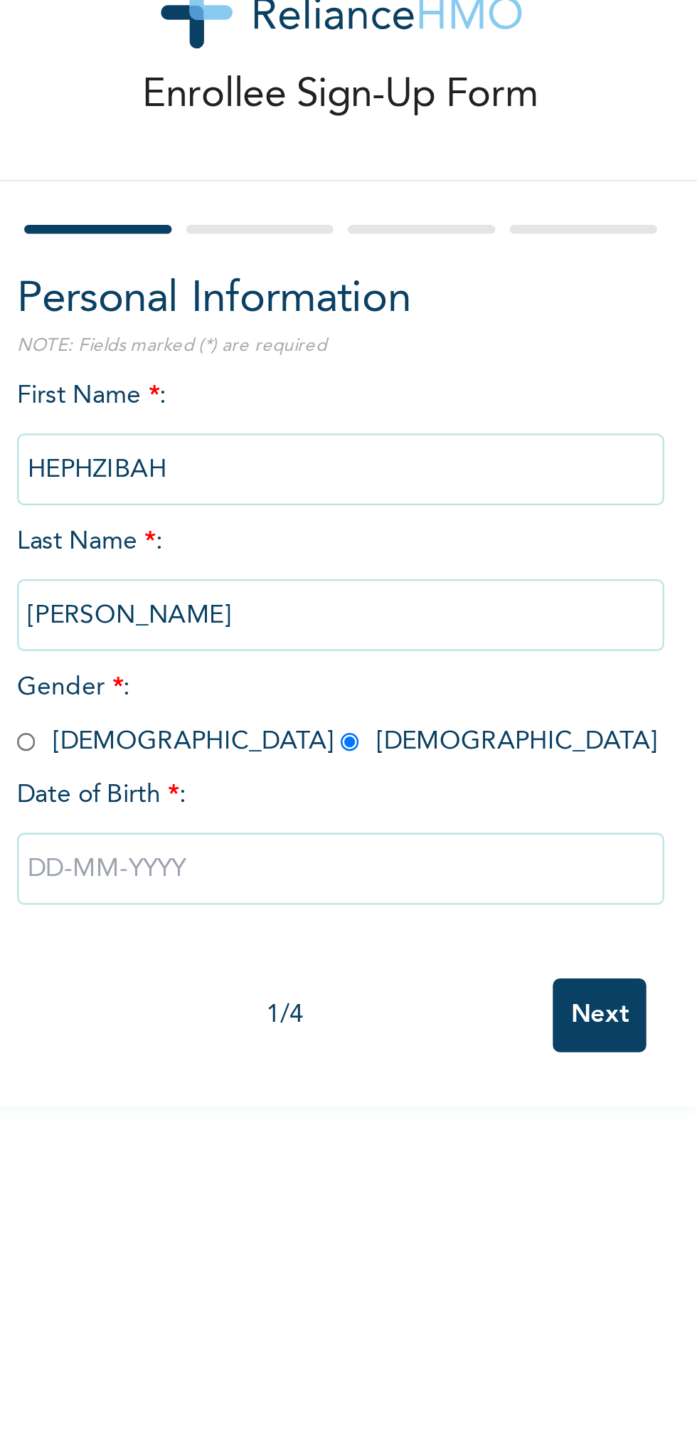
radio input "true"
click at [268, 387] on input "text" at bounding box center [273, 395] width 256 height 28
select select "8"
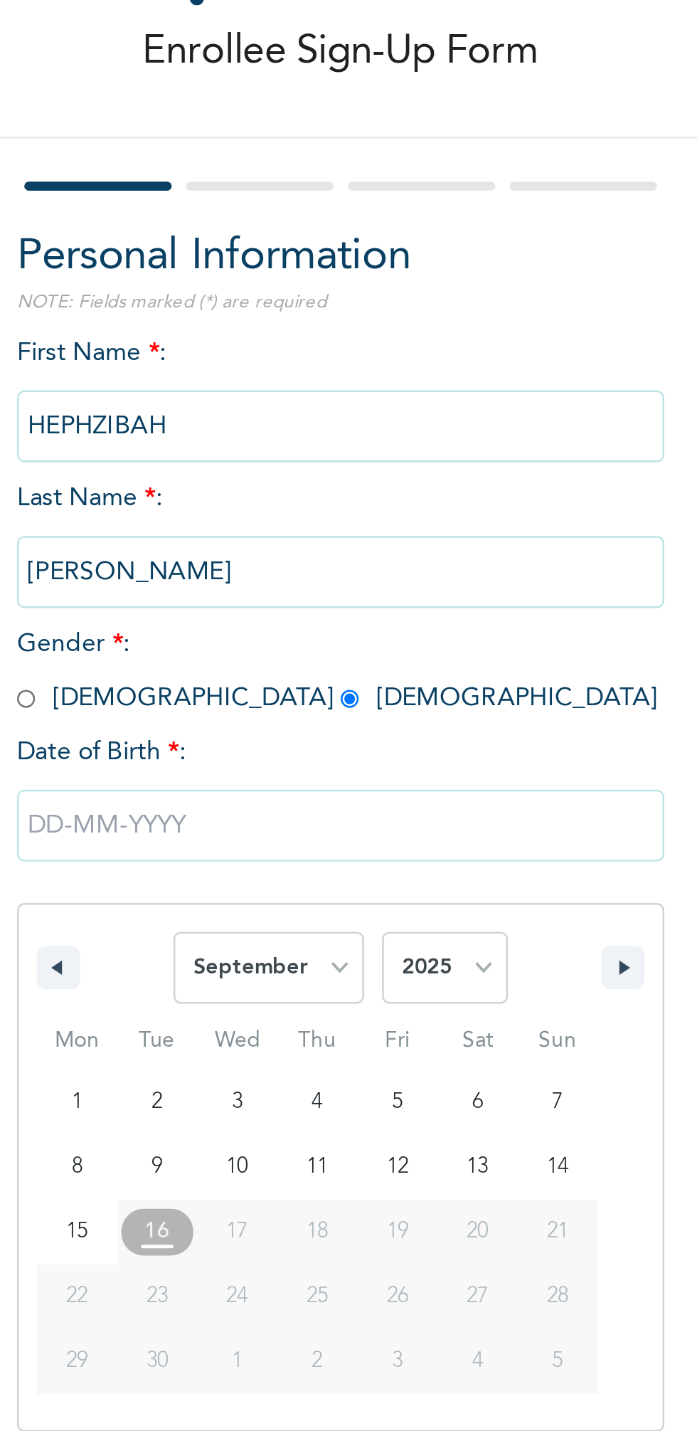
click at [319, 449] on select "2025 2024 2023 2022 2021 2020 2019 2018 2017 2016 2015 2014 2013 2012 2011 2010…" at bounding box center [315, 452] width 50 height 28
select select "2018"
click at [290, 438] on select "2025 2024 2023 2022 2021 2020 2019 2018 2017 2016 2015 2014 2013 2012 2011 2010…" at bounding box center [315, 452] width 50 height 28
click at [272, 441] on select "January February March April May June July August September October November De…" at bounding box center [244, 452] width 75 height 28
select select "0"
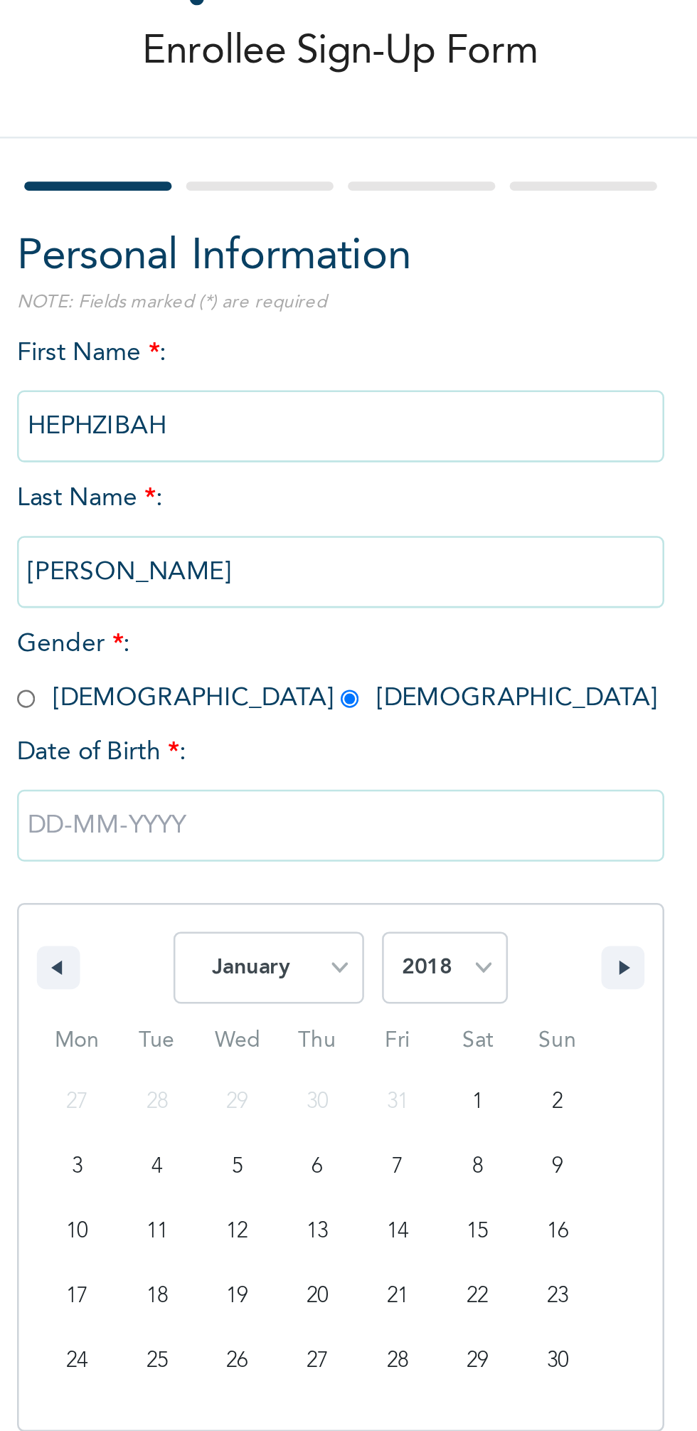
click at [208, 438] on select "January February March April May June July August September October November De…" at bounding box center [244, 452] width 75 height 28
type input "[DATE]"
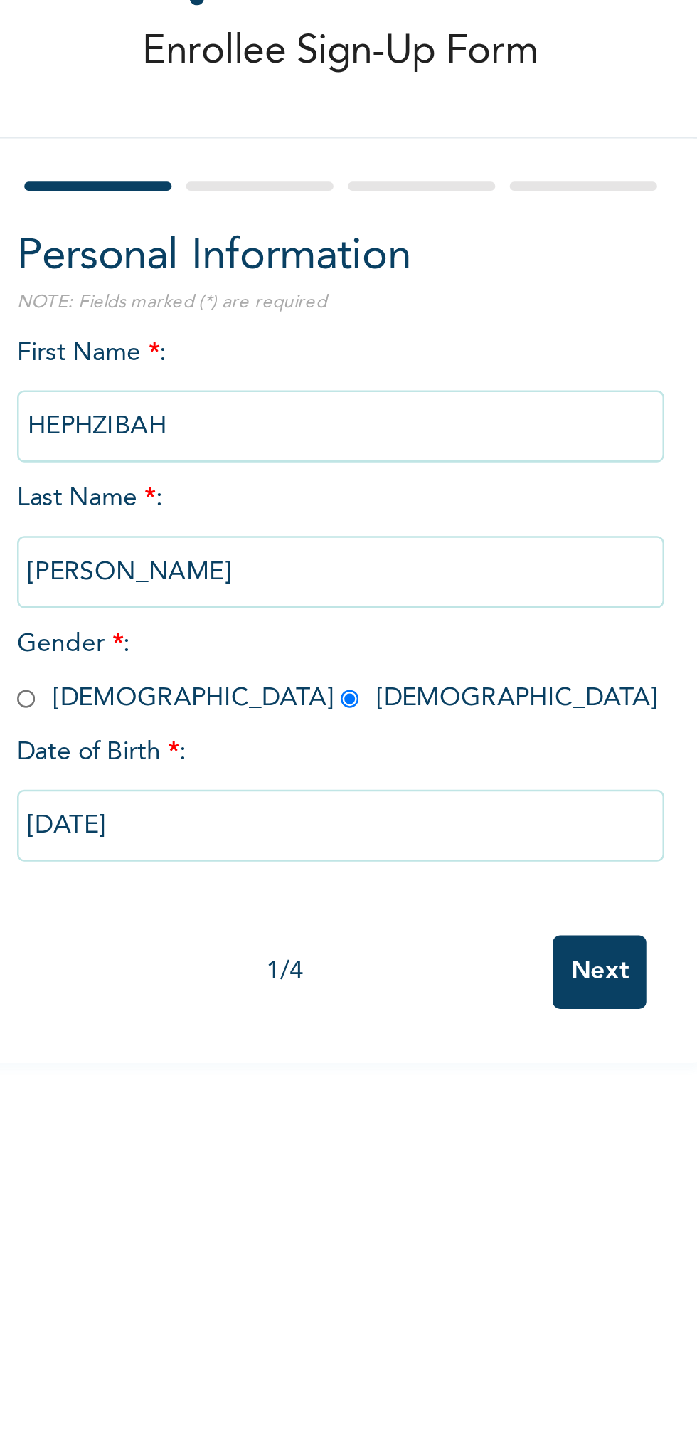
click at [374, 450] on input "Next" at bounding box center [375, 453] width 37 height 29
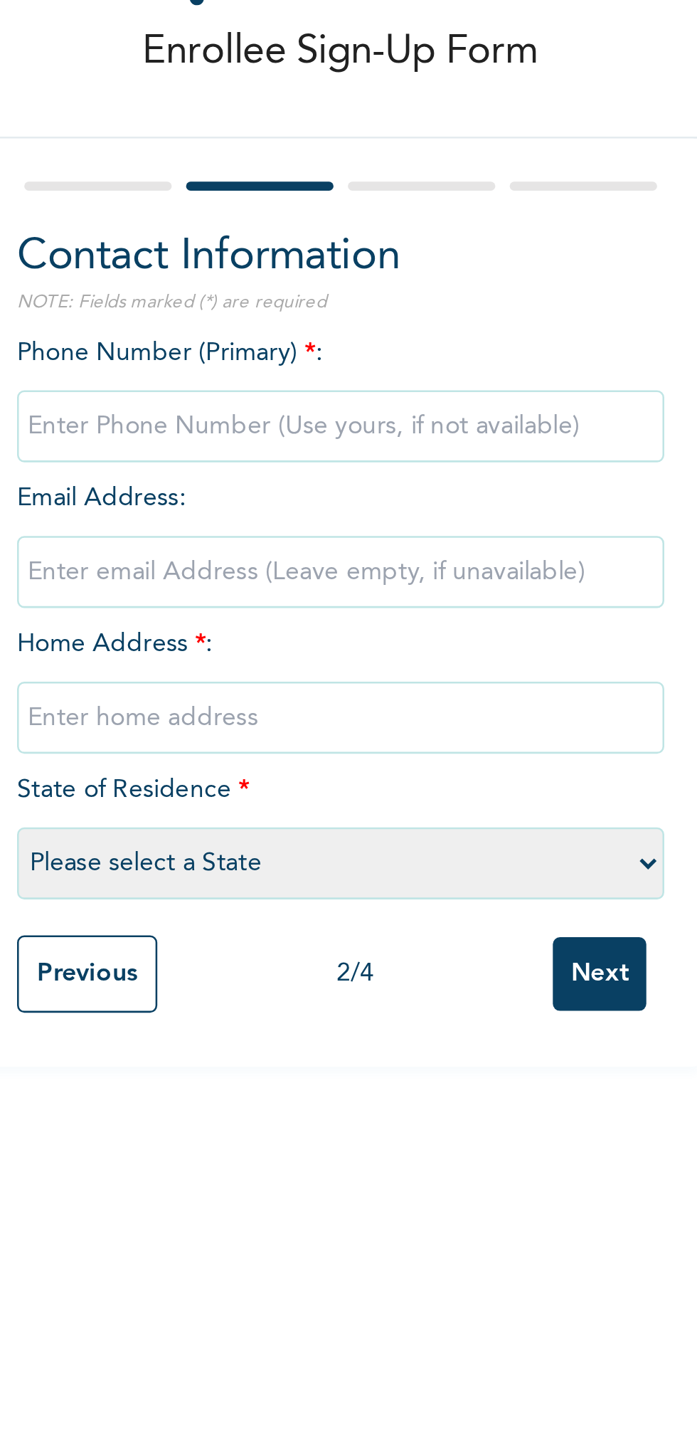
click at [308, 233] on input "phone" at bounding box center [273, 237] width 256 height 28
type input "08105067667"
click at [344, 292] on input "email" at bounding box center [273, 295] width 256 height 28
type input "K"
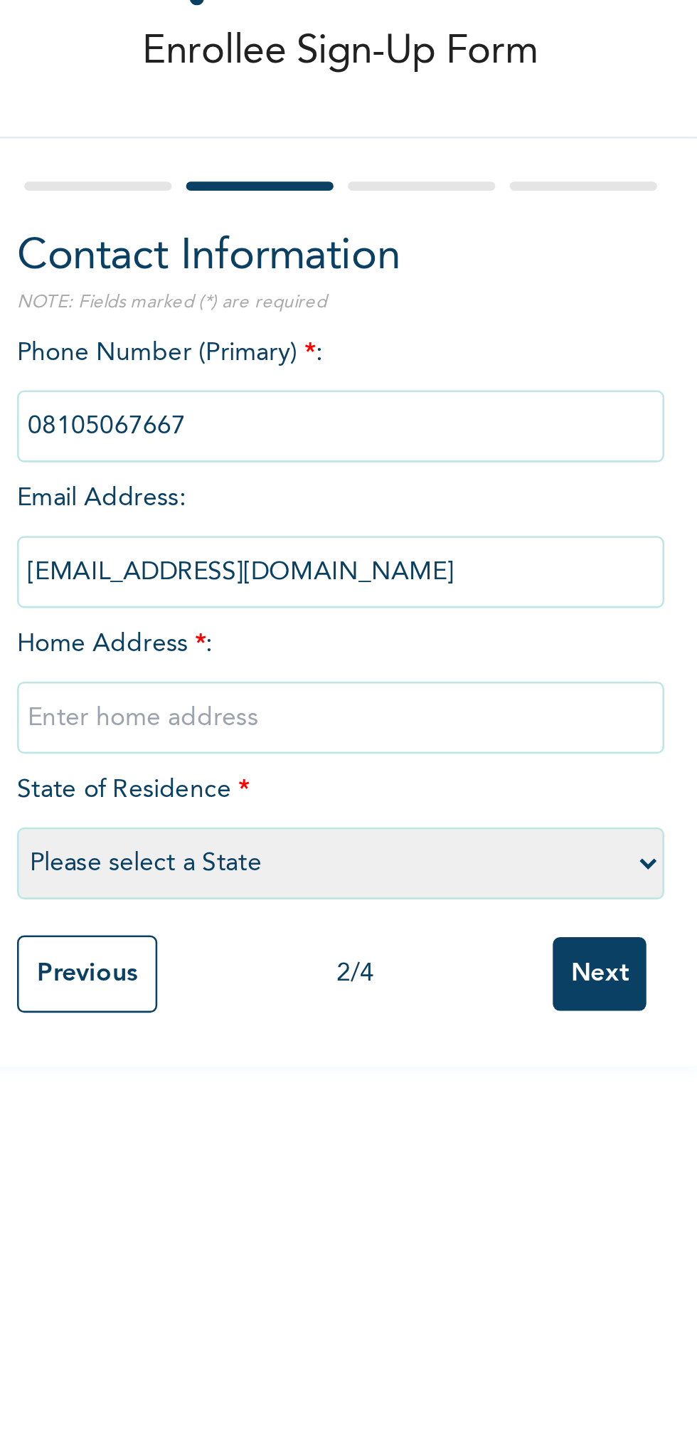
type input "kadiele4@gmail.com"
click at [289, 354] on input "text" at bounding box center [273, 353] width 256 height 28
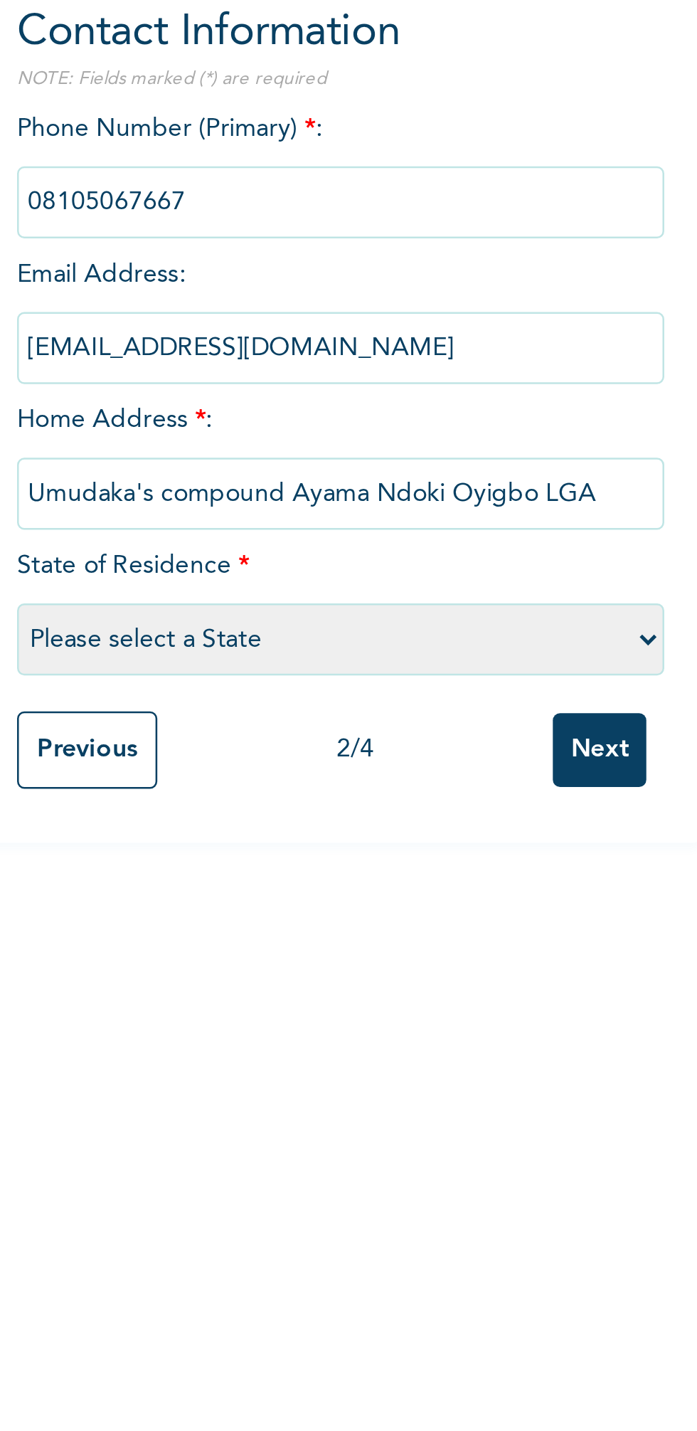
type input "Umudaka's compound Ayama Ndoki Oyigbo LGA"
click at [361, 406] on select "Please select a State Abia Abuja (FCT) Adamawa Akwa Ibom Anambra Bauchi Bayelsa…" at bounding box center [273, 410] width 256 height 28
select select "33"
click at [145, 396] on select "Please select a State Abia Abuja (FCT) Adamawa Akwa Ibom Anambra Bauchi Bayelsa…" at bounding box center [273, 410] width 256 height 28
click at [378, 451] on input "Next" at bounding box center [375, 454] width 37 height 29
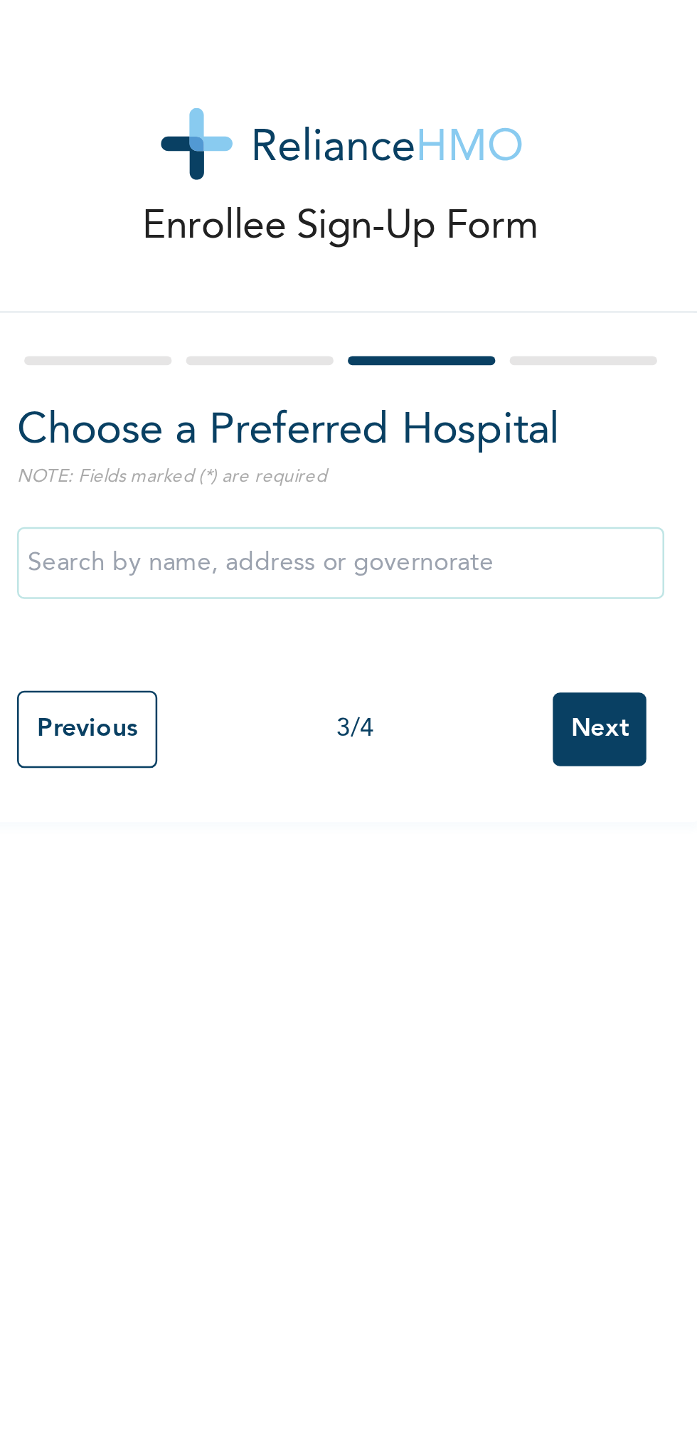
click at [317, 218] on input "text" at bounding box center [273, 223] width 256 height 28
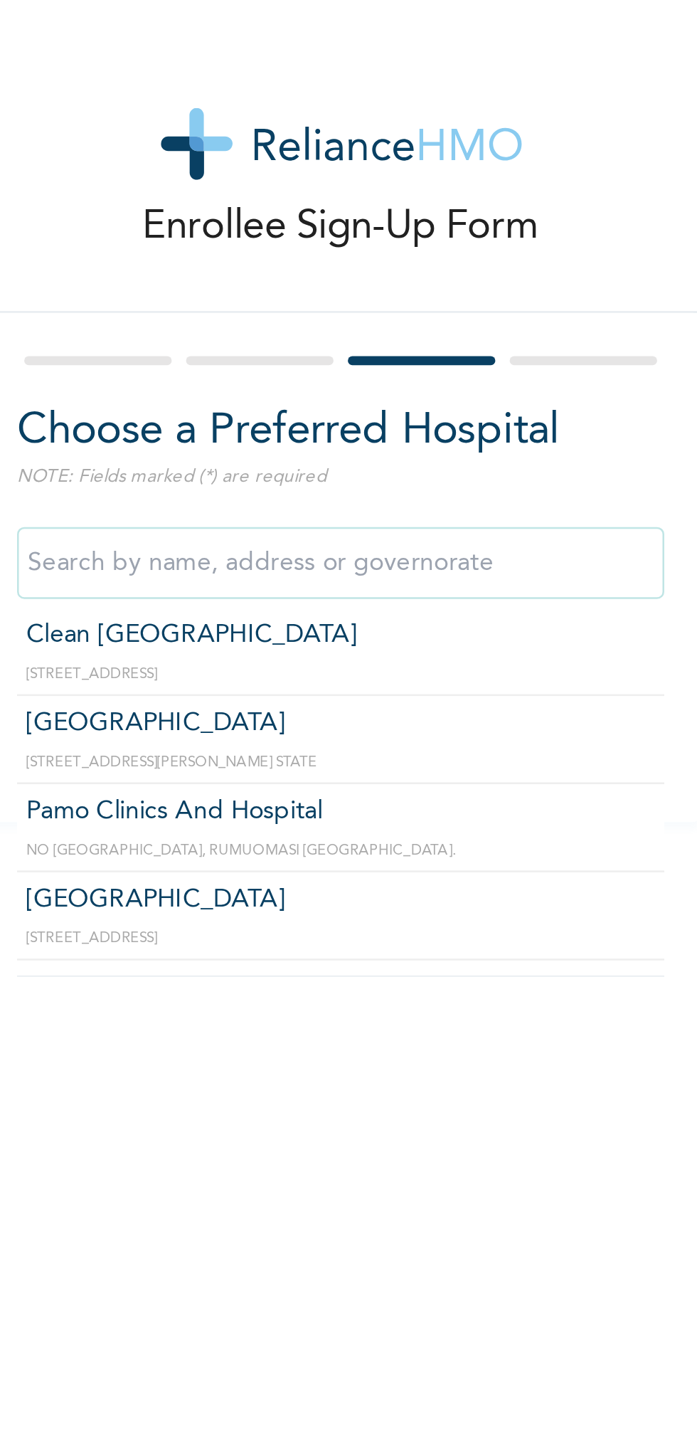
scroll to position [535, 0]
type input "Meridian Hospital"
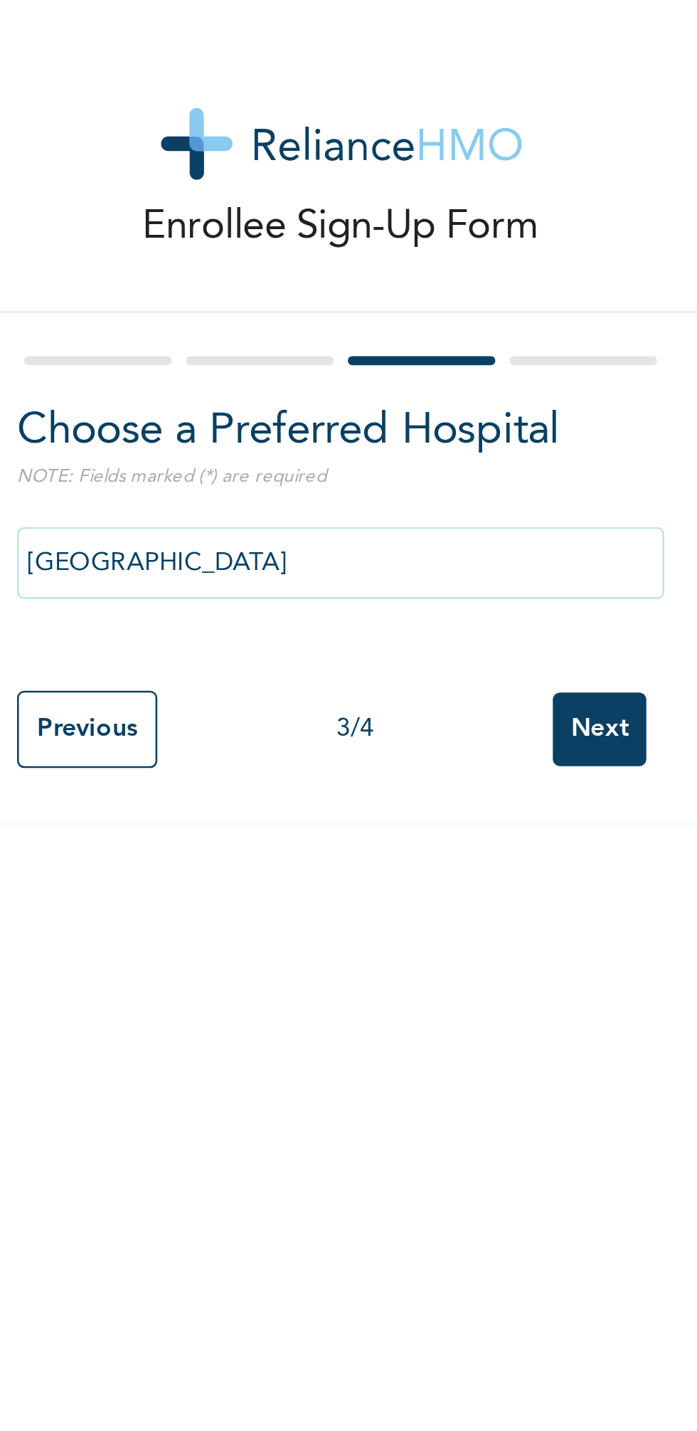
click at [381, 288] on input "Next" at bounding box center [375, 288] width 37 height 29
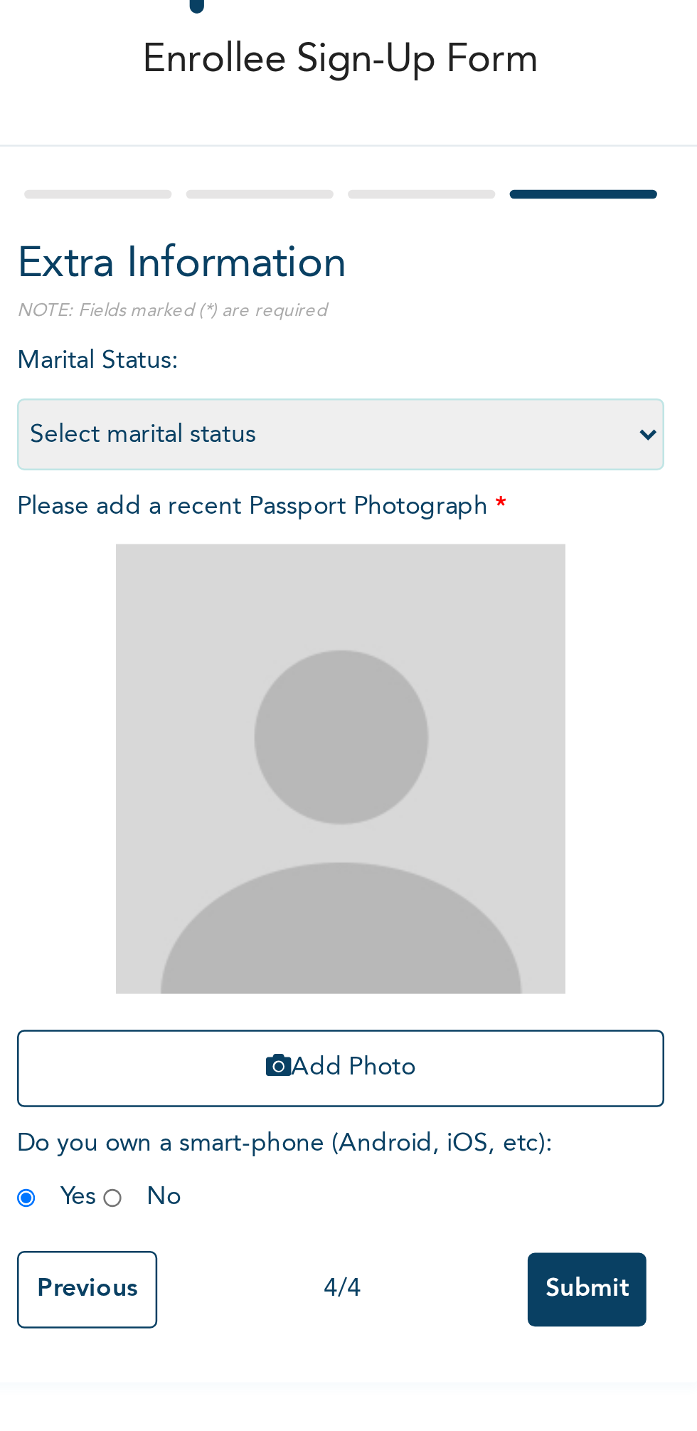
click at [330, 480] on button "Add Photo" at bounding box center [273, 488] width 256 height 31
click at [294, 449] on img at bounding box center [273, 370] width 178 height 178
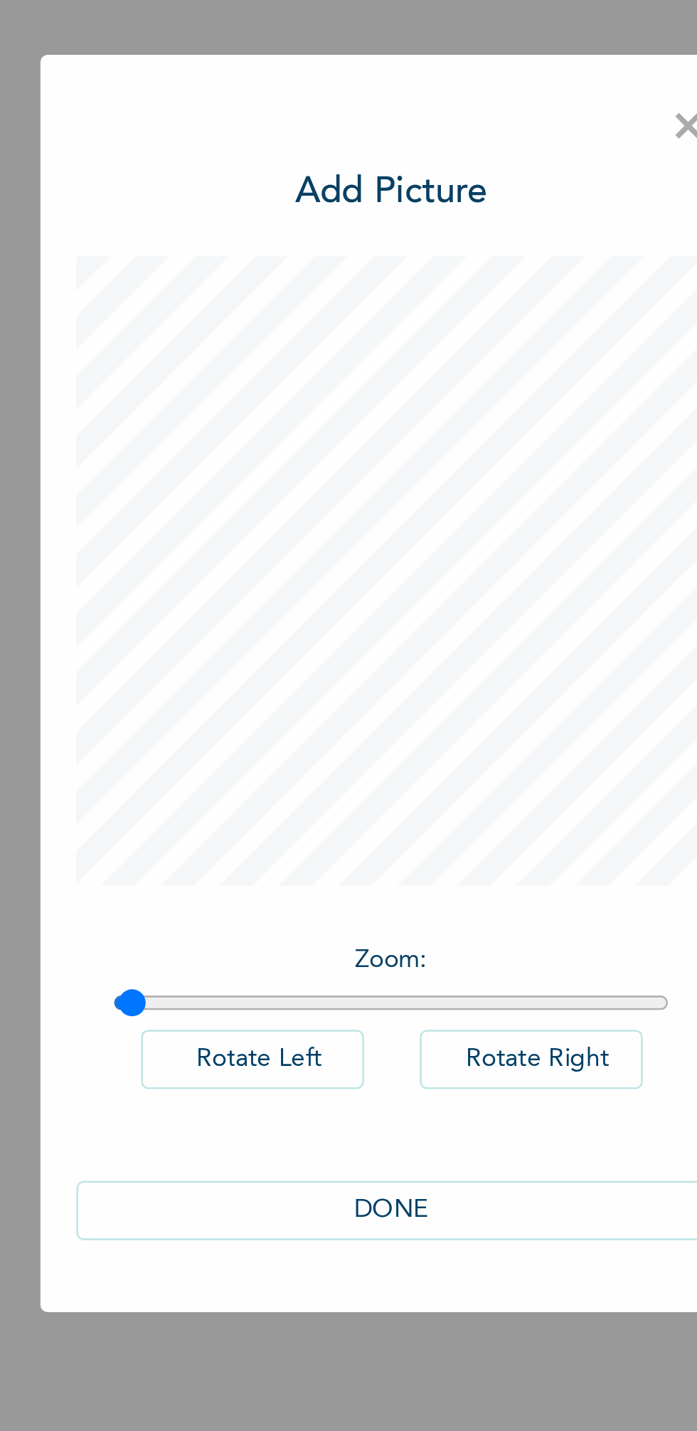
type input "1"
click at [376, 921] on button "DONE" at bounding box center [348, 923] width 249 height 23
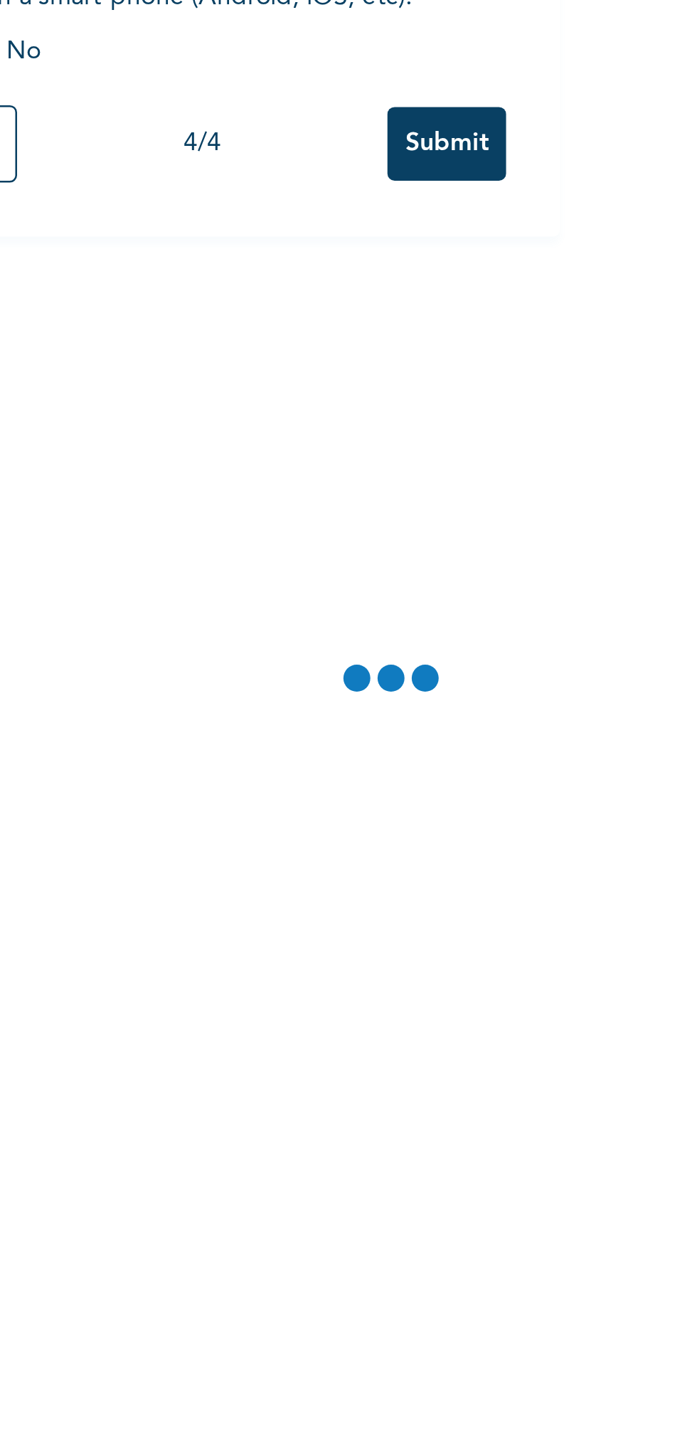
click at [347, 924] on div "Enrollee Sign-Up Form Extra Information NOTE: Fields marked (*) are required Ma…" at bounding box center [273, 715] width 547 height 1431
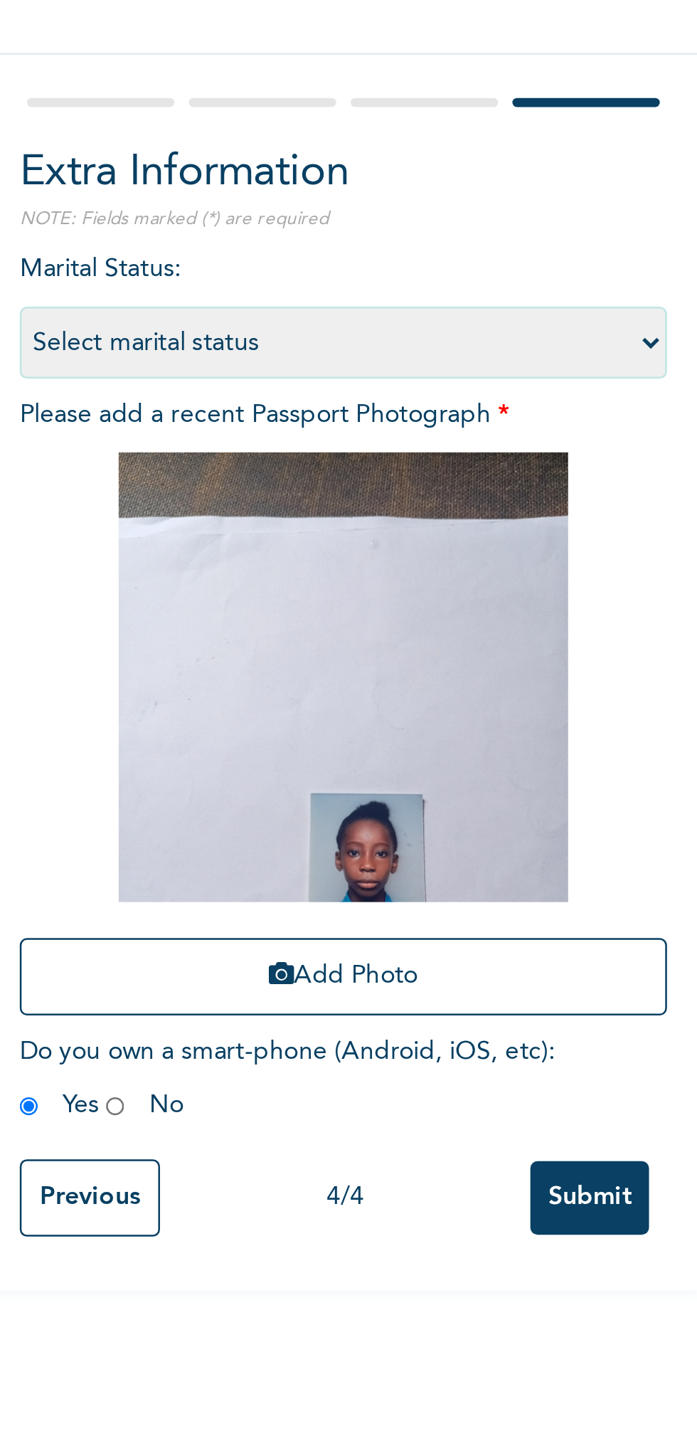
click at [295, 478] on button "Add Photo" at bounding box center [273, 488] width 256 height 31
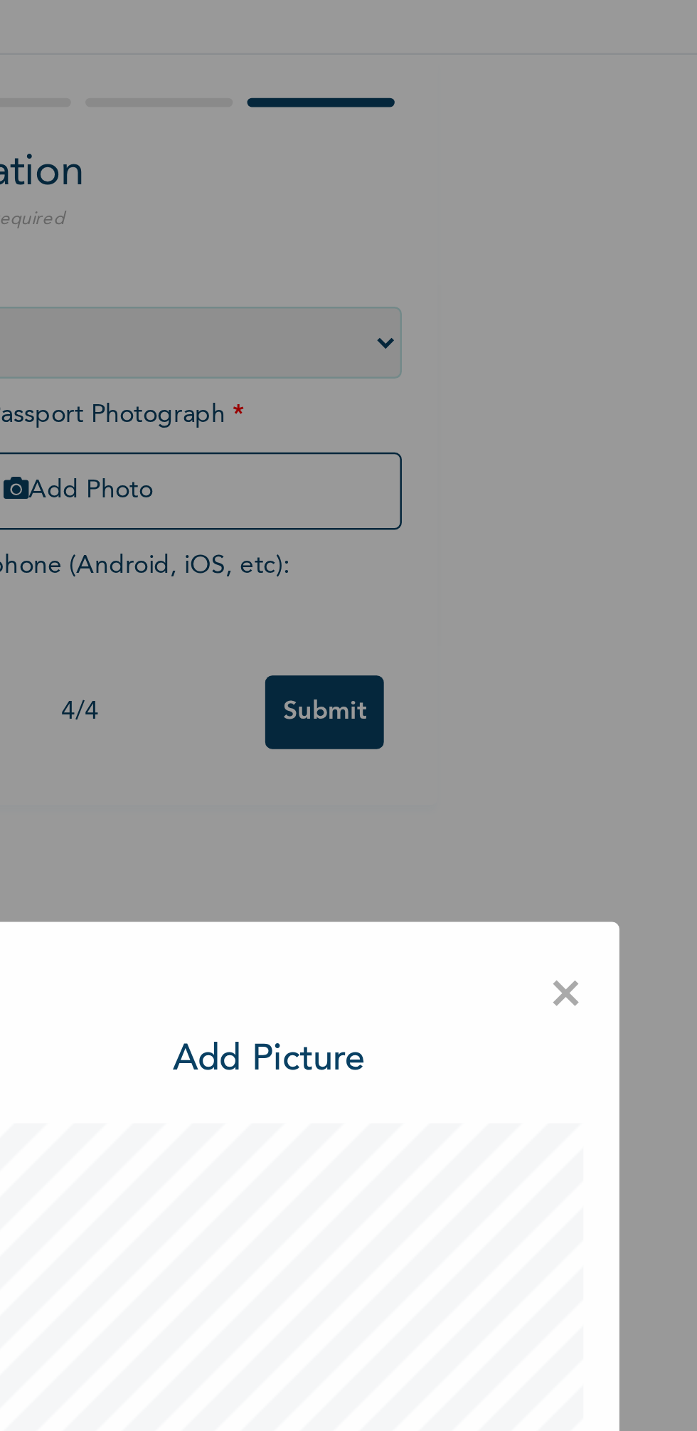
click at [472, 496] on span "×" at bounding box center [467, 496] width 14 height 30
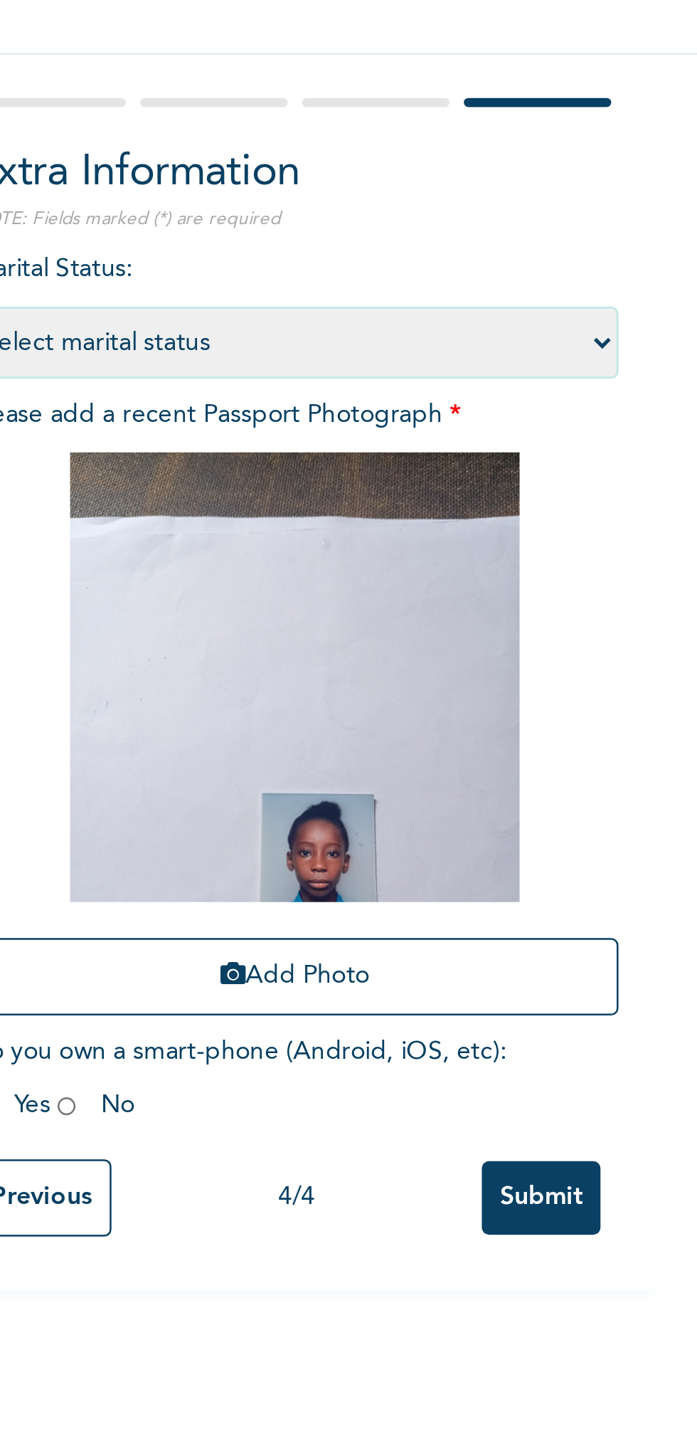
click at [300, 441] on img at bounding box center [273, 370] width 178 height 178
click at [281, 485] on button "Add Photo" at bounding box center [273, 488] width 256 height 31
click at [297, 450] on img at bounding box center [273, 370] width 178 height 178
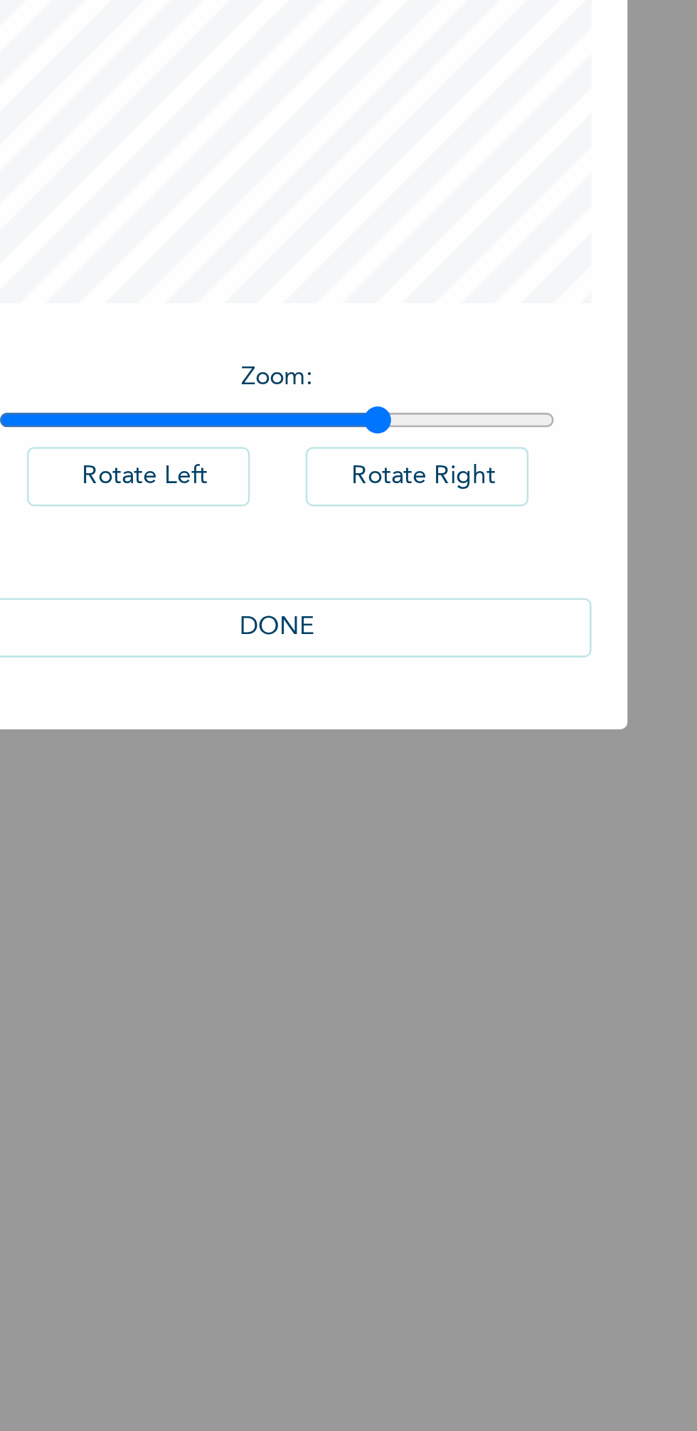
click at [426, 946] on div "DONE" at bounding box center [348, 924] width 249 height 52
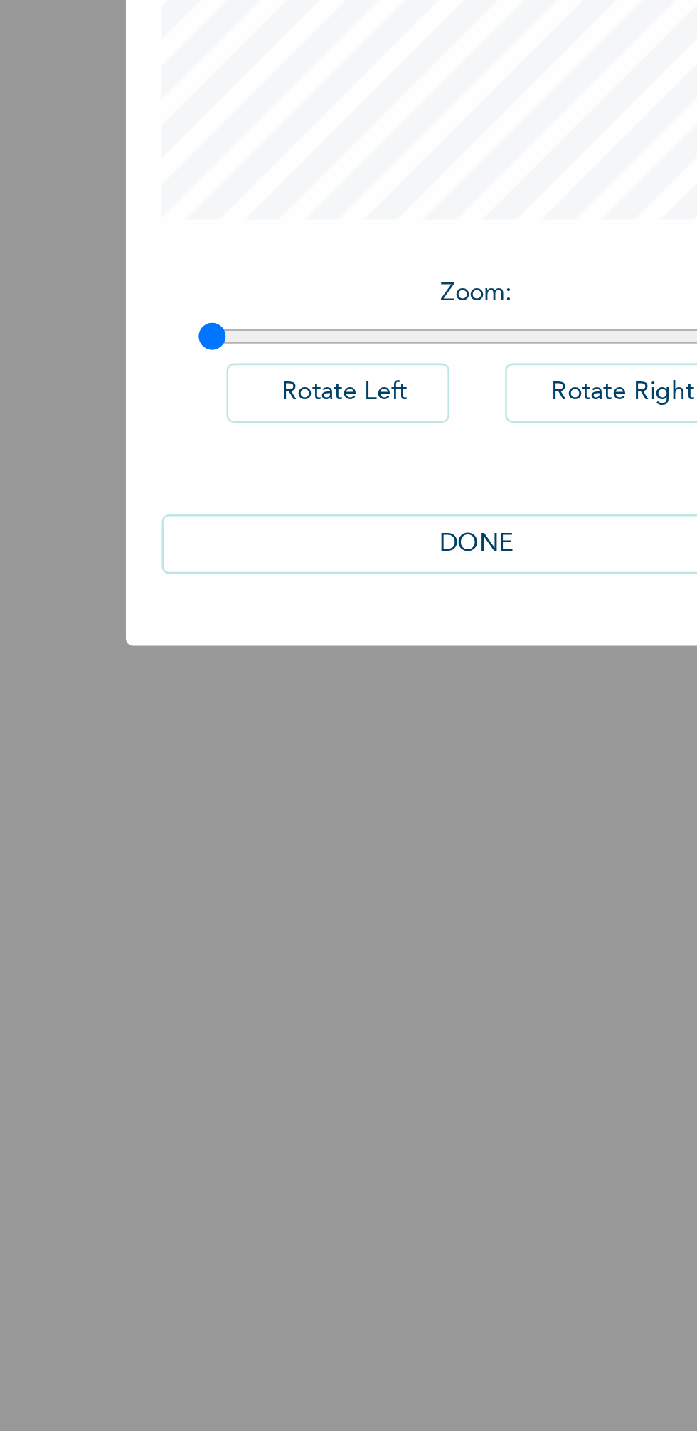
type input "1"
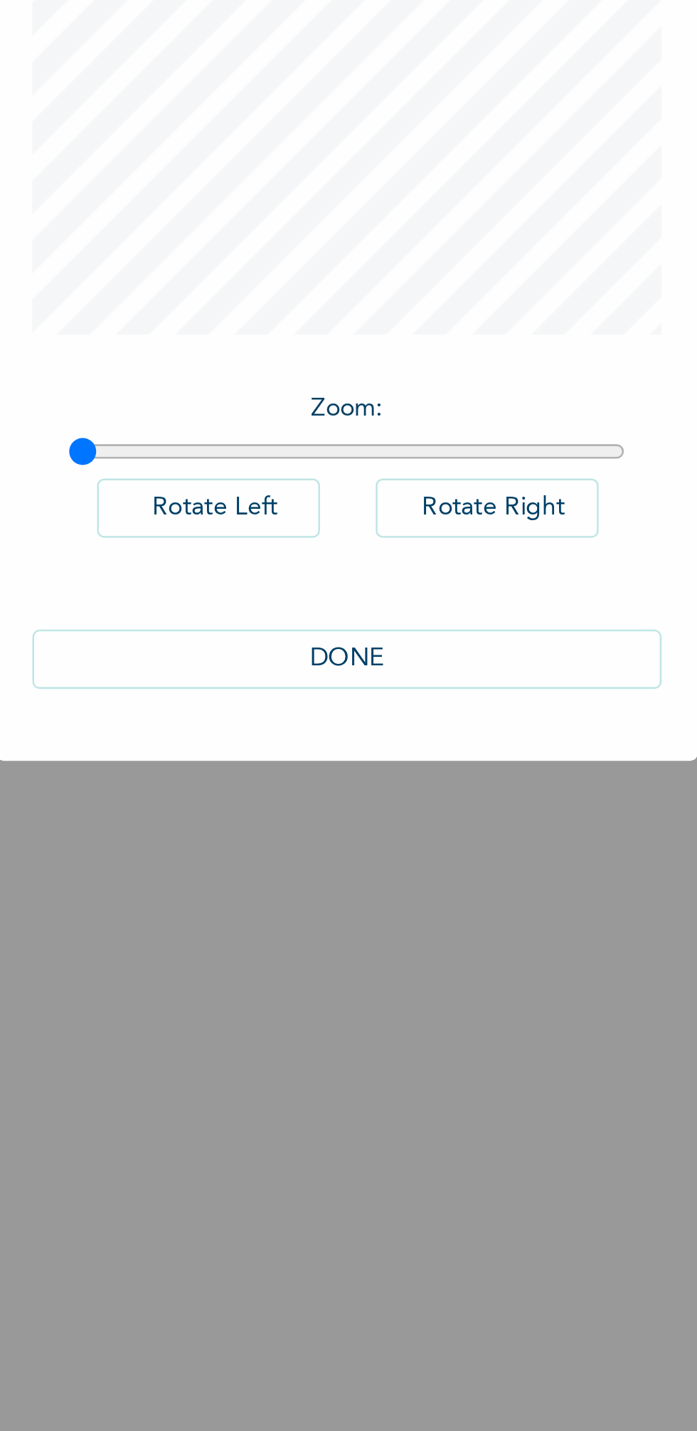
click at [379, 917] on button "DONE" at bounding box center [348, 923] width 249 height 23
click at [402, 922] on div "Enrollee Sign-Up Form Extra Information NOTE: Fields marked (*) are required Ma…" at bounding box center [273, 715] width 547 height 1431
click at [347, 924] on div "Enrollee Sign-Up Form Extra Information NOTE: Fields marked (*) are required Ma…" at bounding box center [273, 715] width 547 height 1431
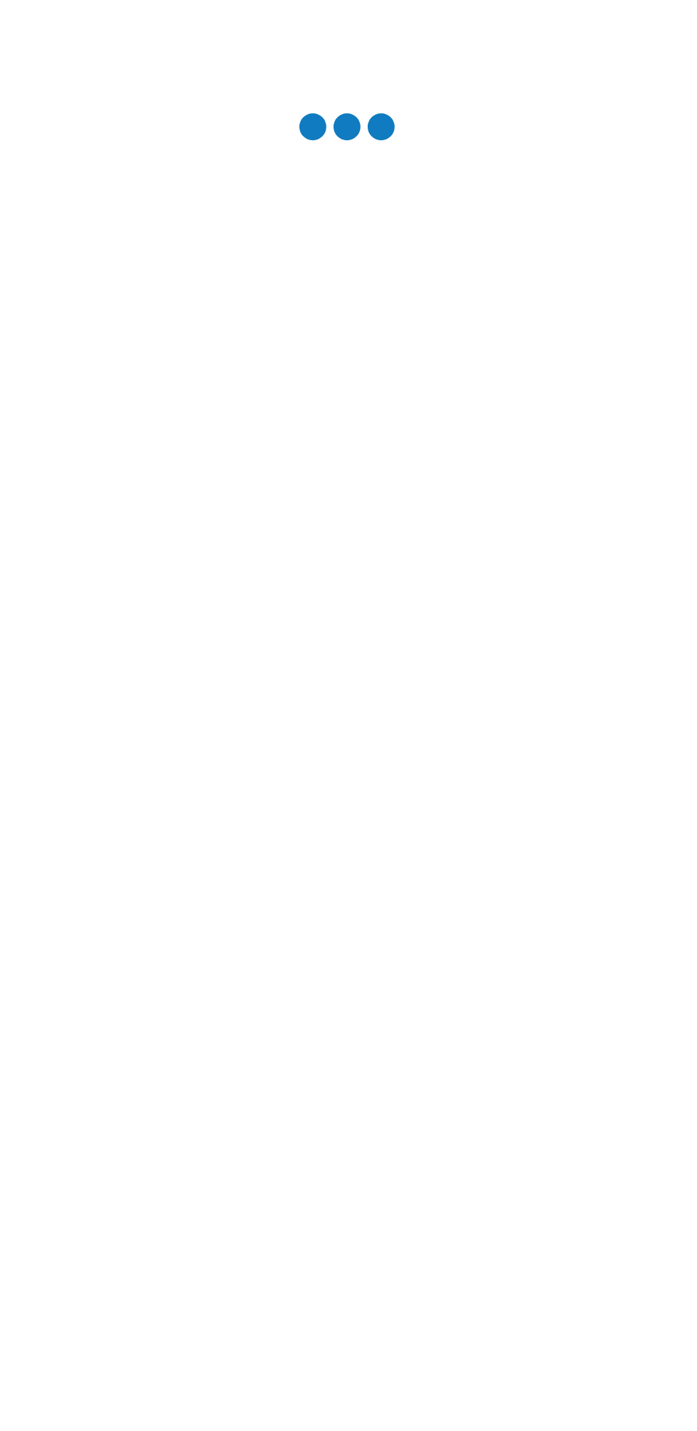
click at [359, 928] on div "Enrollee Sign-Up Form Extra Information NOTE: Fields marked (*) are required Ma…" at bounding box center [273, 715] width 547 height 1431
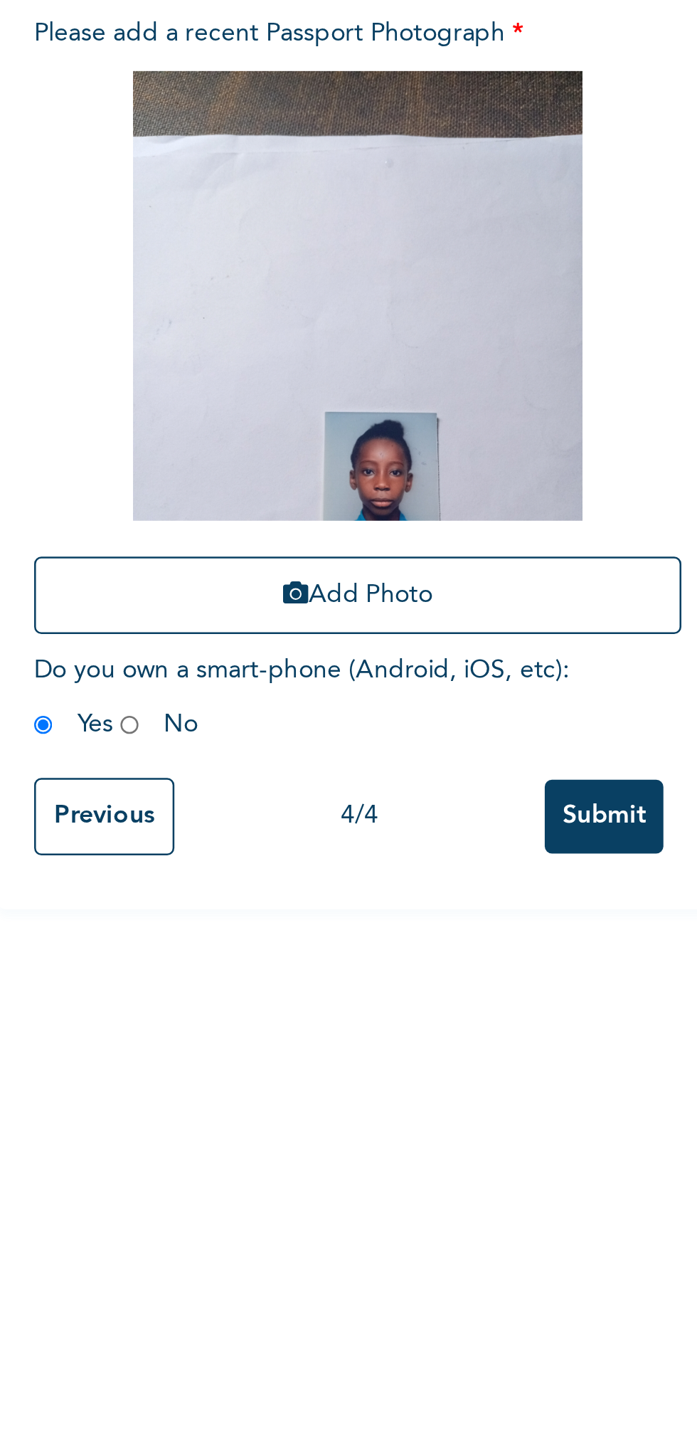
click at [379, 580] on input "Submit" at bounding box center [370, 575] width 47 height 29
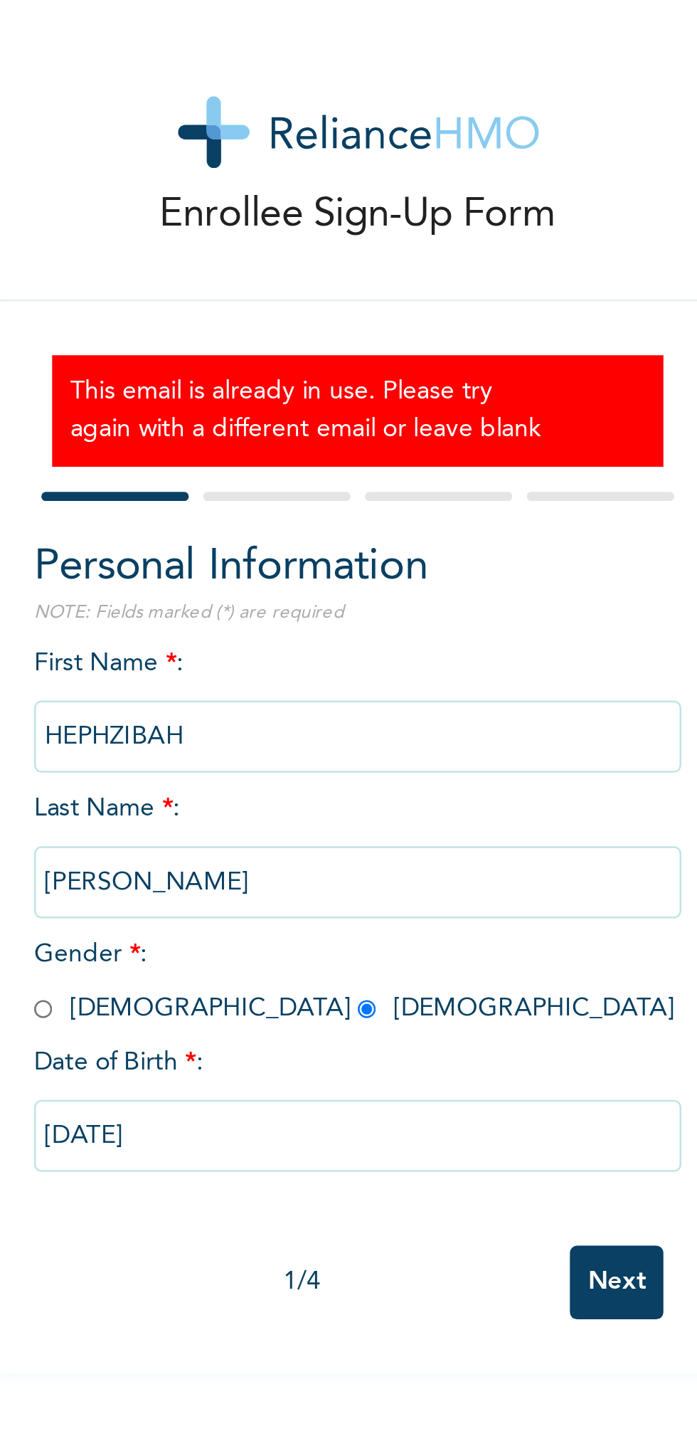
click at [371, 501] on input "Next" at bounding box center [375, 511] width 37 height 29
select select "33"
